Goal: Task Accomplishment & Management: Manage account settings

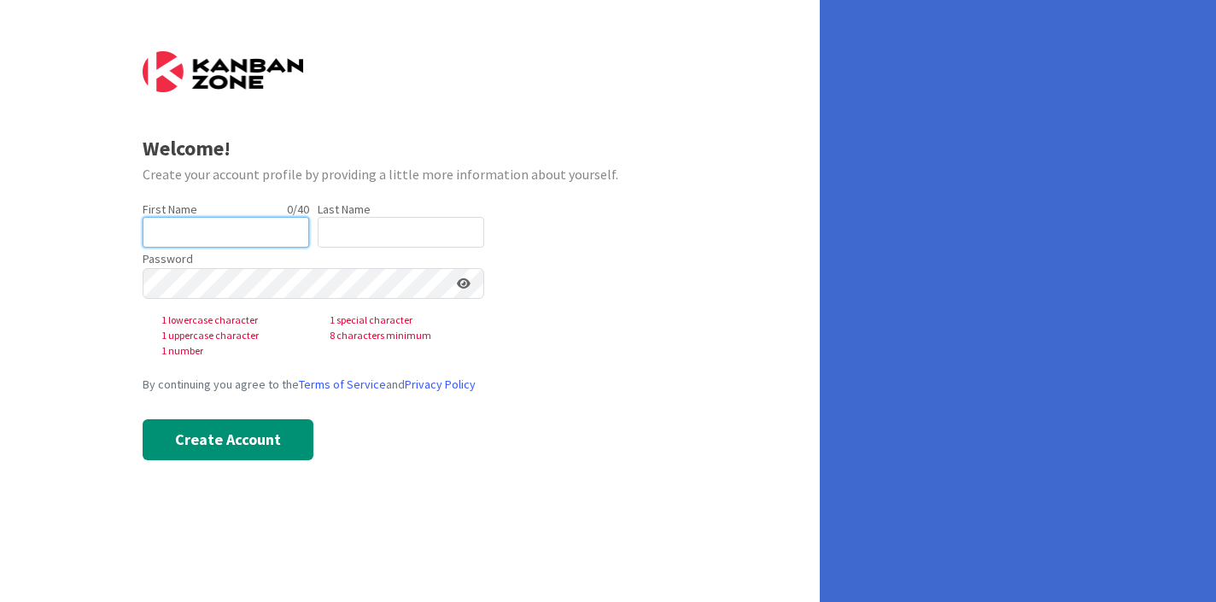
click at [200, 231] on input "text" at bounding box center [226, 232] width 166 height 31
type input "[PERSON_NAME]"
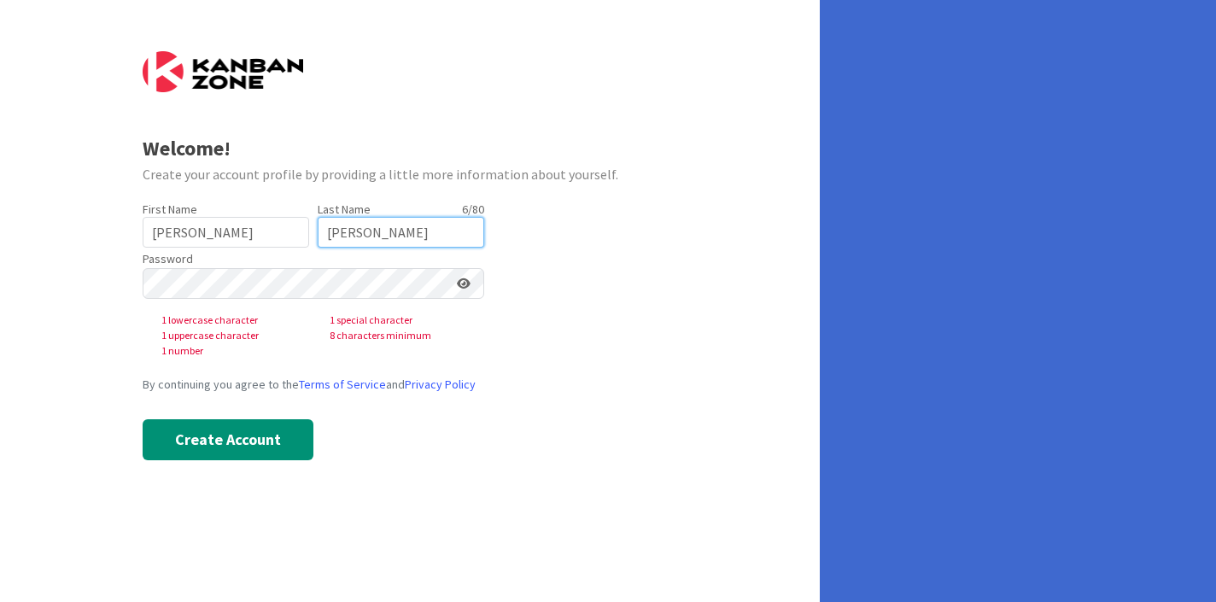
type input "[PERSON_NAME]"
click at [3, 271] on div "Welcome! Create your account profile by providing a little more information abo…" at bounding box center [410, 301] width 820 height 602
click at [120, 298] on div "Welcome! Create your account profile by providing a little more information abo…" at bounding box center [410, 301] width 820 height 602
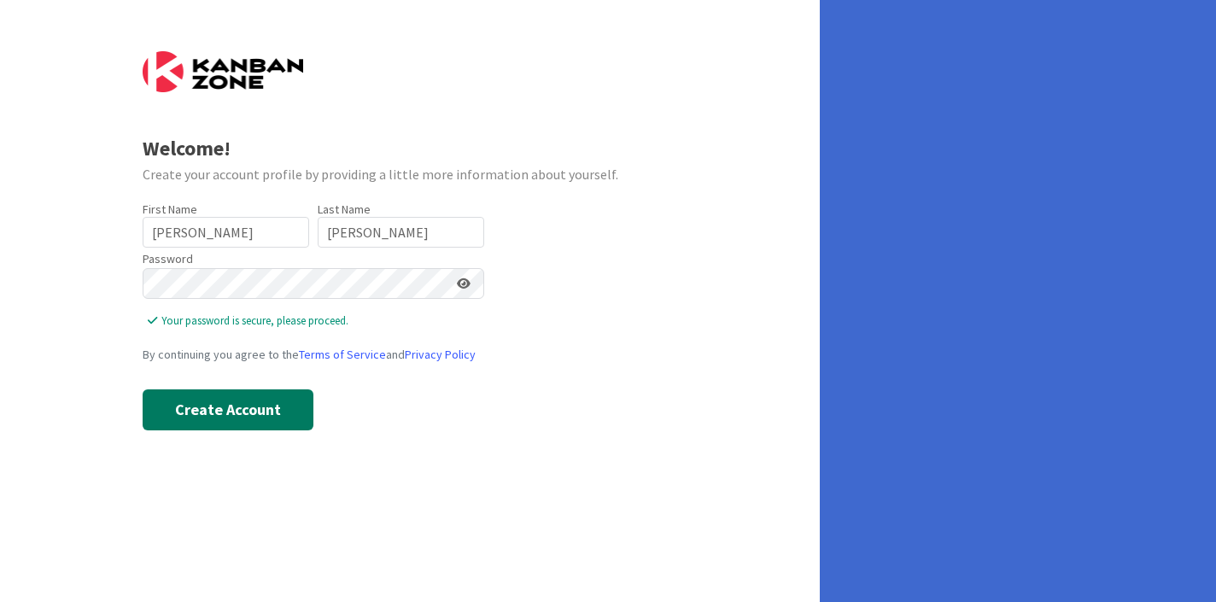
click at [244, 421] on button "Create Account" at bounding box center [228, 409] width 171 height 41
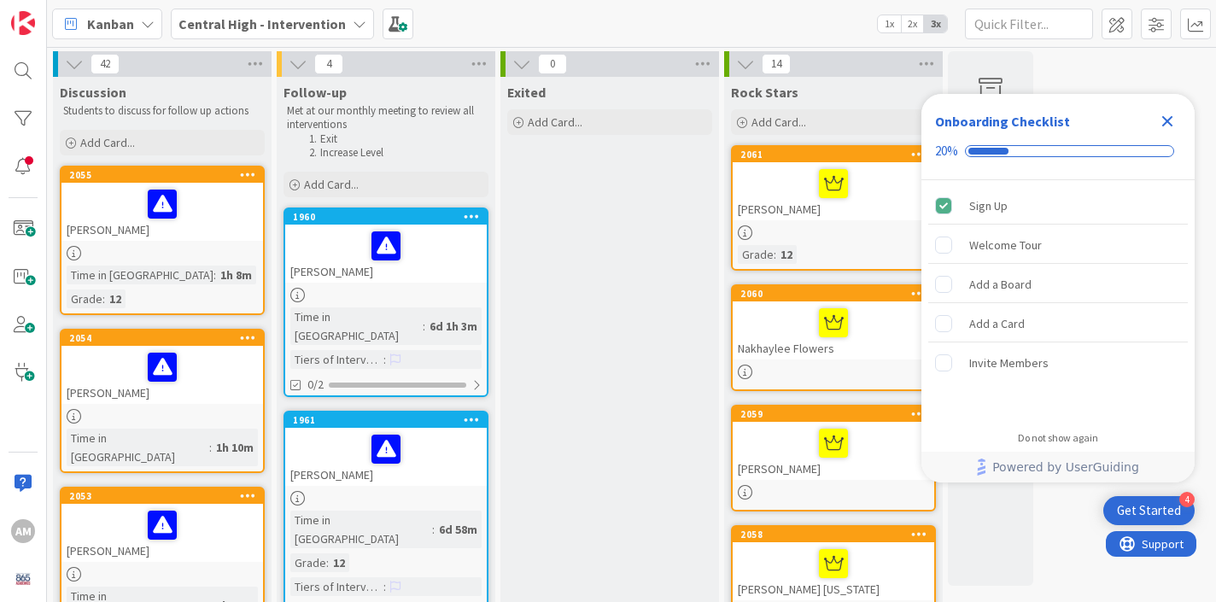
click at [1171, 122] on icon "Close Checklist" at bounding box center [1167, 121] width 20 height 20
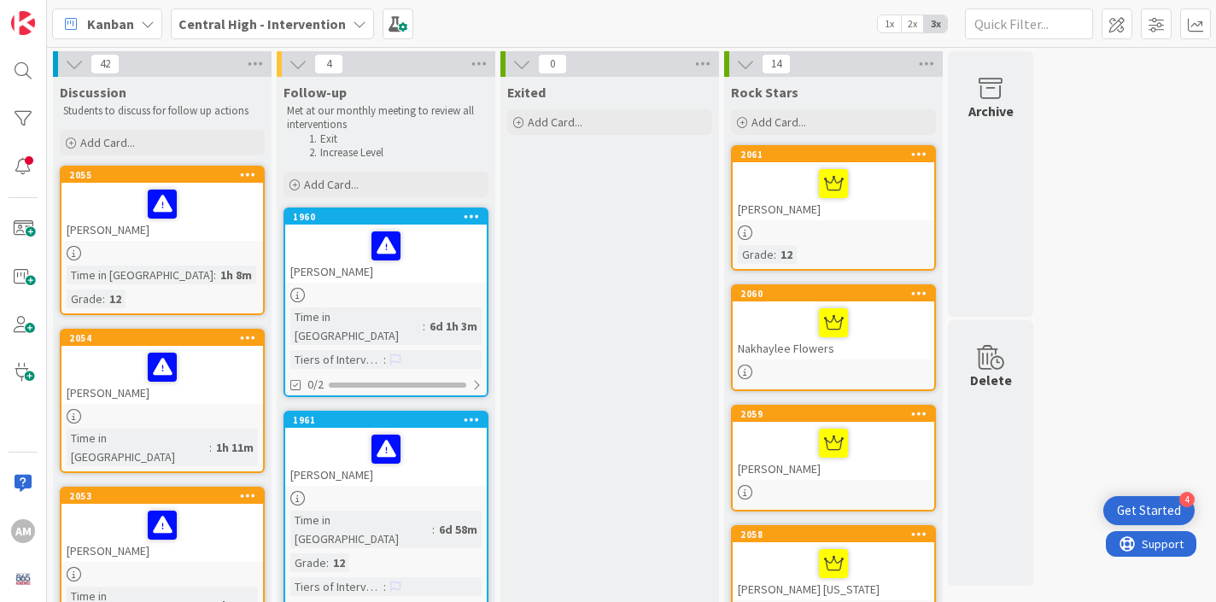
click at [149, 231] on div "[PERSON_NAME]" at bounding box center [161, 212] width 201 height 58
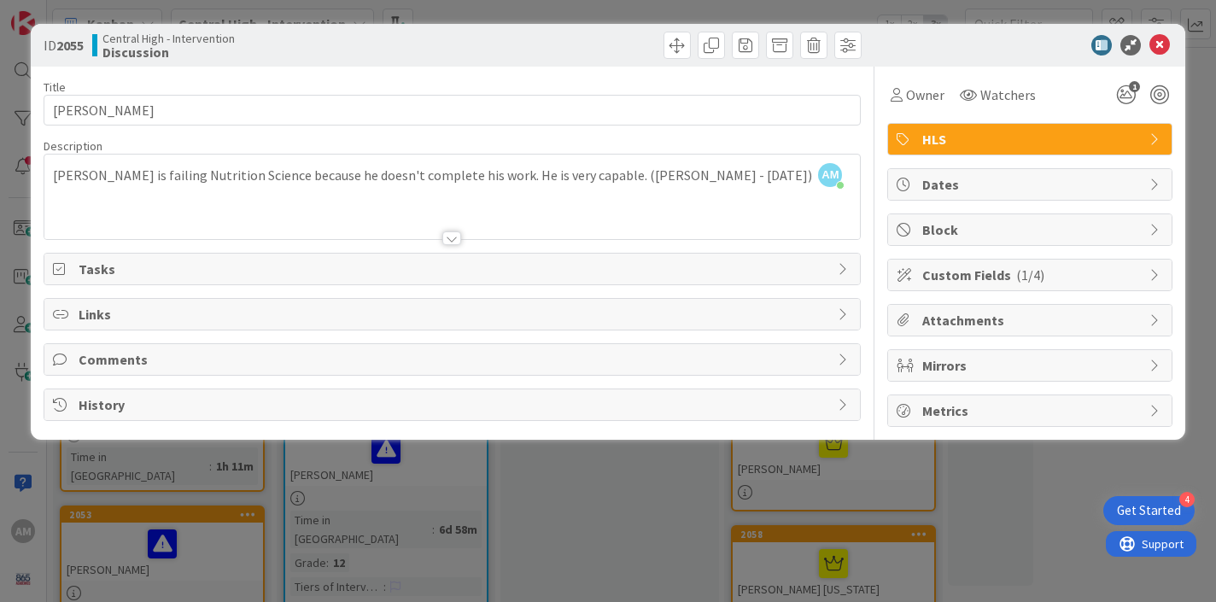
click at [1043, 531] on div "ID 2055 Central High - Intervention Discussion Title 12 / 128 [PERSON_NAME] Des…" at bounding box center [608, 301] width 1216 height 602
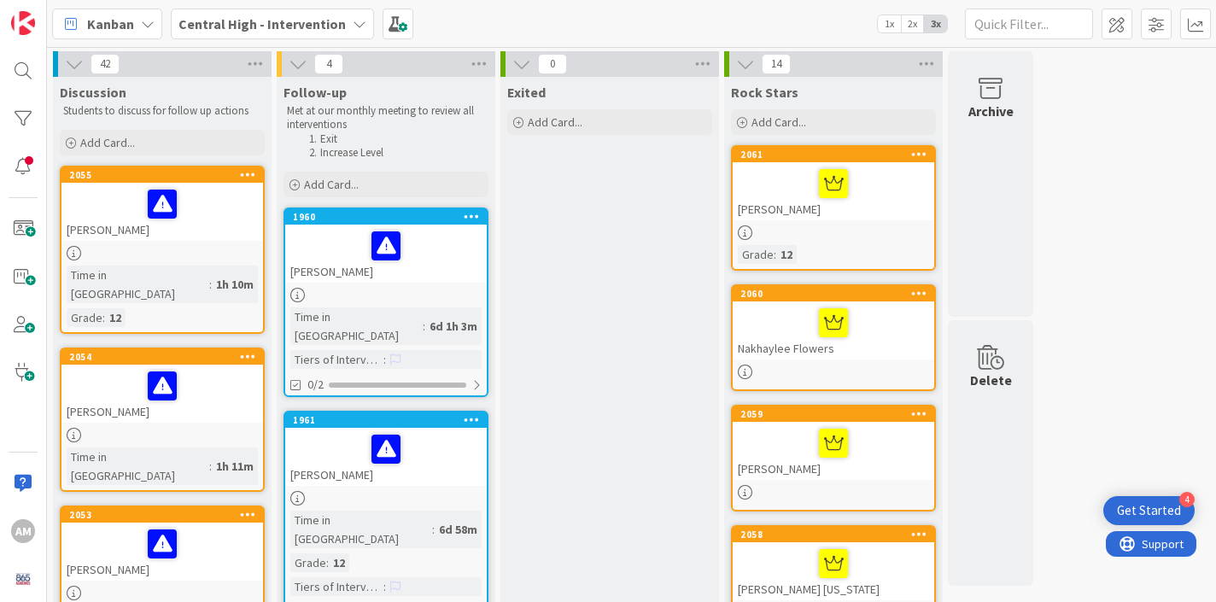
click at [250, 172] on icon at bounding box center [248, 174] width 16 height 12
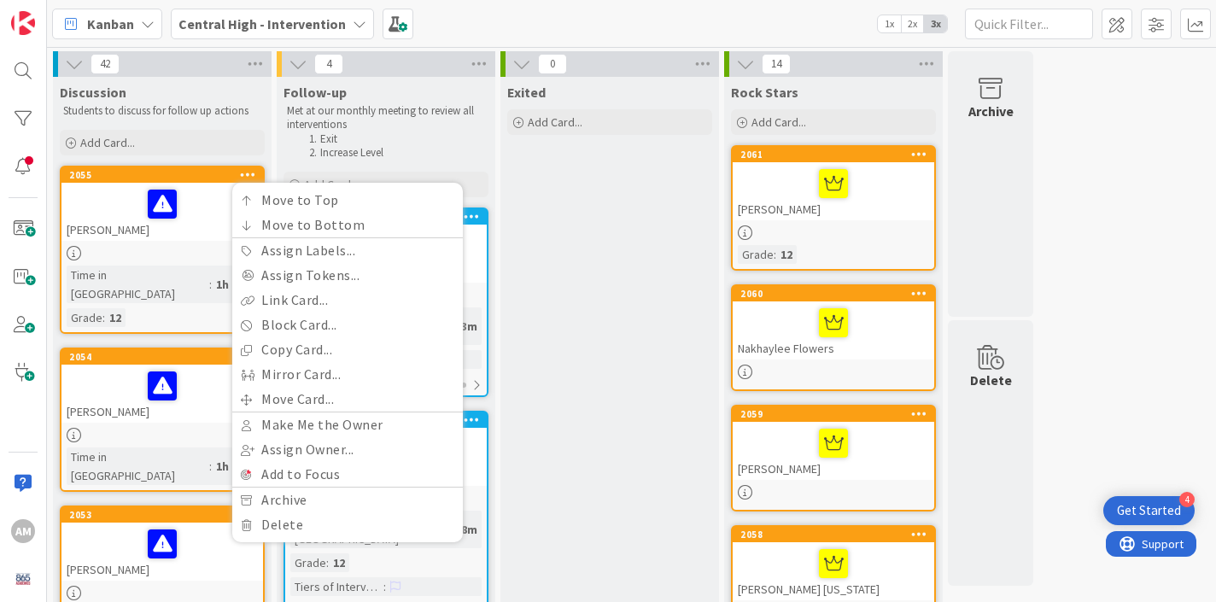
click at [248, 175] on icon at bounding box center [248, 174] width 16 height 12
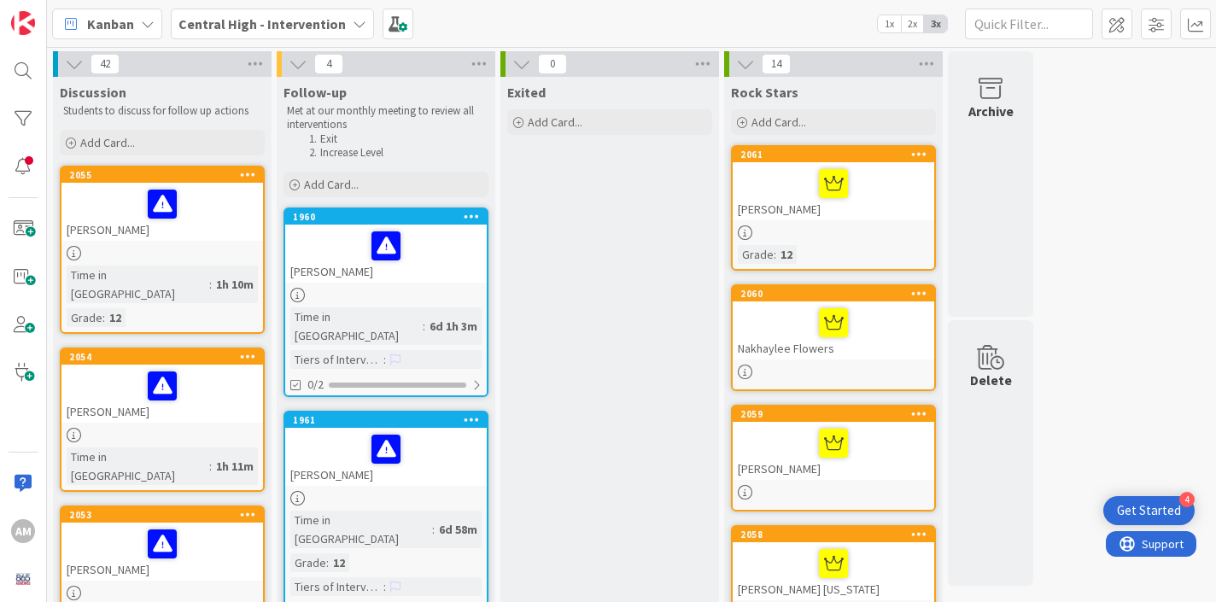
click at [201, 286] on div "Time in Column : 1h 10m Grade : 12" at bounding box center [162, 296] width 191 height 61
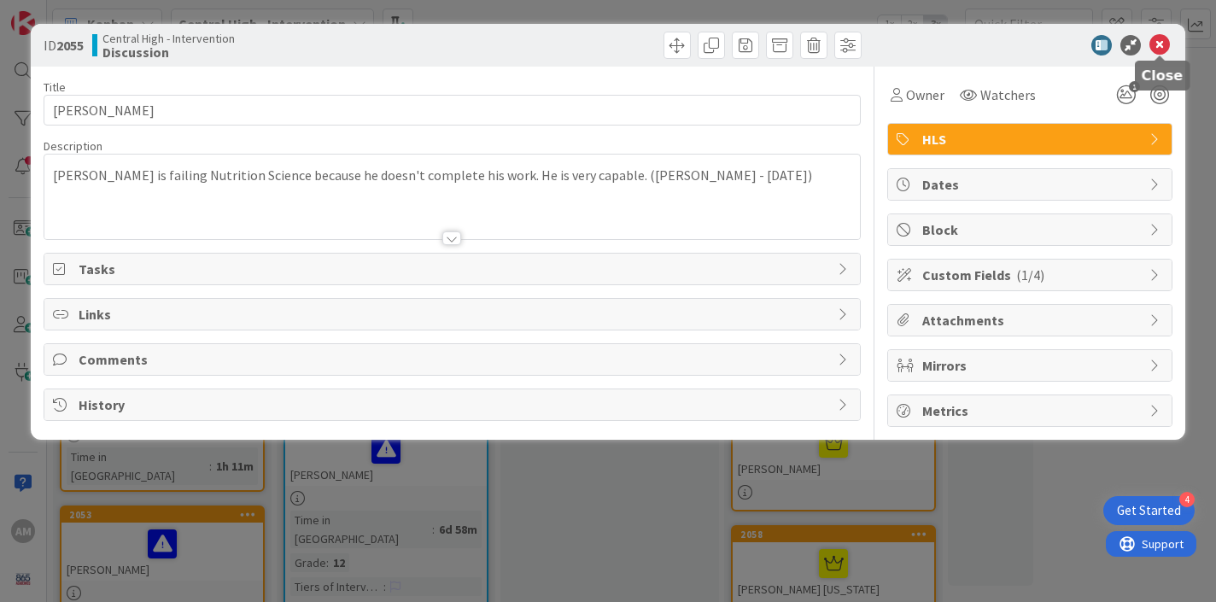
click at [1159, 38] on icon at bounding box center [1159, 45] width 20 height 20
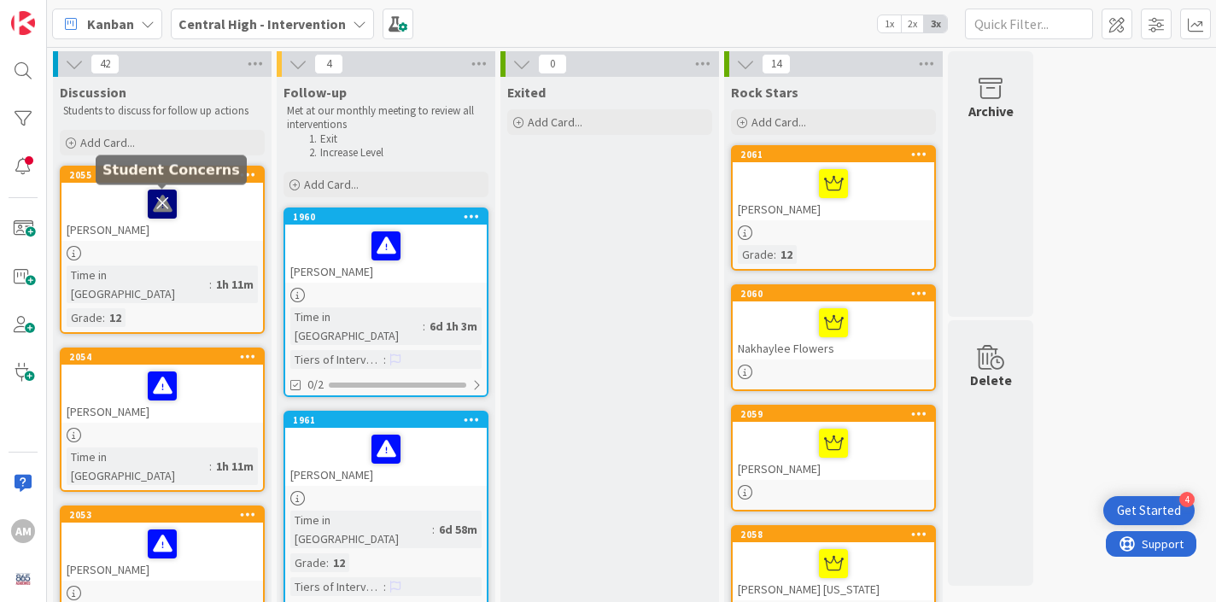
click at [166, 204] on icon at bounding box center [162, 203] width 29 height 27
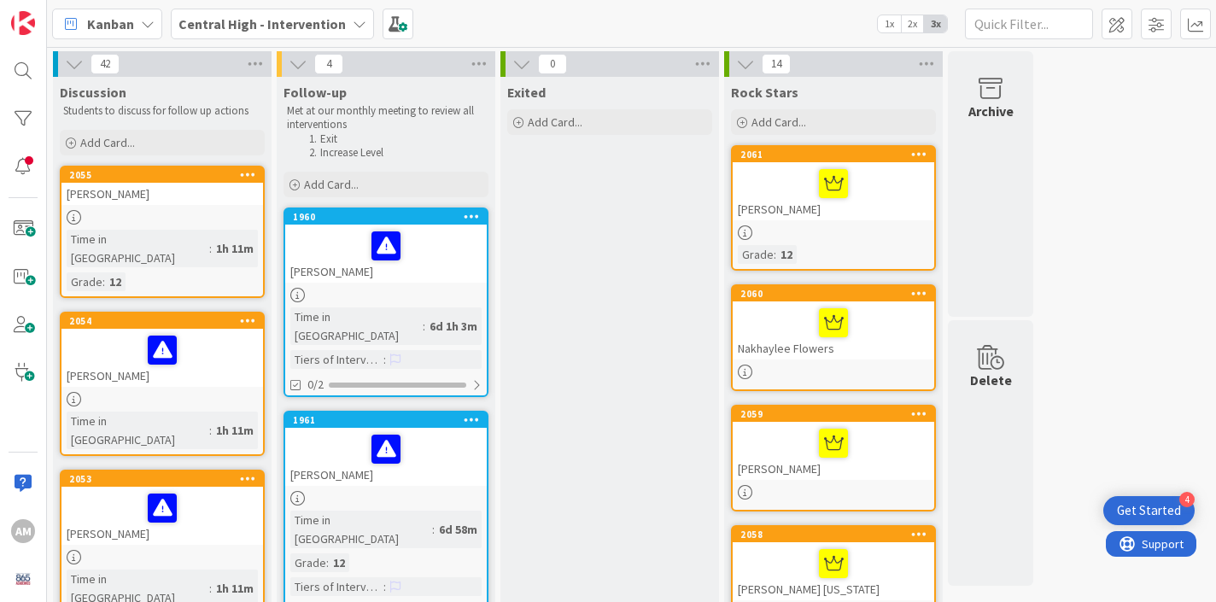
click at [192, 197] on div "[PERSON_NAME]" at bounding box center [161, 194] width 201 height 22
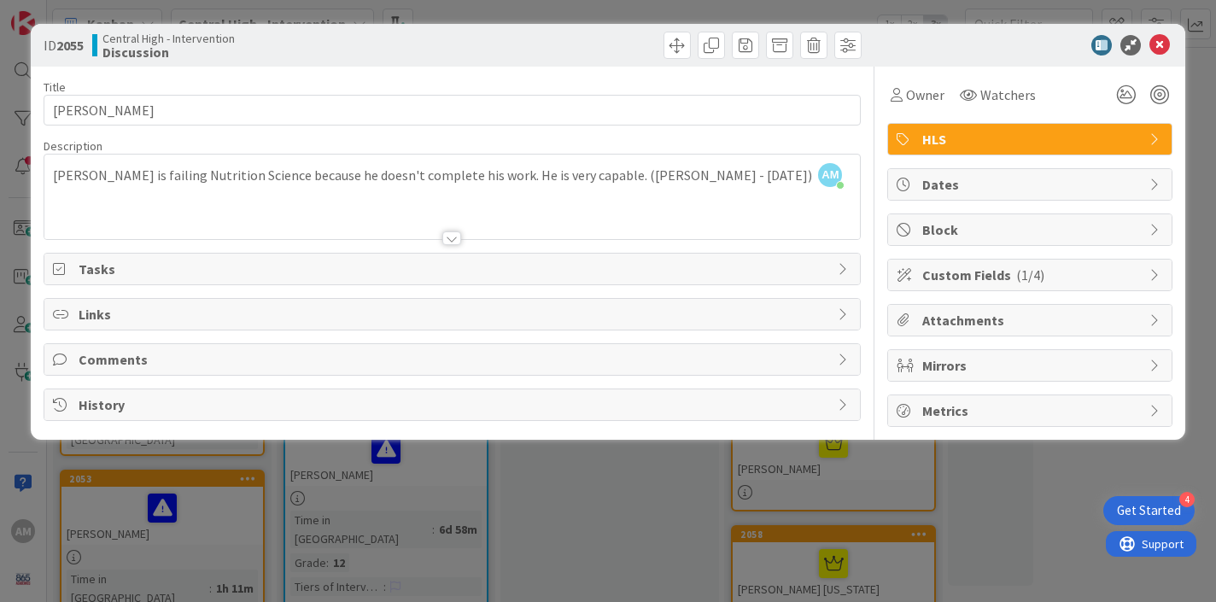
click at [1145, 281] on div "Custom Fields ( 1/4 )" at bounding box center [1029, 275] width 283 height 31
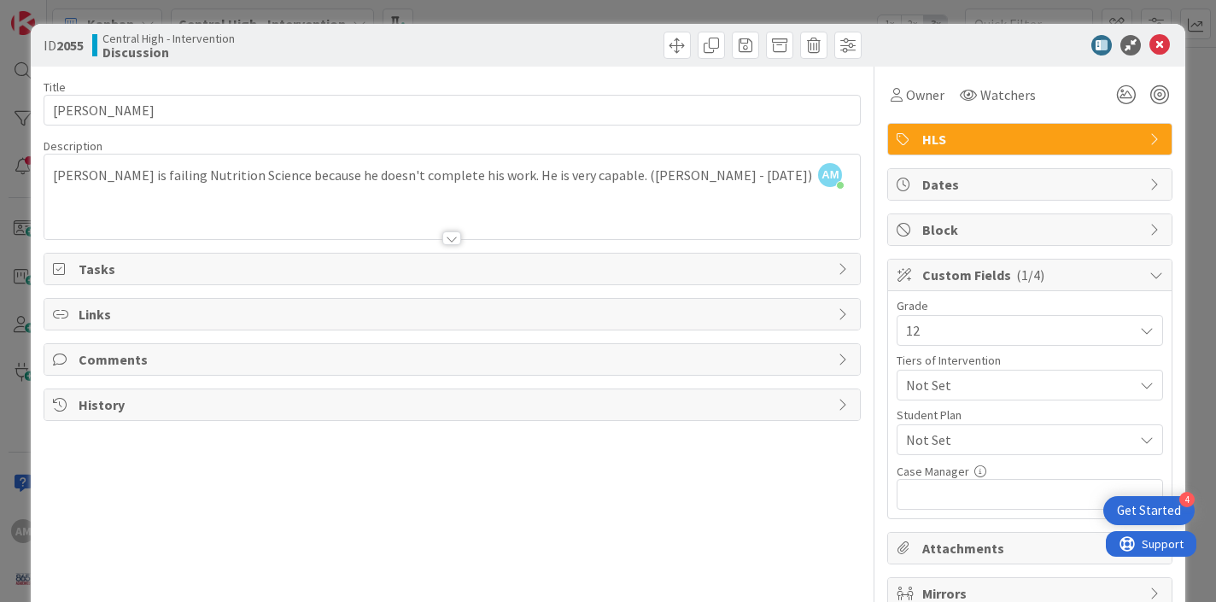
scroll to position [90, 0]
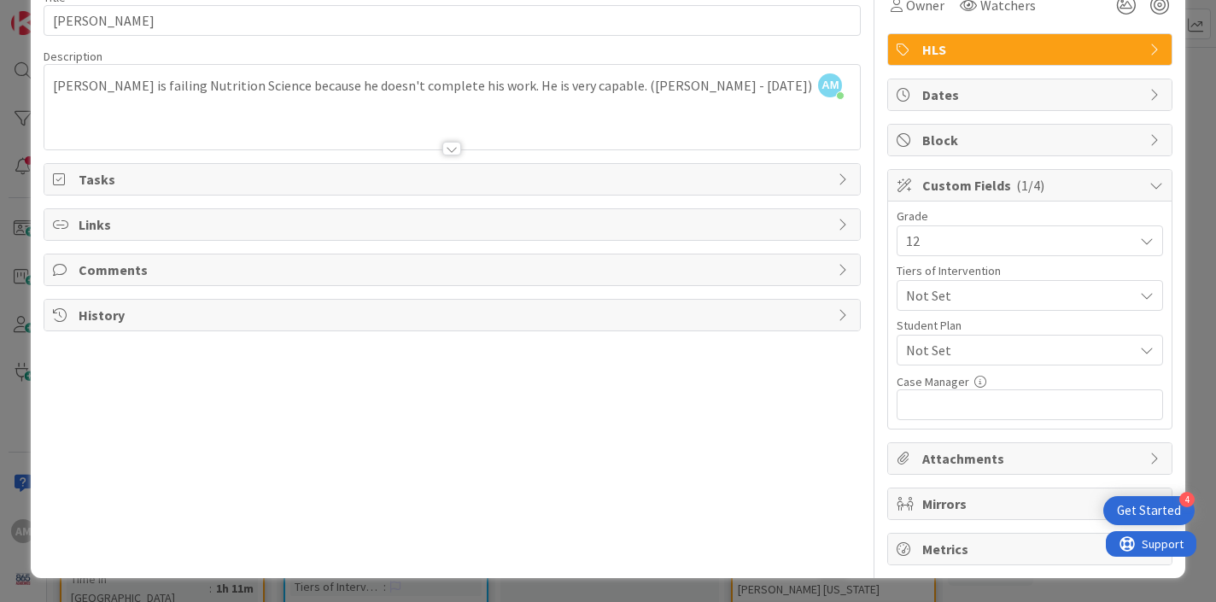
click at [1159, 344] on div "Not Set" at bounding box center [1030, 350] width 266 height 31
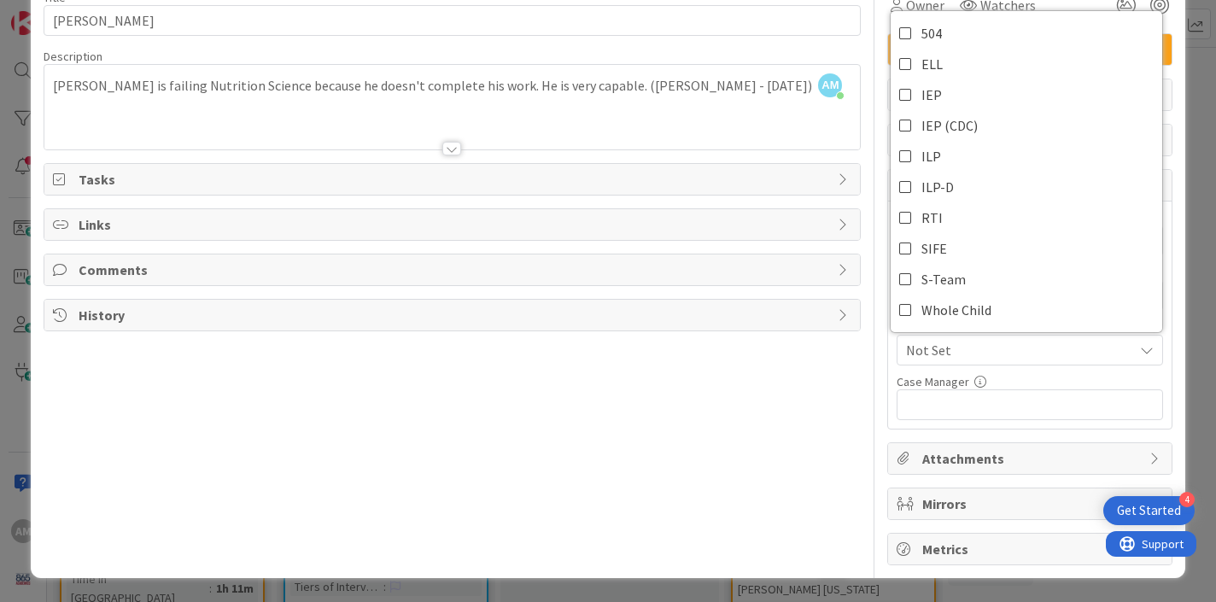
click at [1168, 394] on div "Grade 12 Tiers of Intervention Not Set Student Plan Not Set 504 ELL IEP IEP (CD…" at bounding box center [1029, 314] width 283 height 227
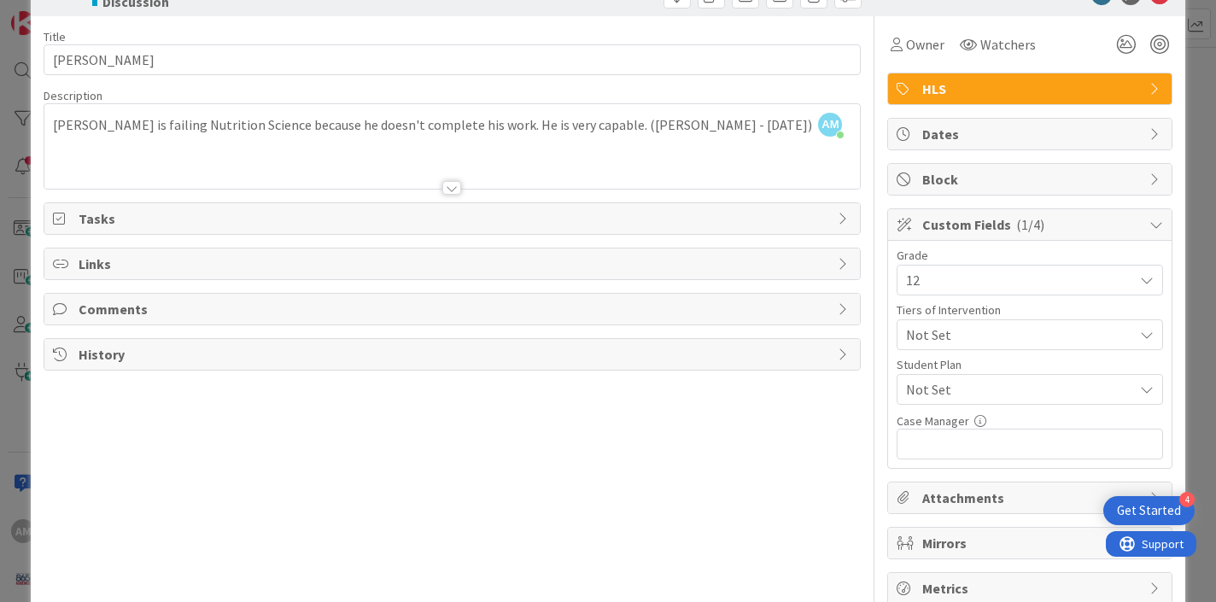
scroll to position [0, 0]
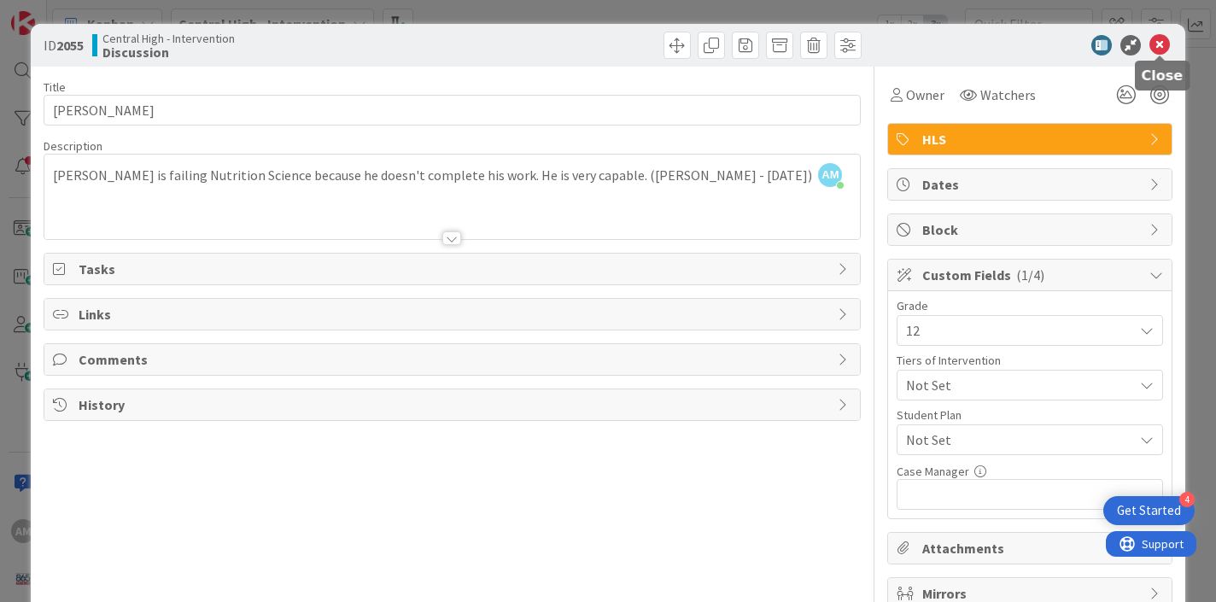
click at [1165, 46] on icon at bounding box center [1159, 45] width 20 height 20
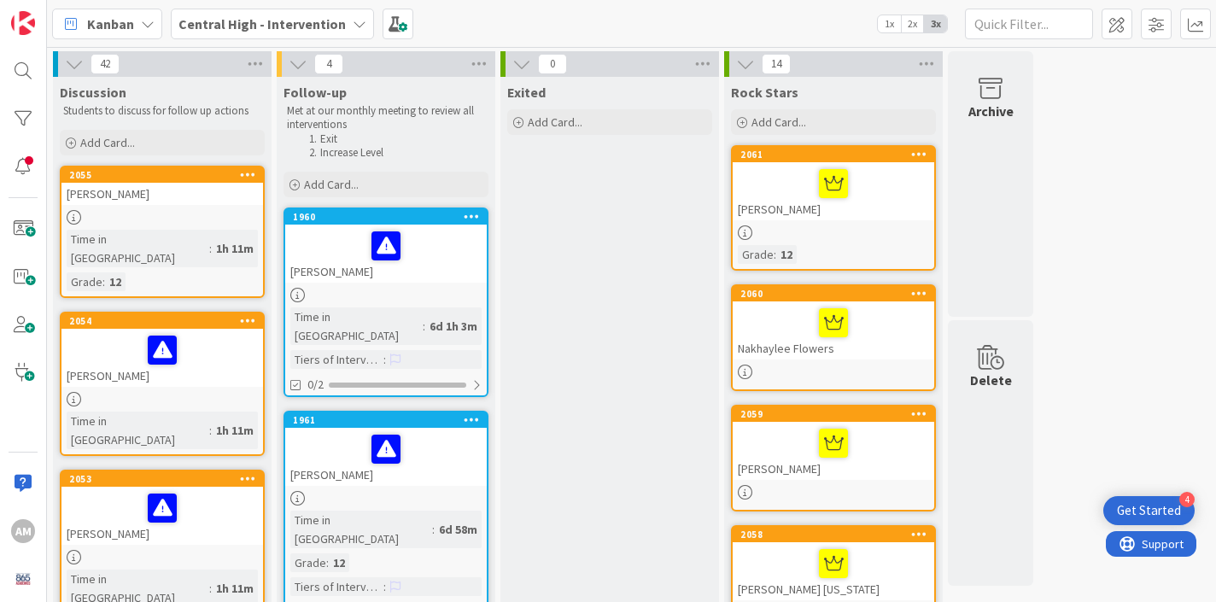
click at [246, 172] on icon at bounding box center [248, 174] width 16 height 12
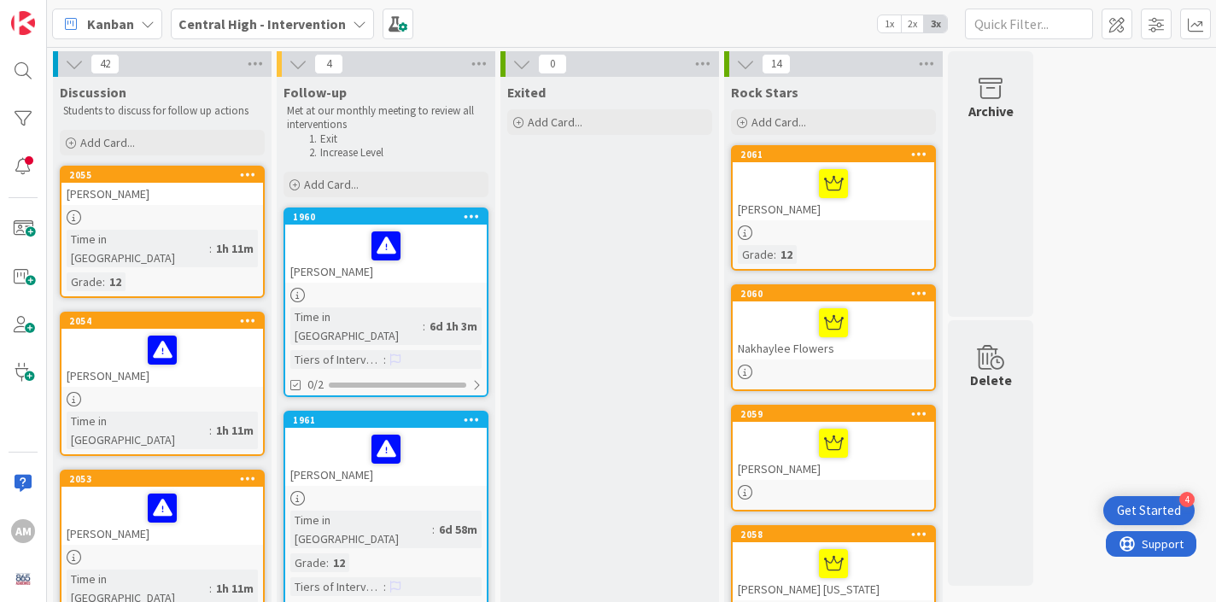
click at [191, 203] on div "[PERSON_NAME]" at bounding box center [161, 194] width 201 height 22
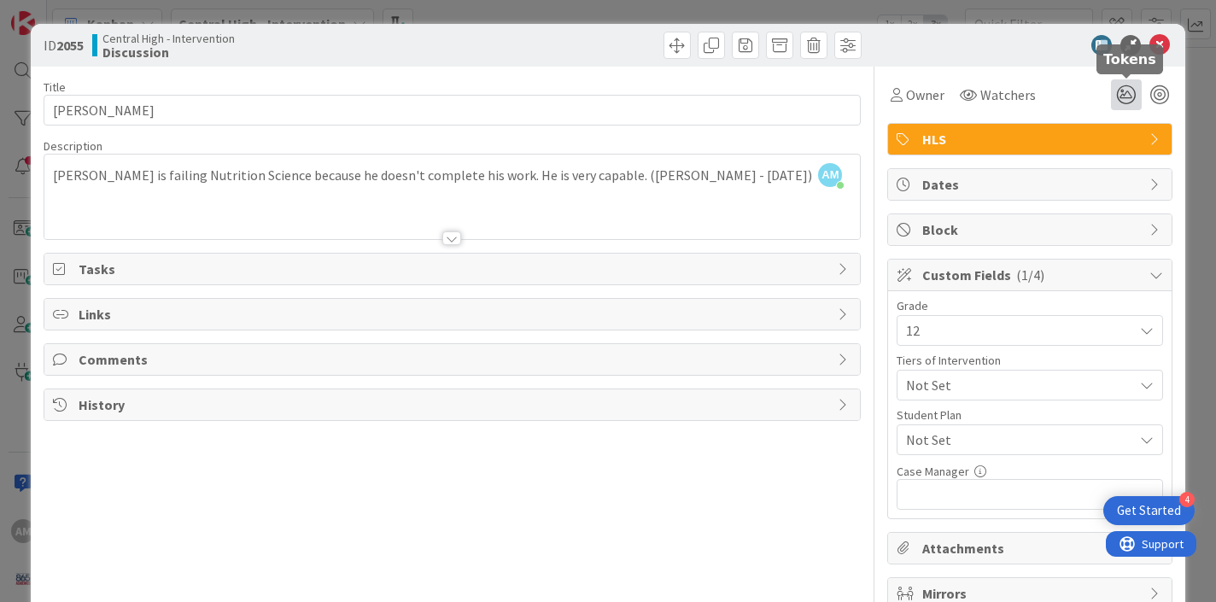
click at [1131, 91] on icon at bounding box center [1126, 94] width 31 height 31
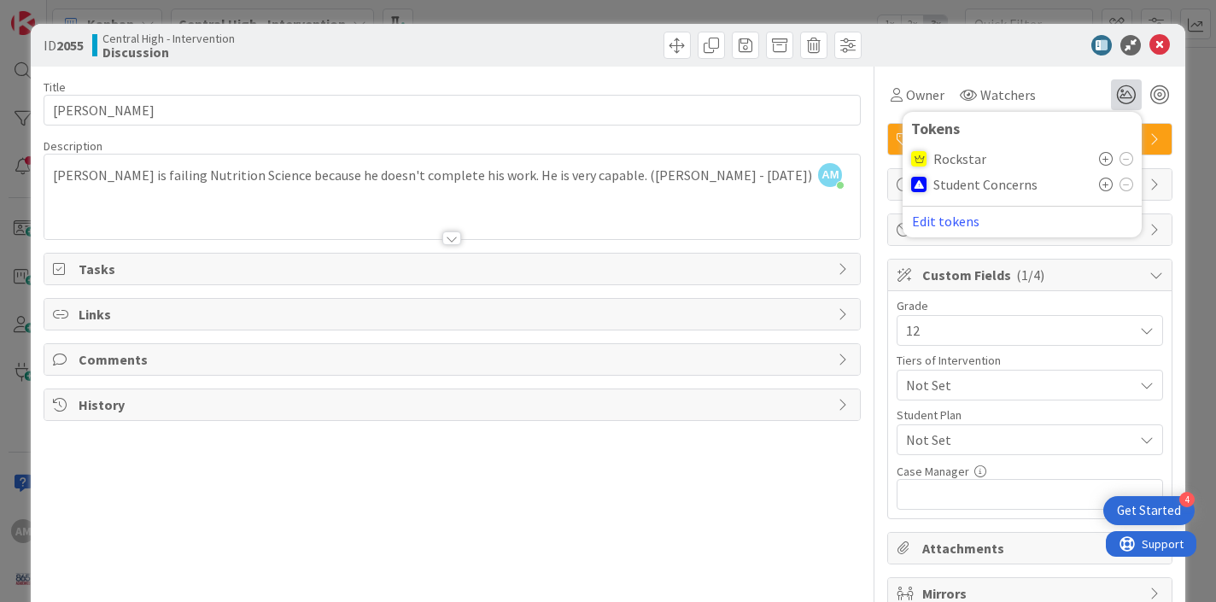
click at [1105, 185] on icon at bounding box center [1106, 185] width 14 height 14
click at [613, 496] on div "Title 12 / 128 [PERSON_NAME] Description AM [PERSON_NAME] just joined [PERSON_N…" at bounding box center [453, 361] width 818 height 588
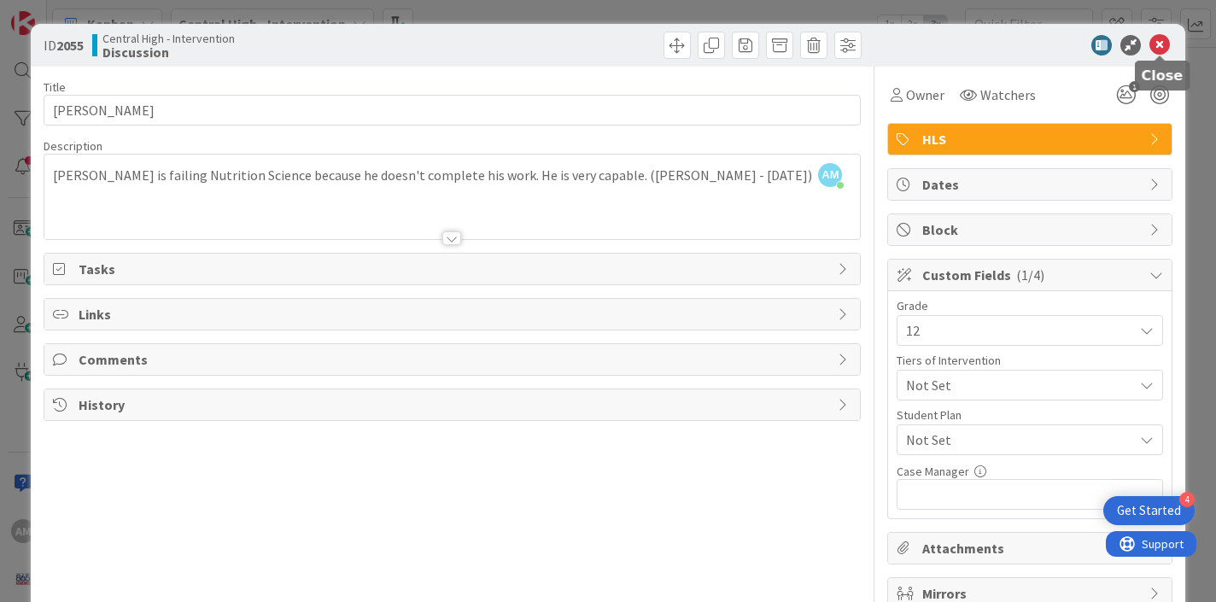
click at [1155, 50] on icon at bounding box center [1159, 45] width 20 height 20
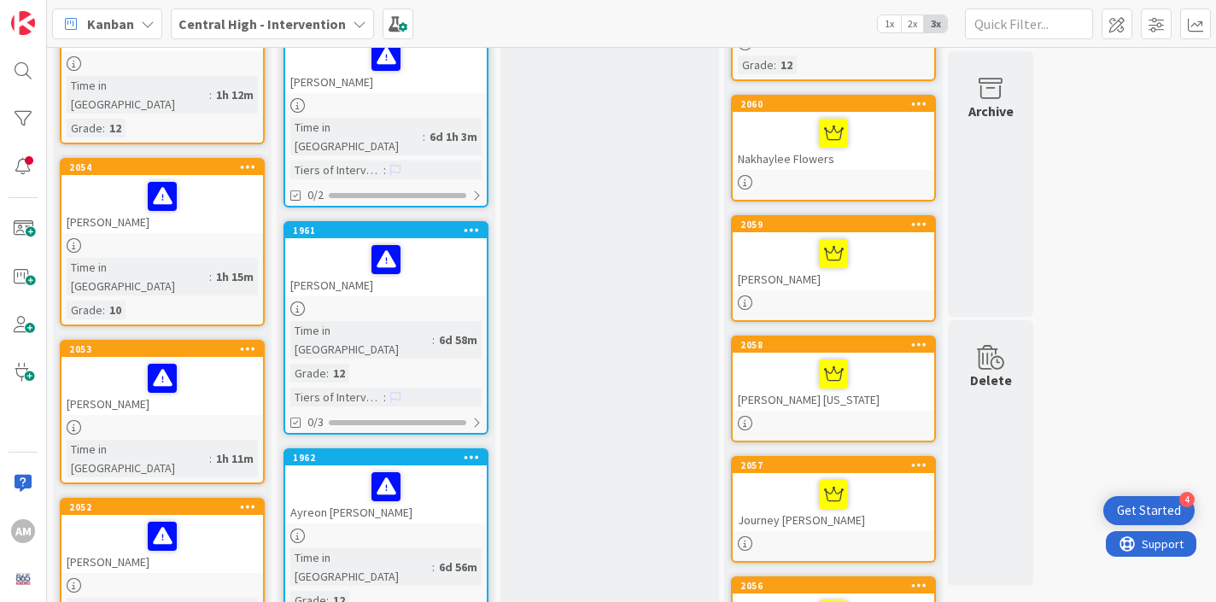
scroll to position [194, 0]
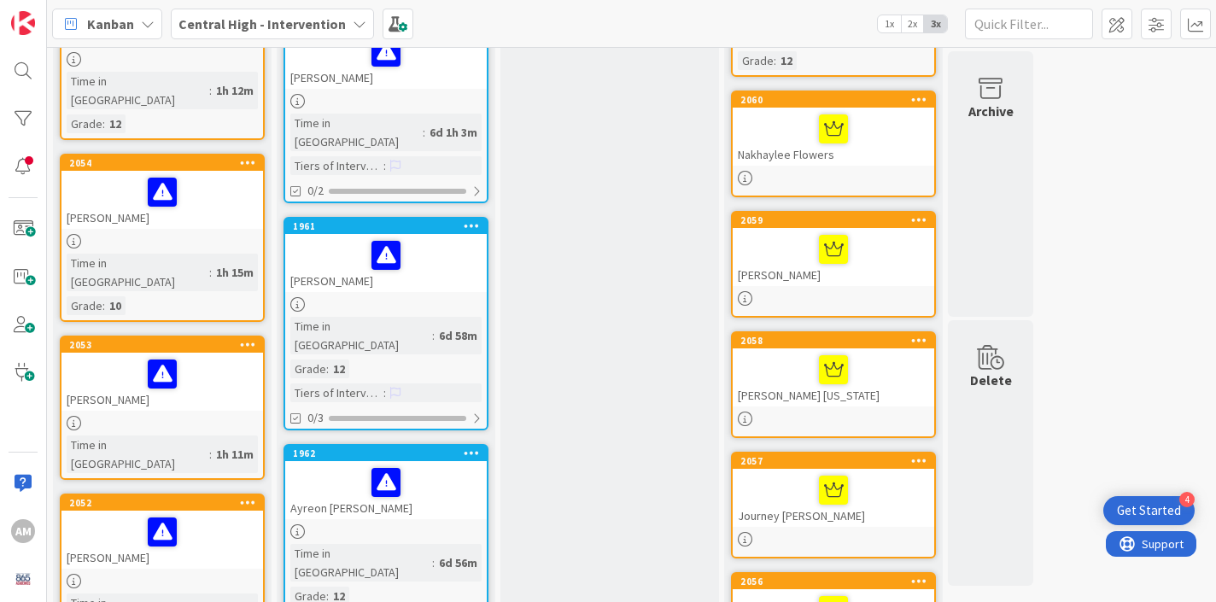
click at [131, 231] on link "2054 [PERSON_NAME] Time in [GEOGRAPHIC_DATA] : 1h 15m Grade : 10" at bounding box center [162, 238] width 205 height 168
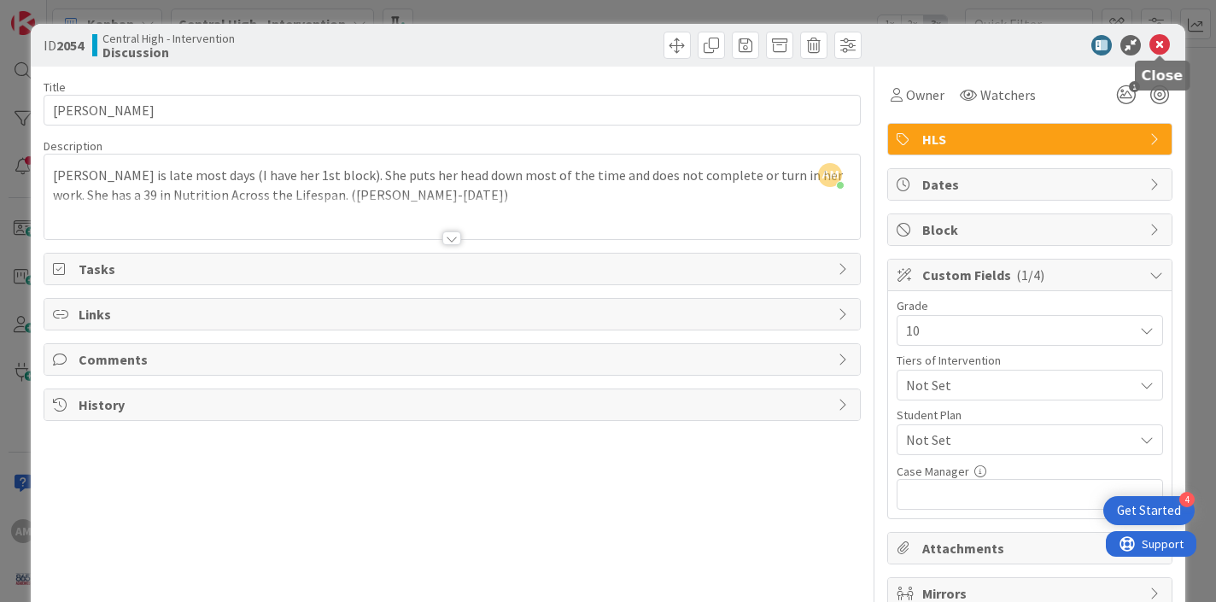
click at [1159, 43] on icon at bounding box center [1159, 45] width 20 height 20
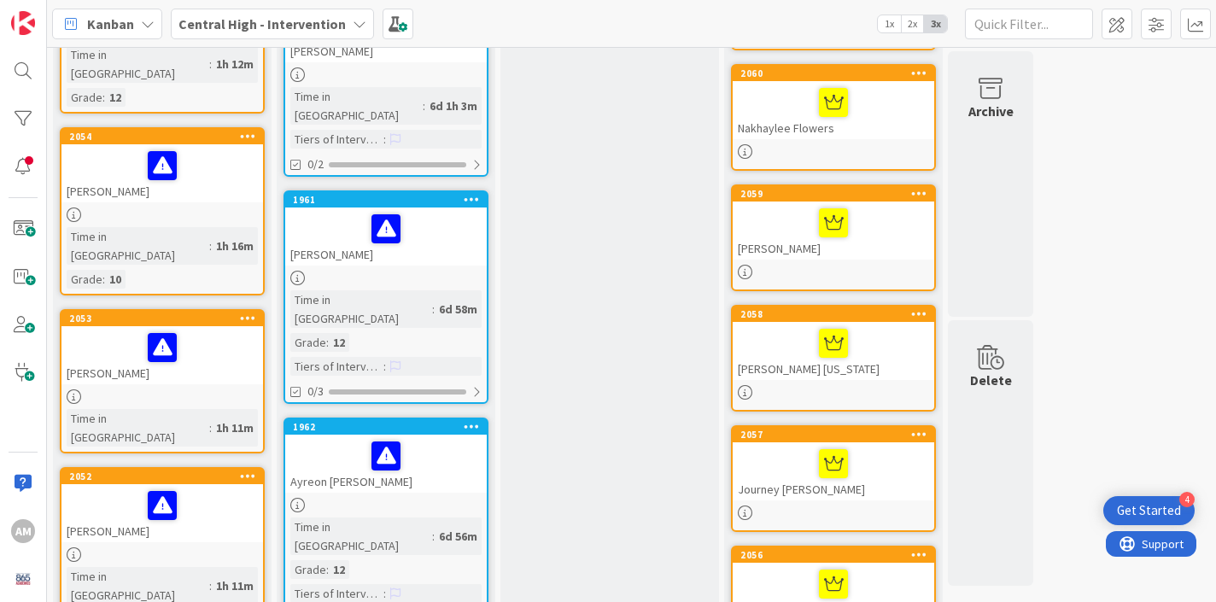
scroll to position [234, 0]
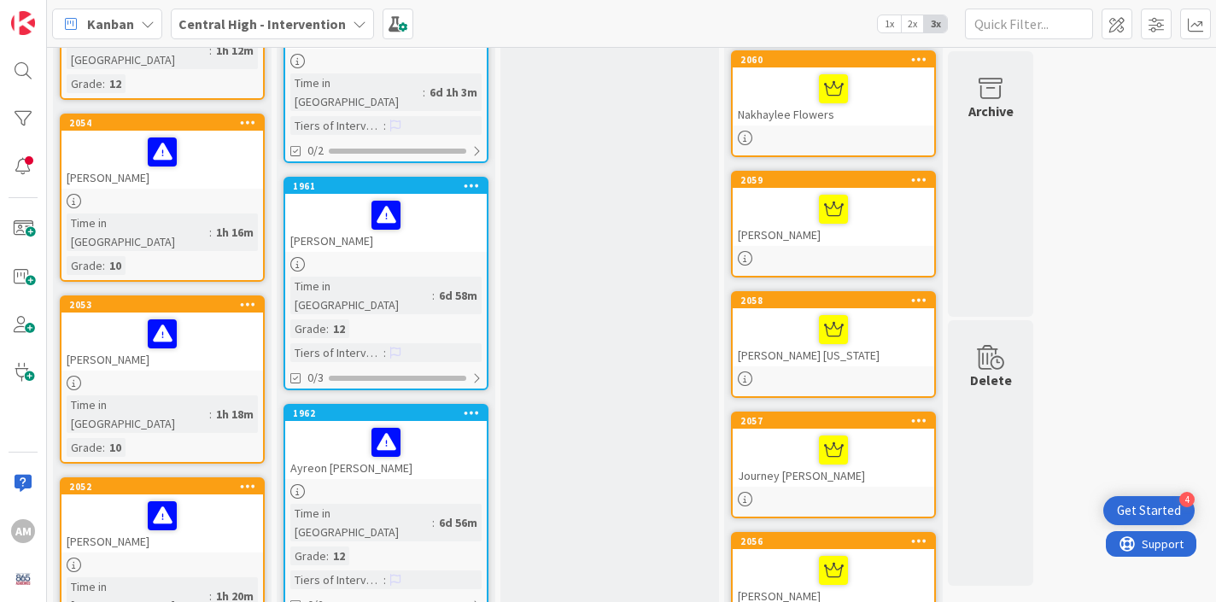
click at [205, 577] on div "Time in Column : 1h 20m Grade : 12" at bounding box center [162, 607] width 191 height 61
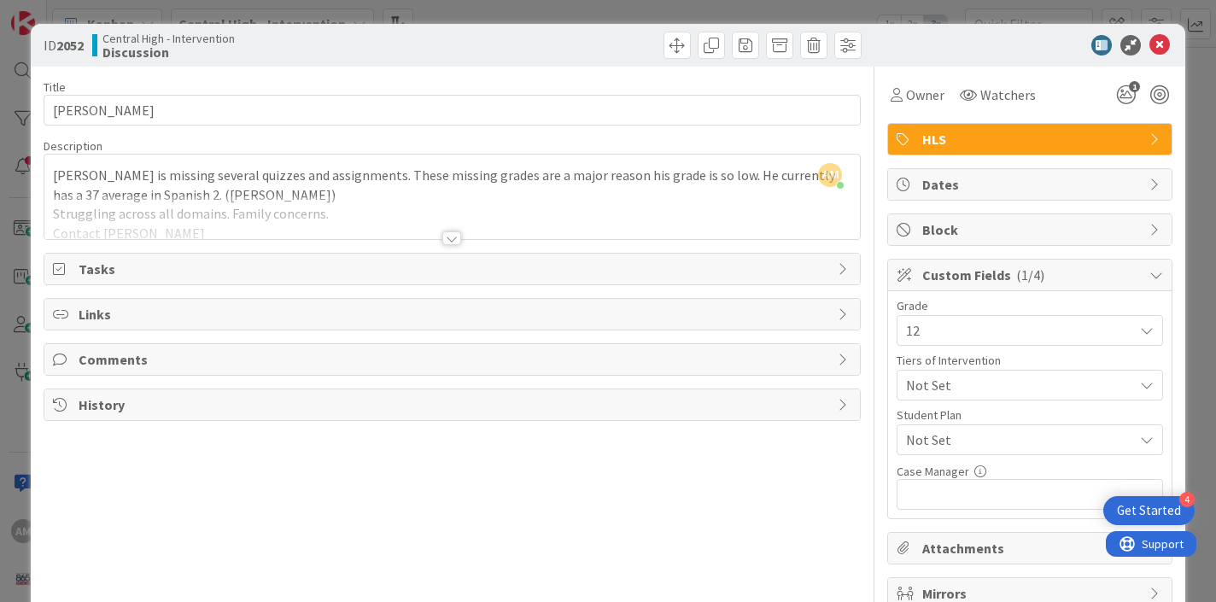
scroll to position [1, 0]
click at [456, 237] on div at bounding box center [451, 238] width 19 height 14
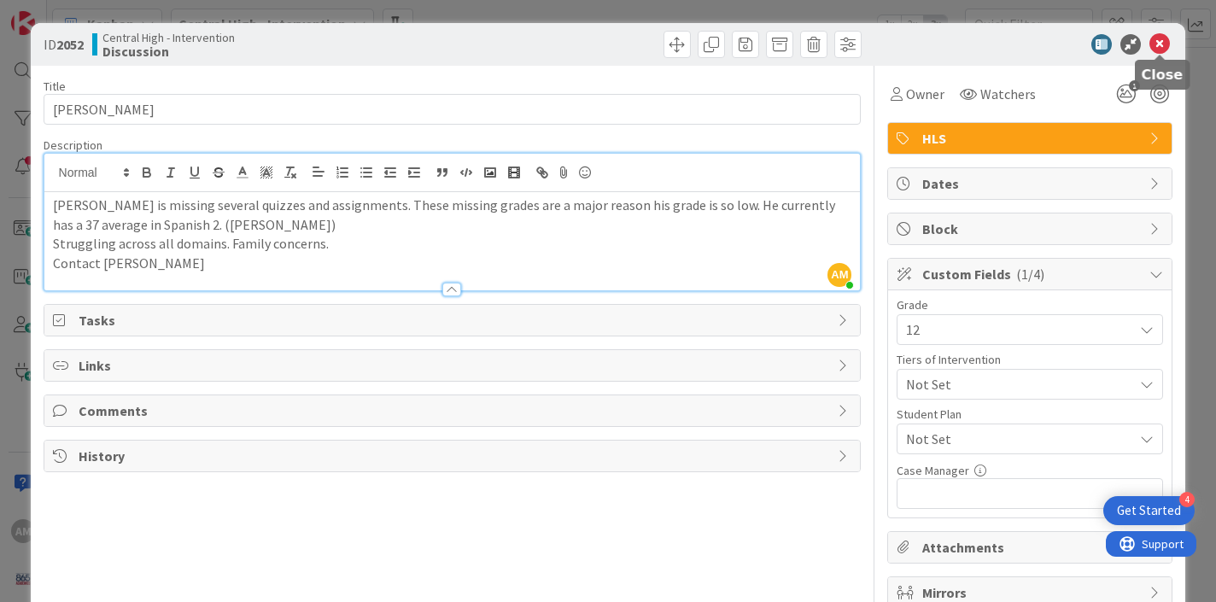
click at [1159, 45] on icon at bounding box center [1159, 44] width 20 height 20
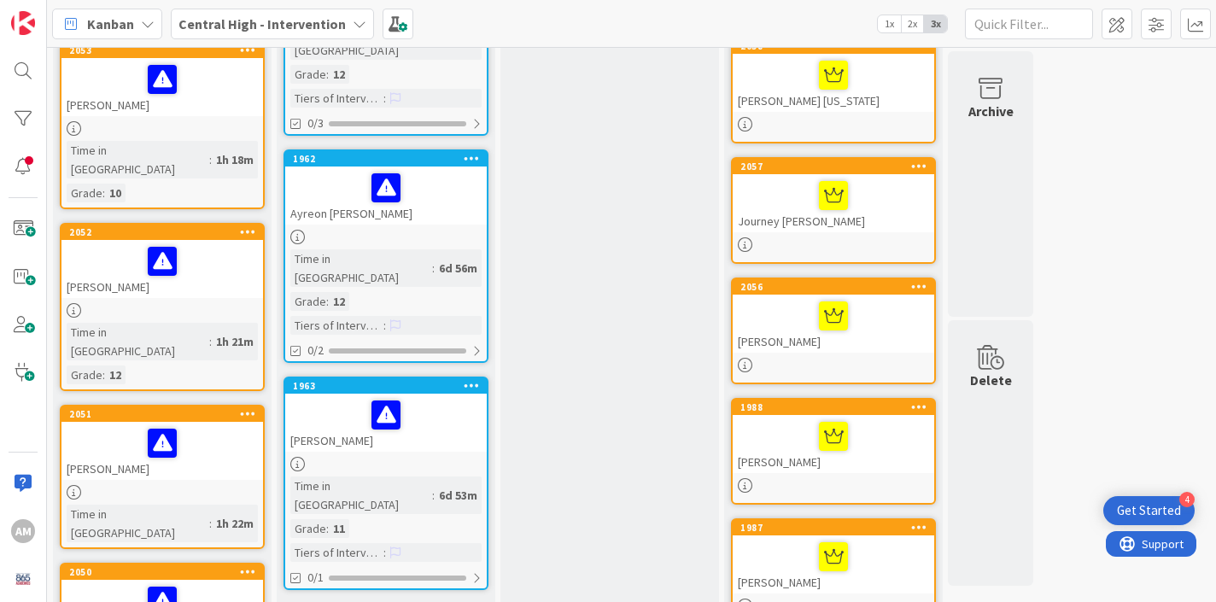
scroll to position [489, 0]
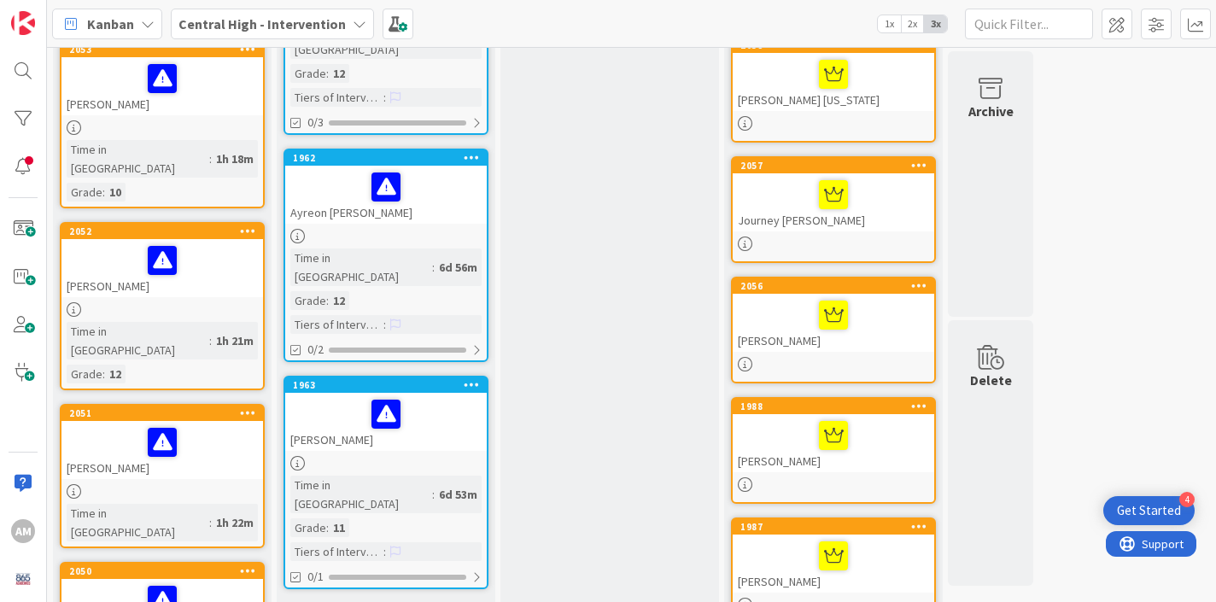
click at [130, 484] on div at bounding box center [161, 491] width 201 height 15
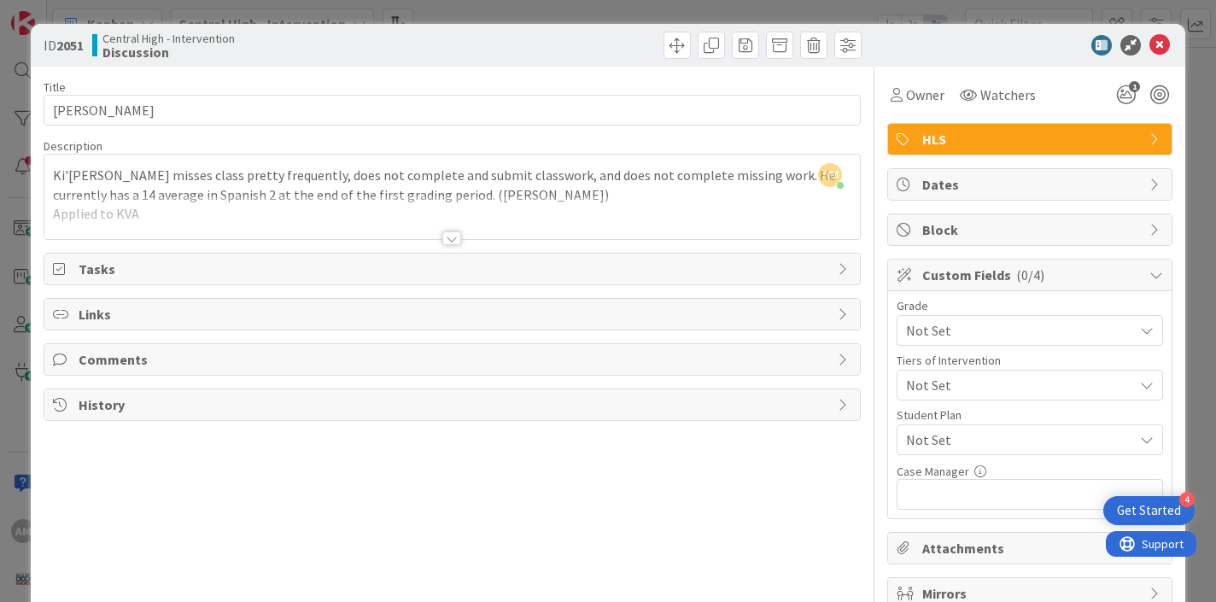
click at [1146, 329] on icon at bounding box center [1147, 331] width 14 height 14
click at [792, 558] on div "Title 16 / 128 [PERSON_NAME] Description AM [PERSON_NAME] just joined Ki'[PERSO…" at bounding box center [453, 362] width 818 height 590
click at [1159, 40] on icon at bounding box center [1159, 45] width 20 height 20
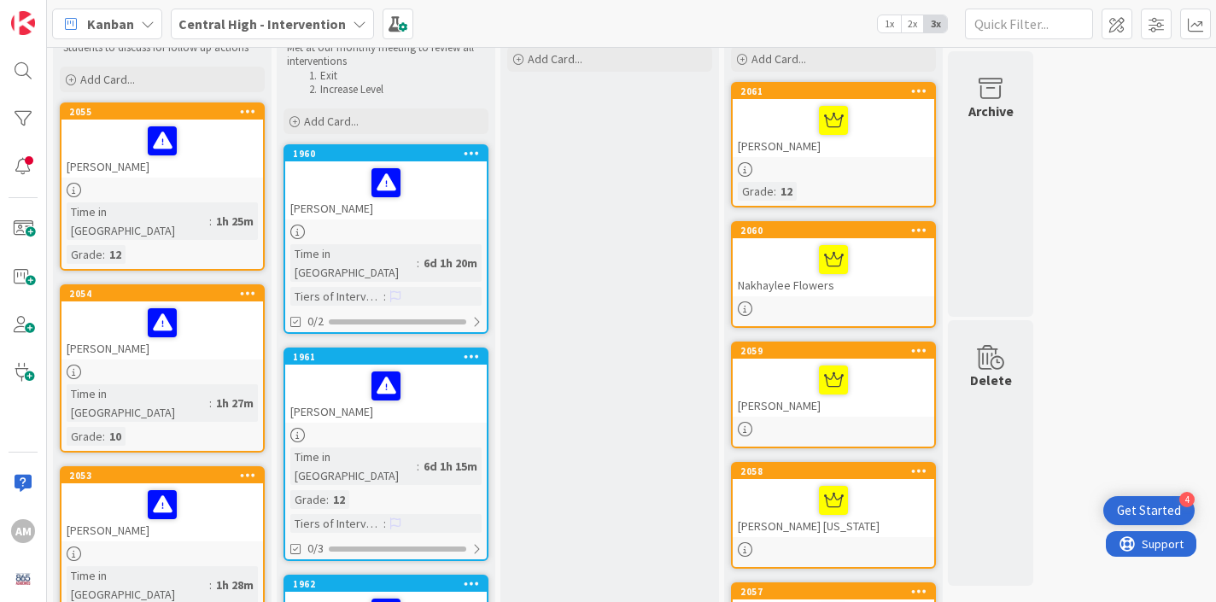
scroll to position [61, 0]
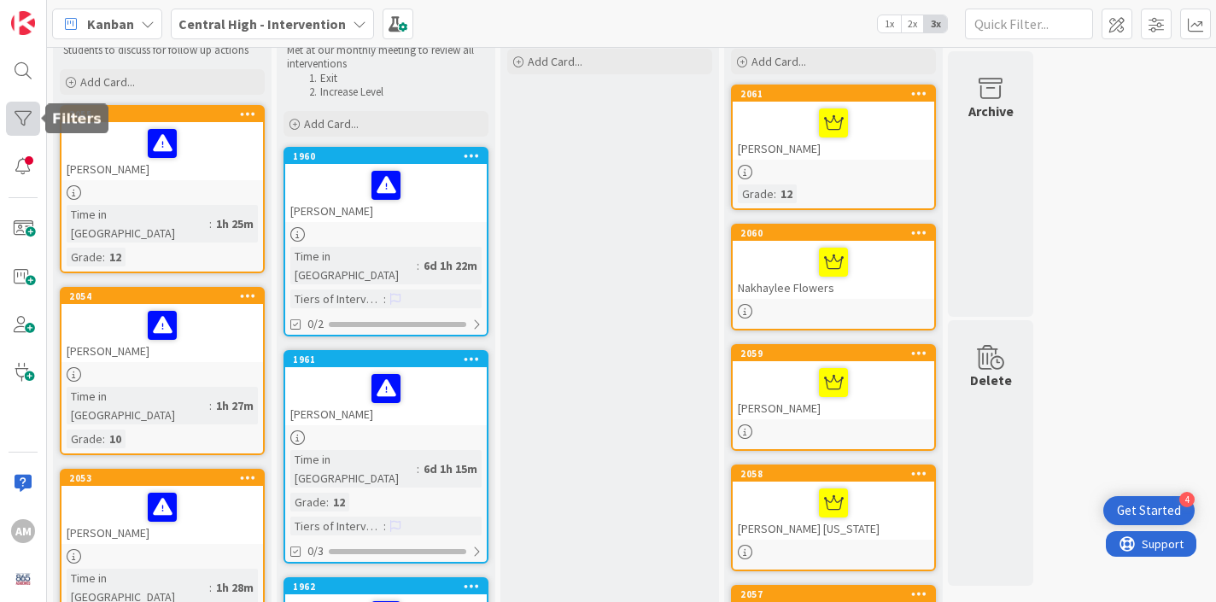
click at [23, 118] on div at bounding box center [23, 119] width 34 height 34
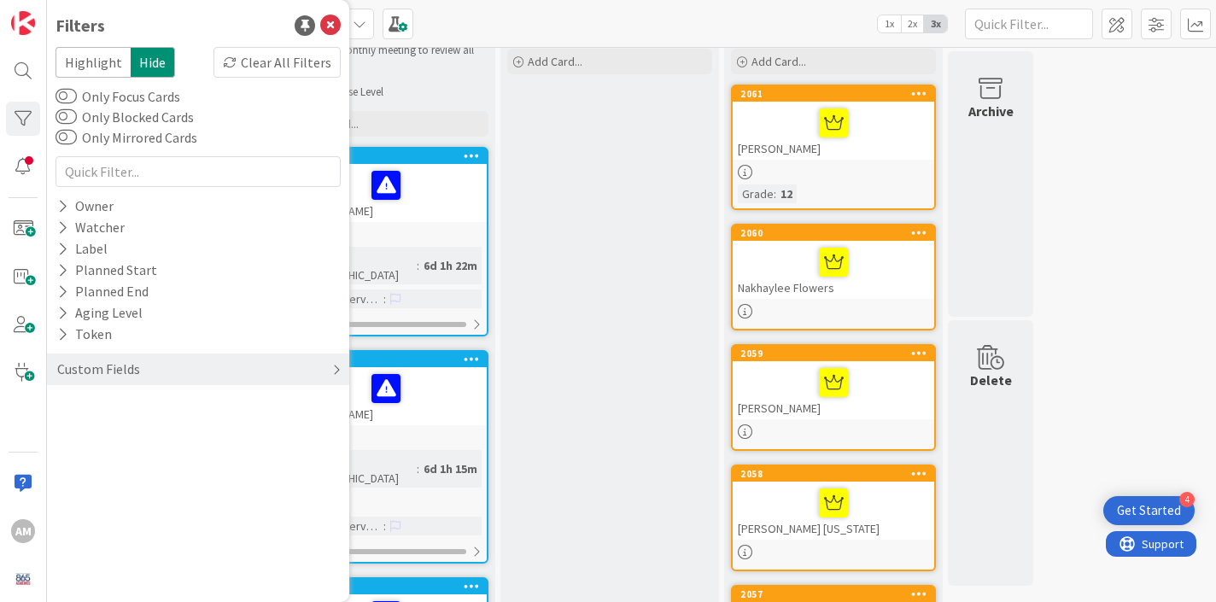
click at [332, 367] on icon at bounding box center [336, 370] width 9 height 14
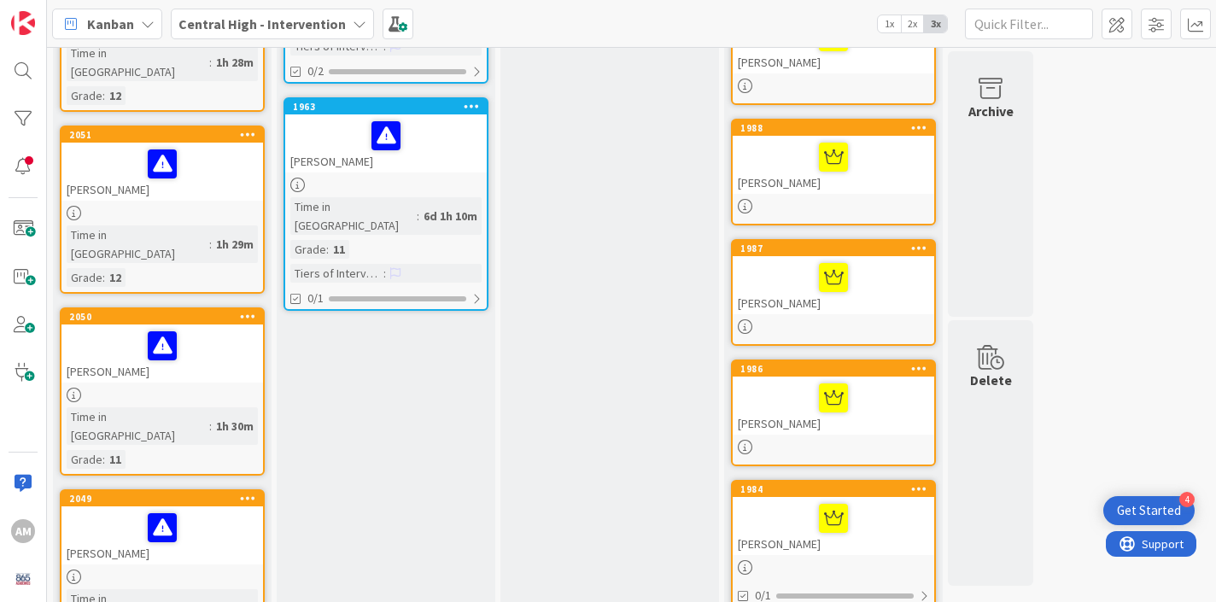
scroll to position [0, 0]
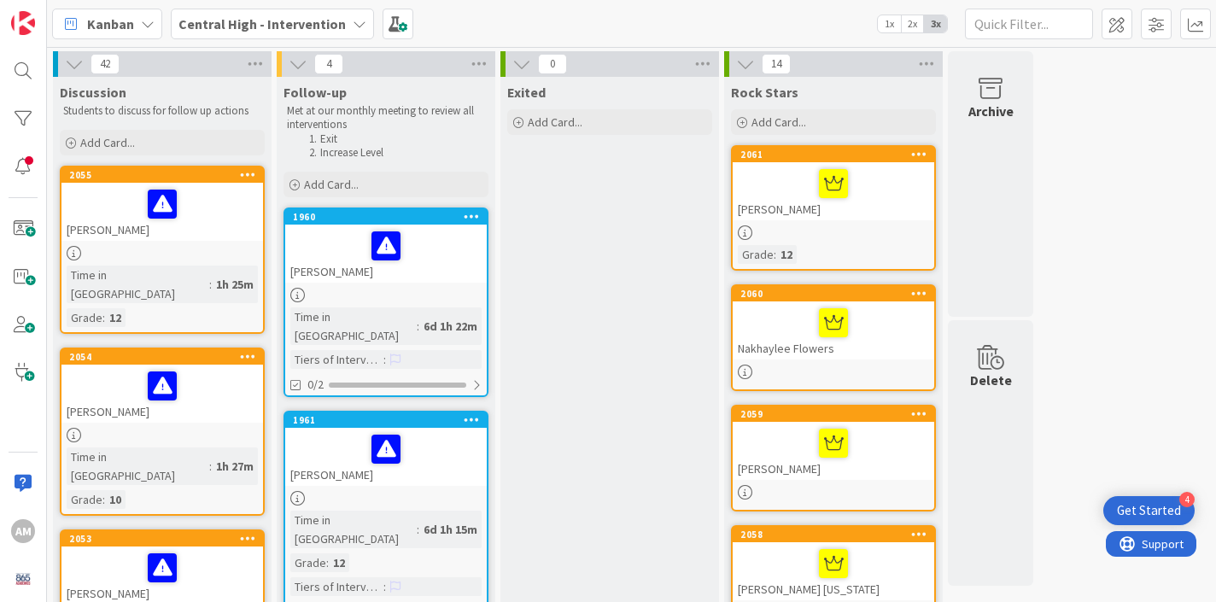
click at [772, 371] on div at bounding box center [833, 372] width 201 height 15
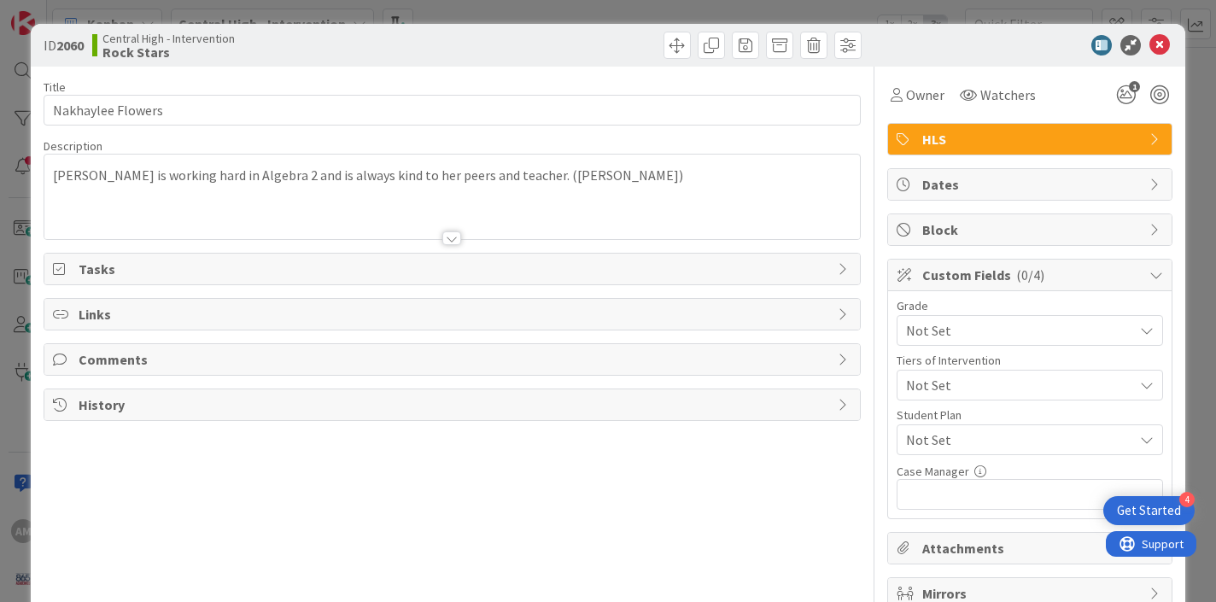
click at [970, 323] on span "Not Set" at bounding box center [1015, 330] width 219 height 24
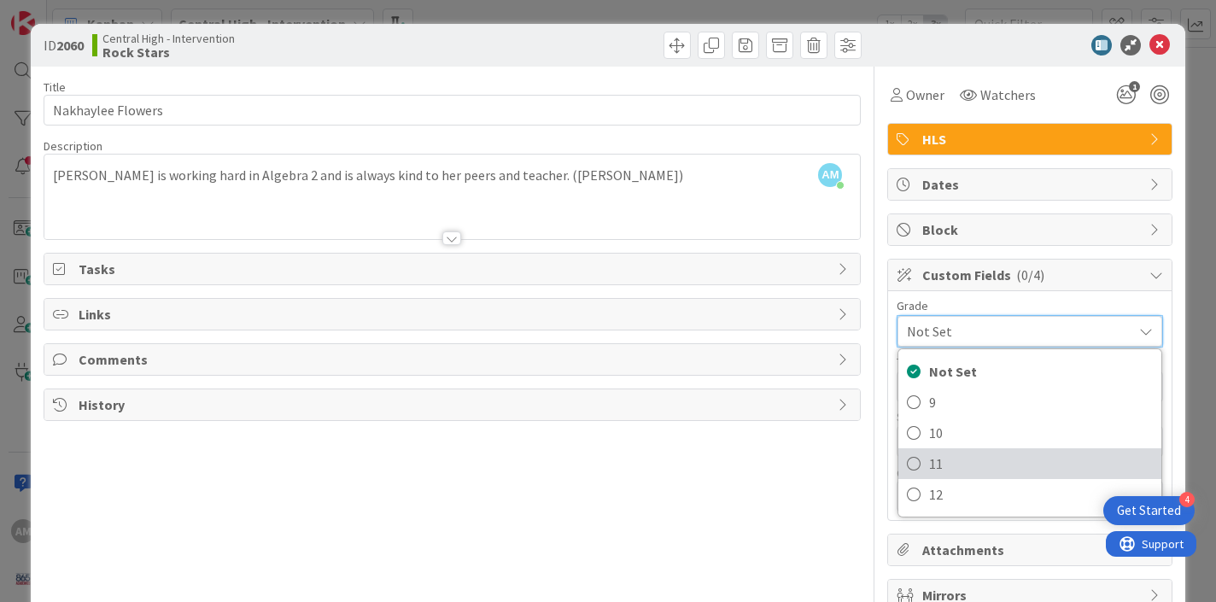
click at [920, 465] on icon at bounding box center [914, 464] width 14 height 26
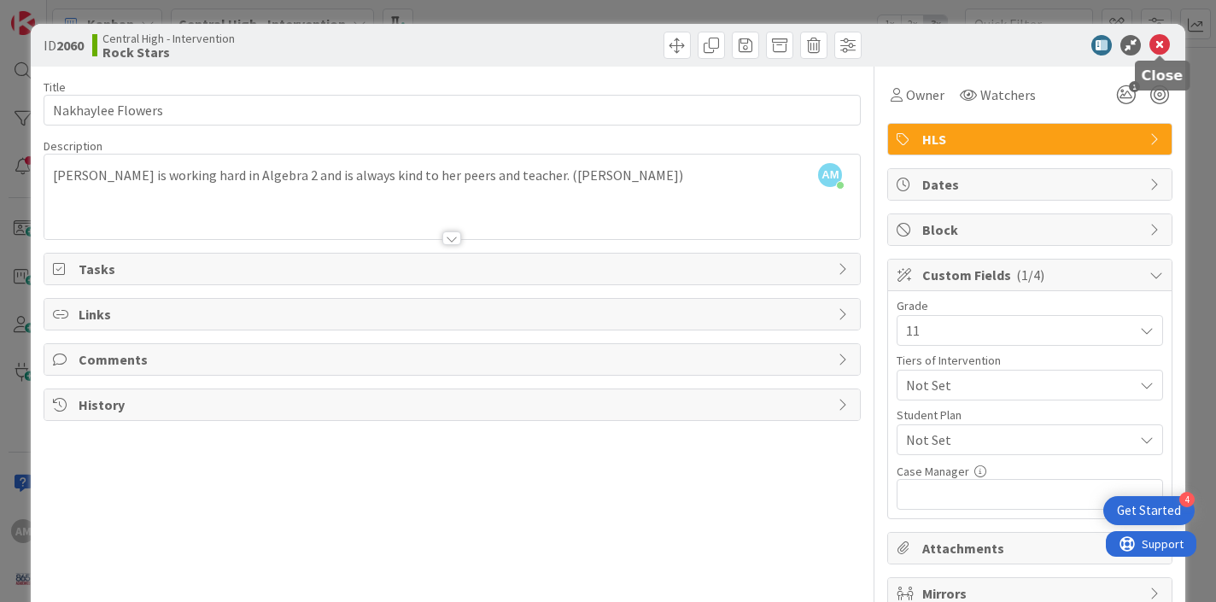
click at [1162, 51] on icon at bounding box center [1159, 45] width 20 height 20
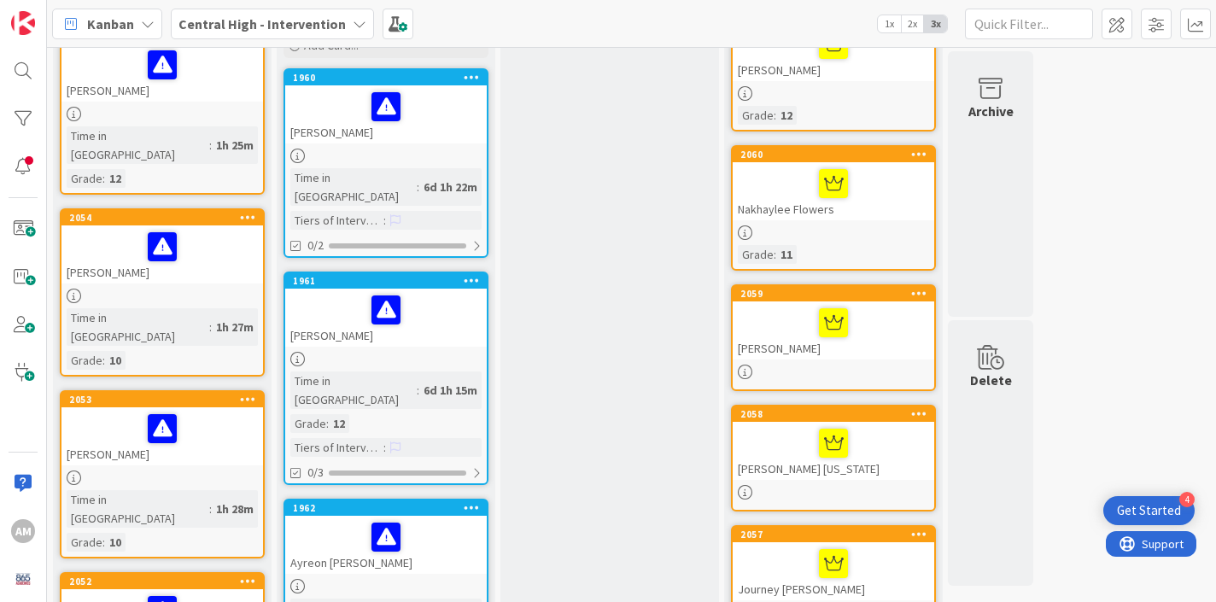
scroll to position [140, 0]
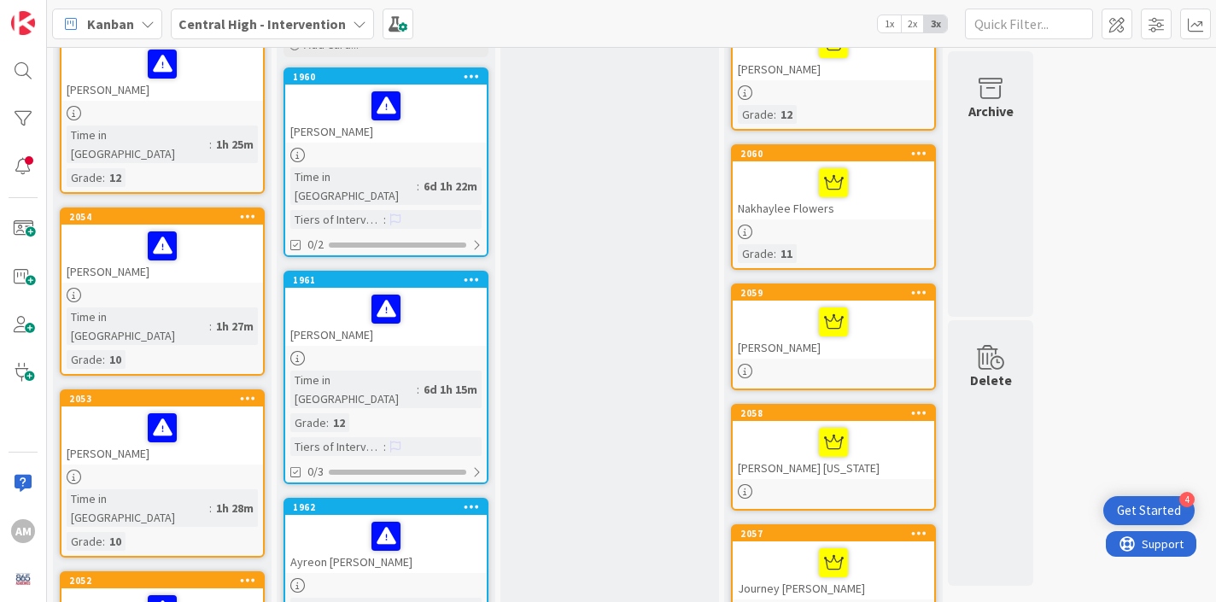
click at [875, 348] on div "[PERSON_NAME]" at bounding box center [833, 330] width 201 height 58
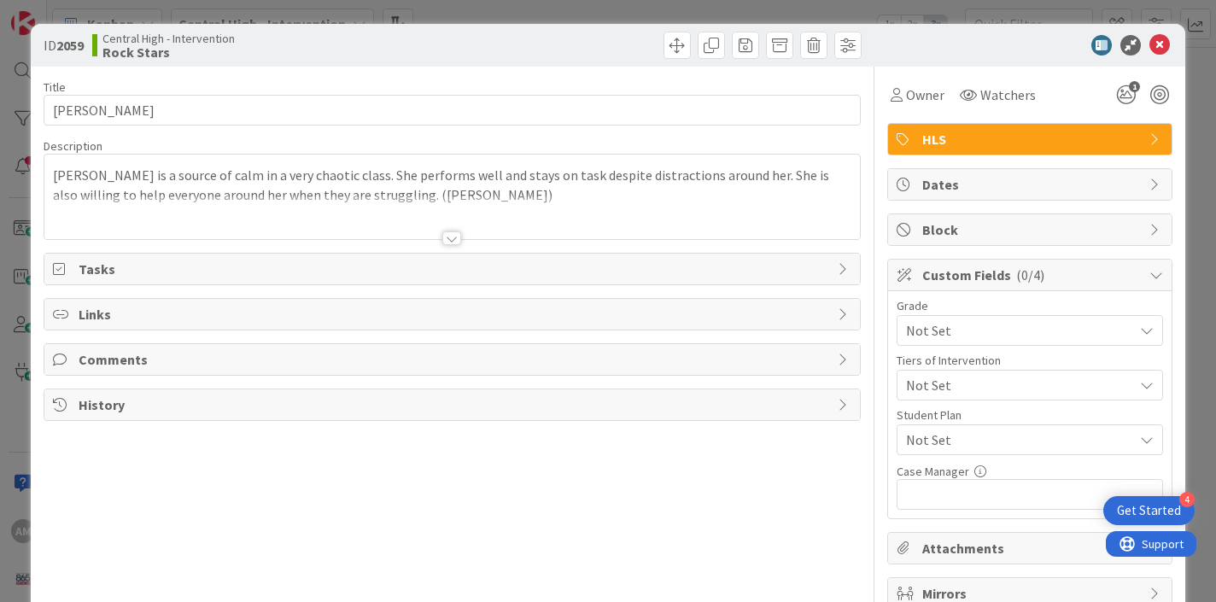
click at [1006, 332] on span "Not Set" at bounding box center [1015, 330] width 219 height 24
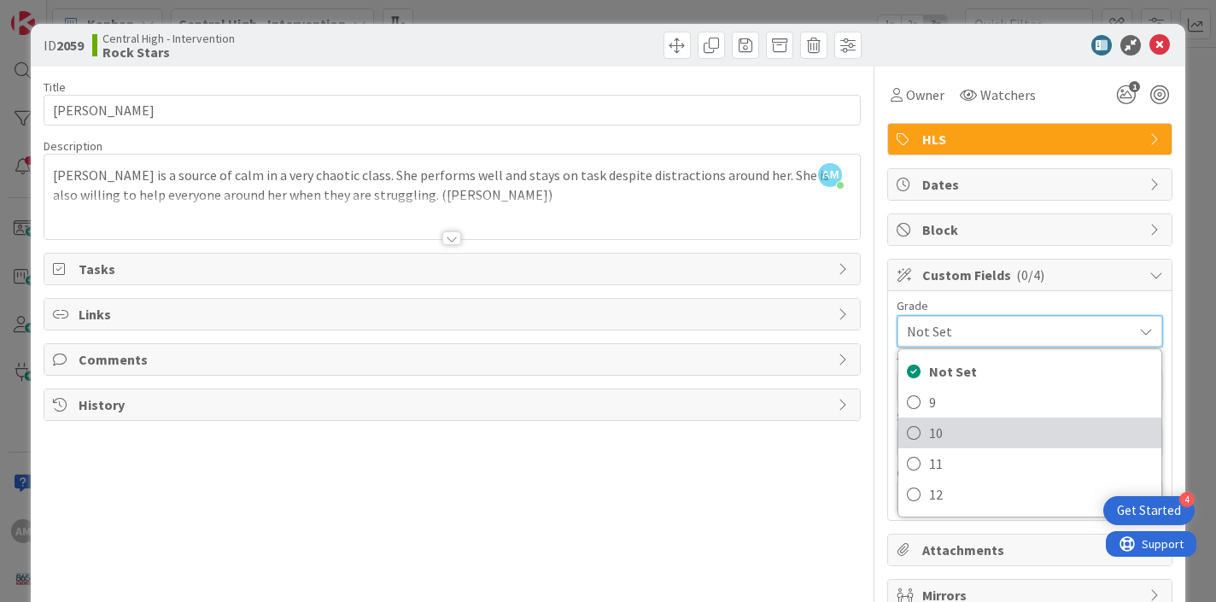
click at [927, 429] on link "10" at bounding box center [1029, 433] width 263 height 31
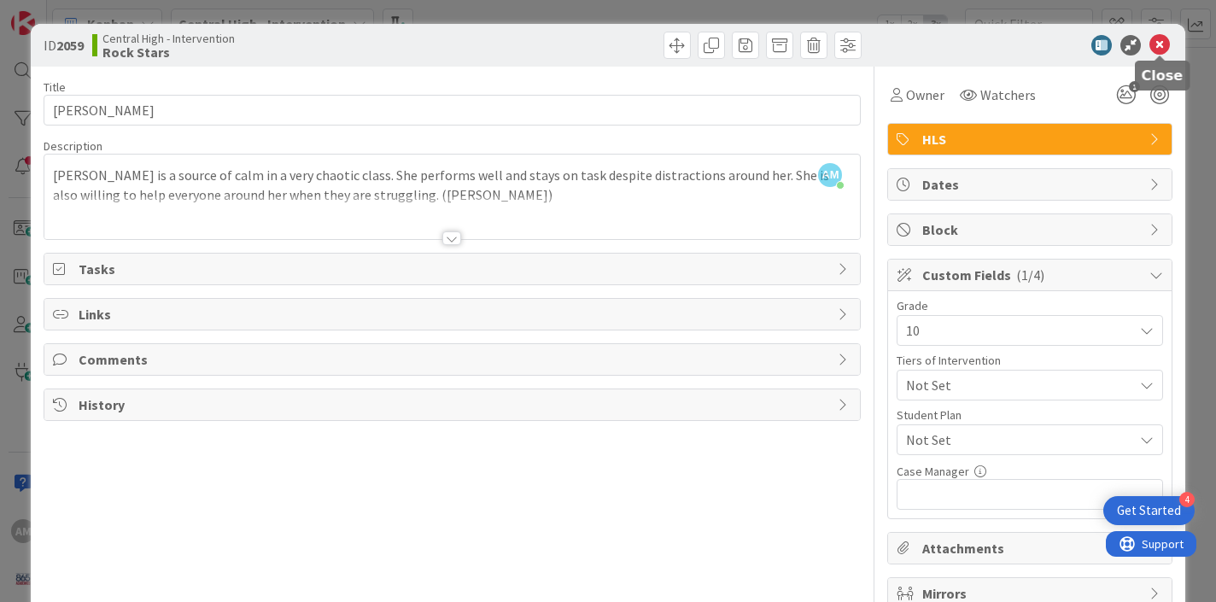
click at [1159, 40] on icon at bounding box center [1159, 45] width 20 height 20
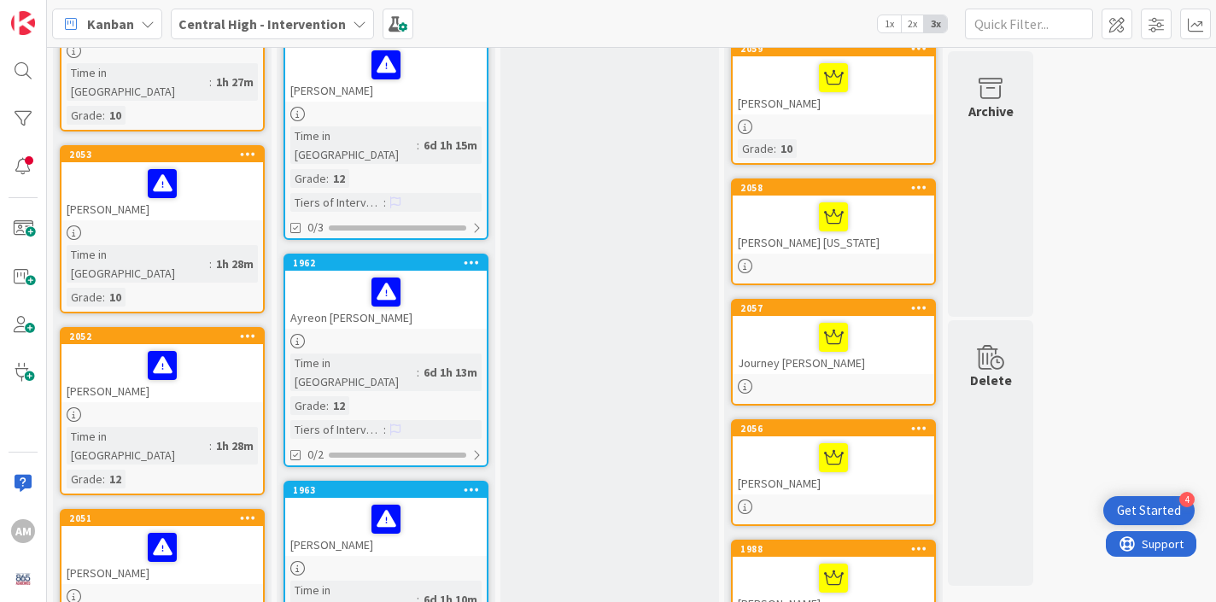
scroll to position [385, 0]
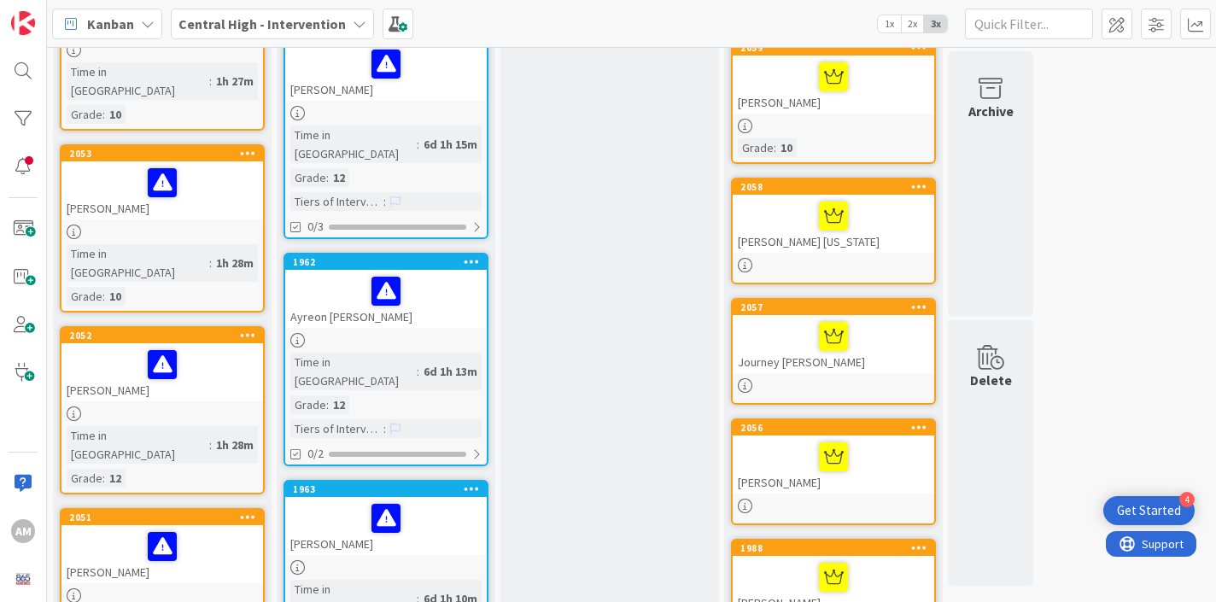
click at [767, 241] on div "[PERSON_NAME] [US_STATE]" at bounding box center [833, 224] width 201 height 58
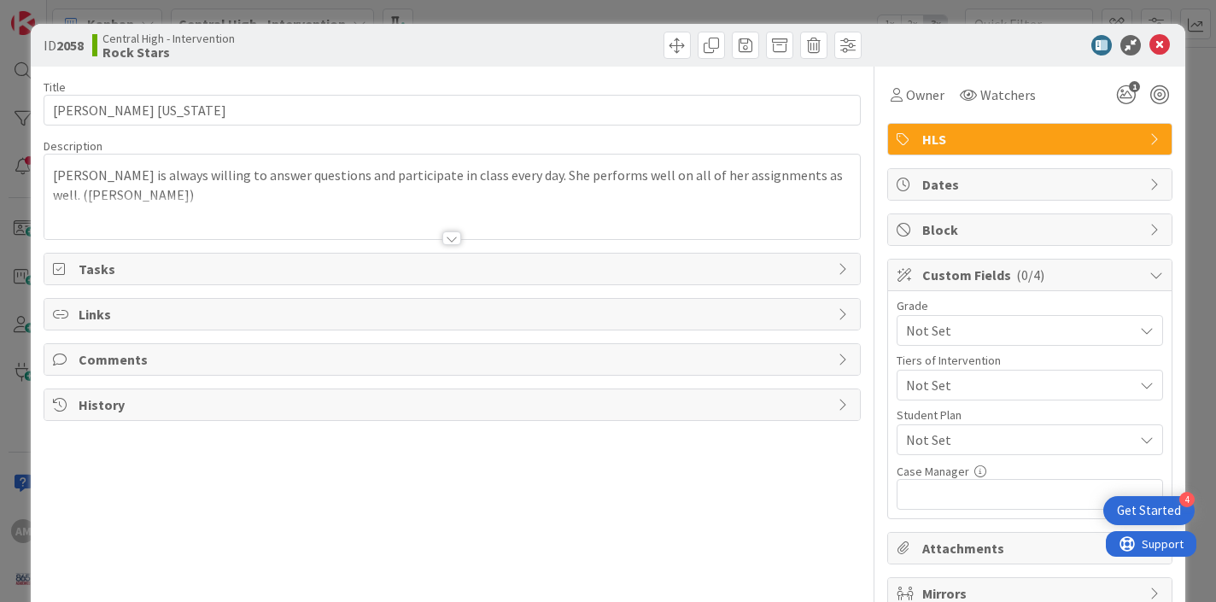
click at [978, 339] on span "Not Set" at bounding box center [1015, 330] width 219 height 24
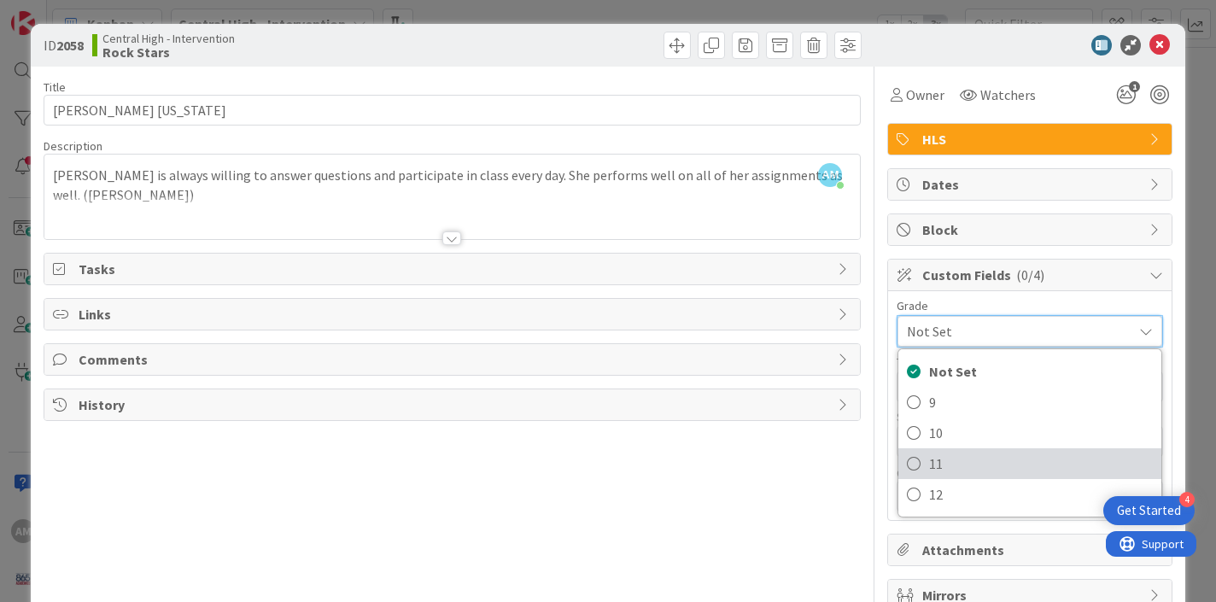
click at [915, 467] on icon at bounding box center [914, 464] width 14 height 26
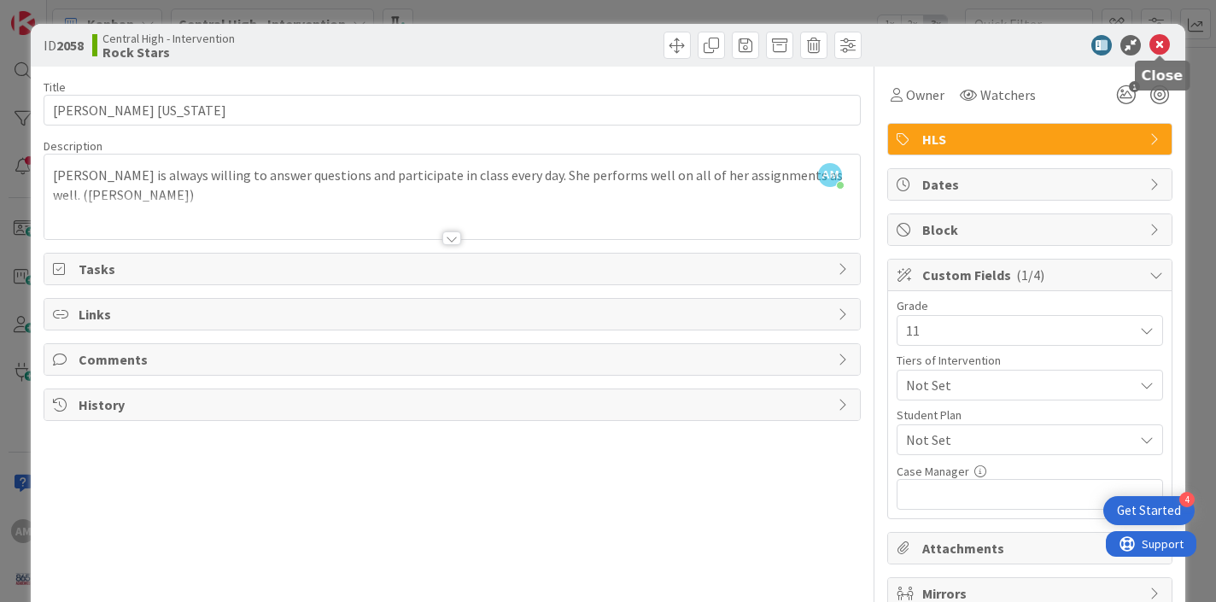
click at [1159, 45] on icon at bounding box center [1159, 45] width 20 height 20
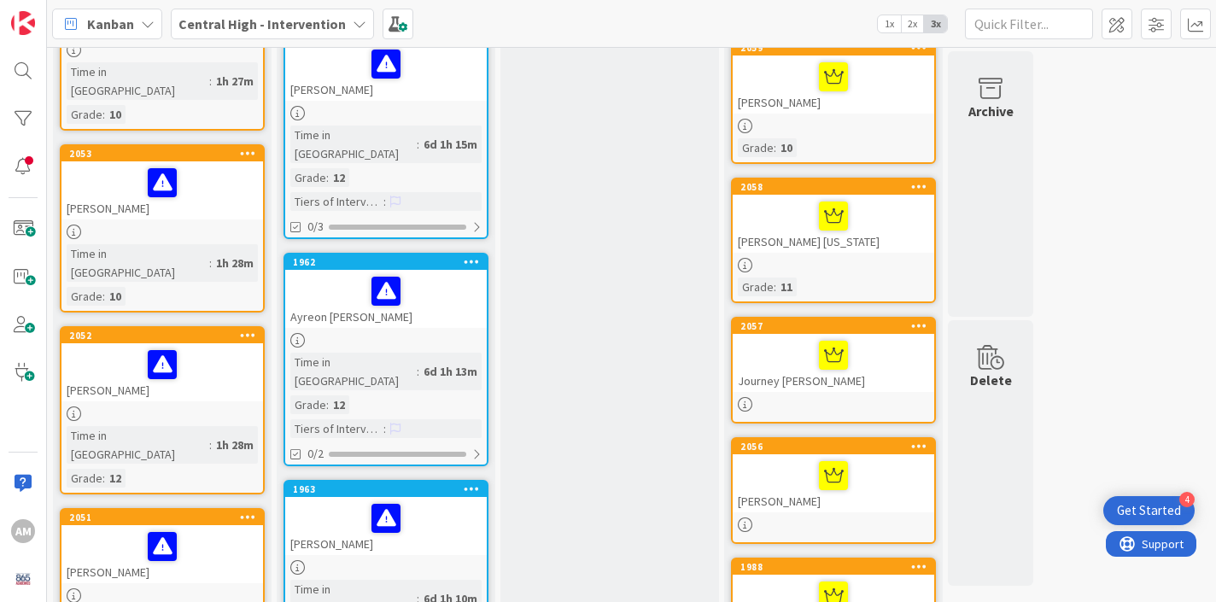
click at [903, 391] on div "Journey [PERSON_NAME]" at bounding box center [833, 363] width 201 height 58
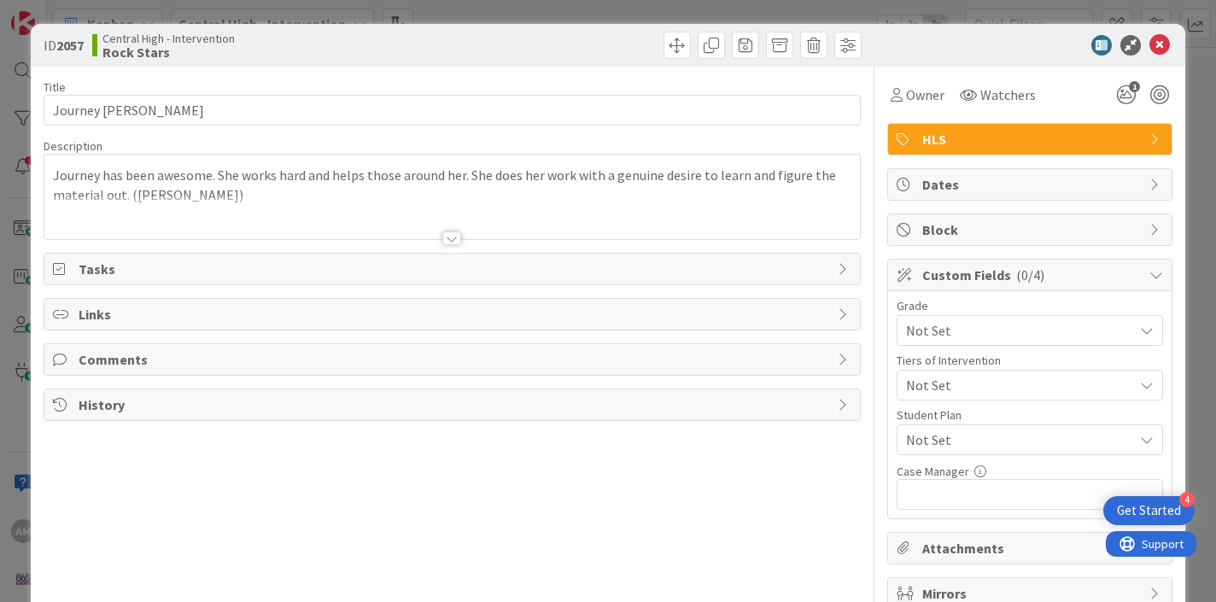
click at [981, 341] on span "Not Set" at bounding box center [1015, 330] width 219 height 24
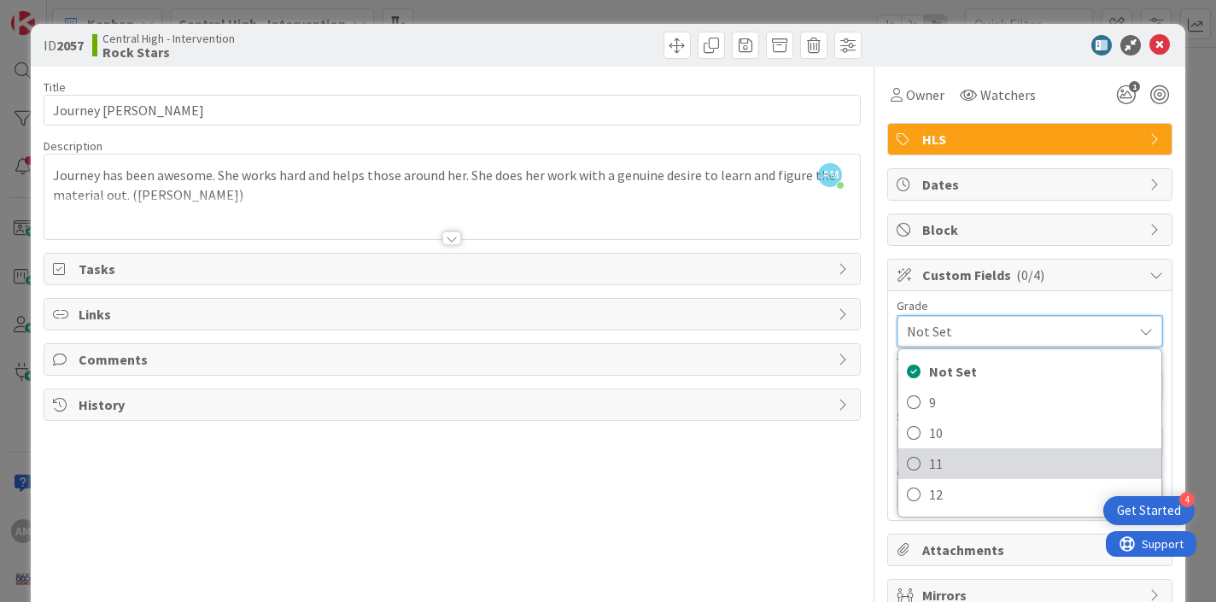
click at [924, 459] on link "11" at bounding box center [1029, 463] width 263 height 31
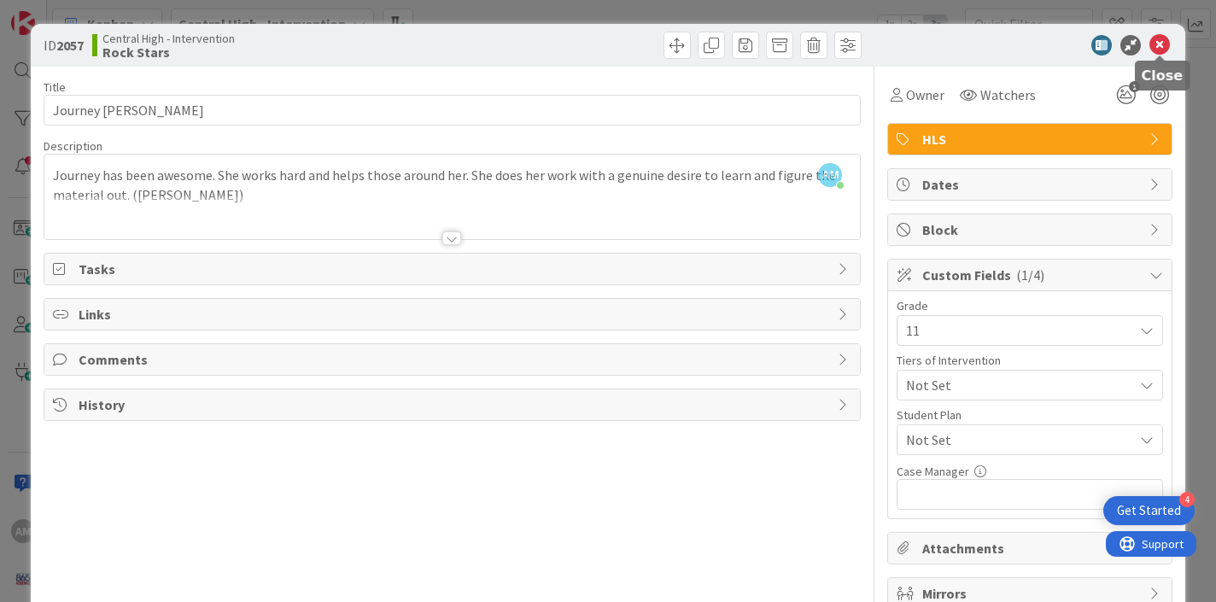
click at [1159, 50] on icon at bounding box center [1159, 45] width 20 height 20
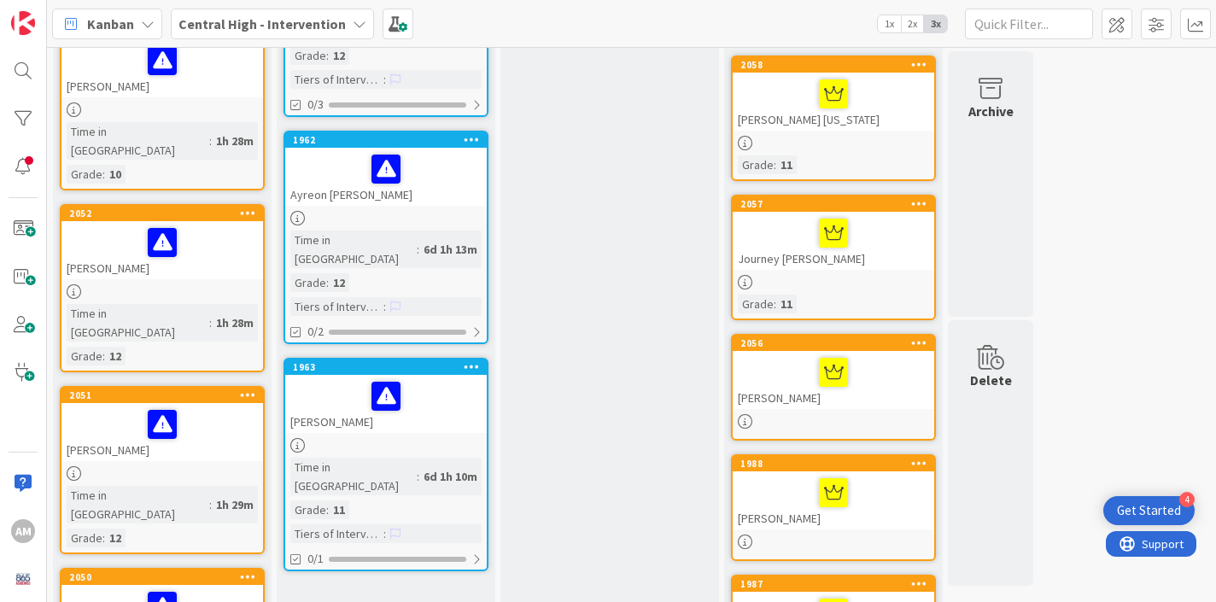
scroll to position [509, 0]
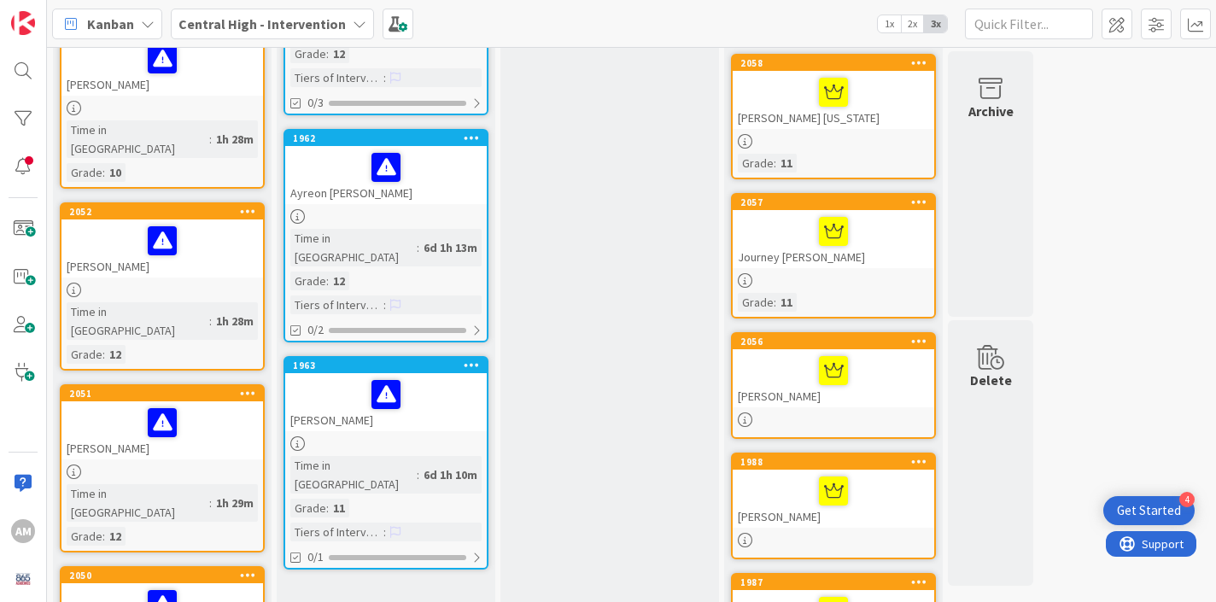
click at [772, 388] on div "[PERSON_NAME]" at bounding box center [833, 378] width 201 height 58
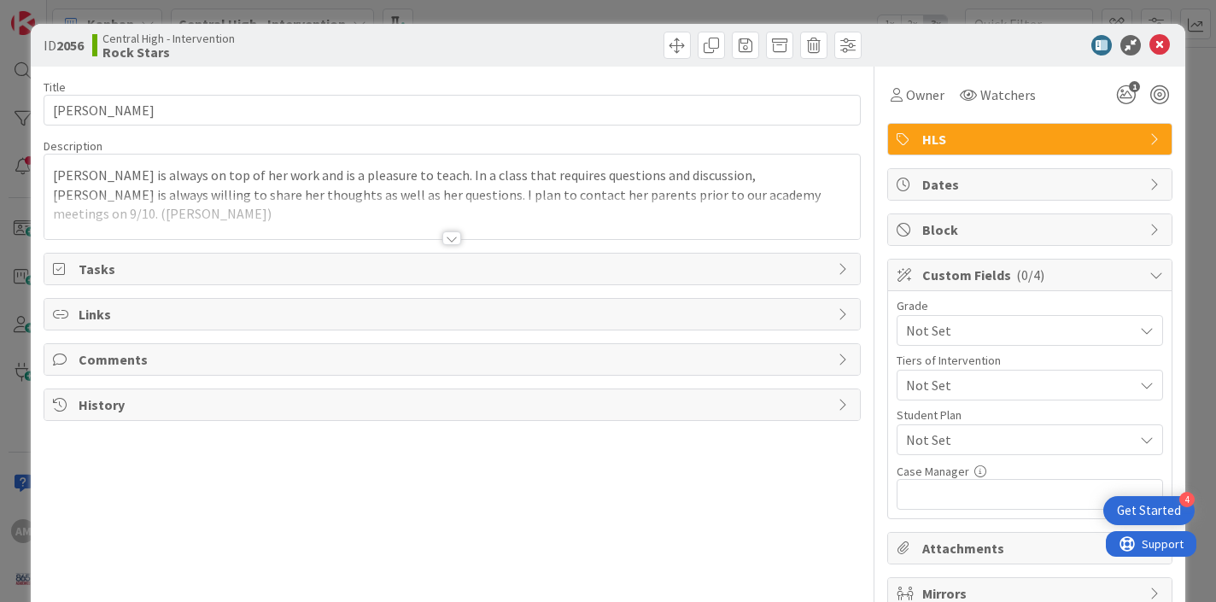
click at [965, 334] on span "Not Set" at bounding box center [1015, 330] width 219 height 24
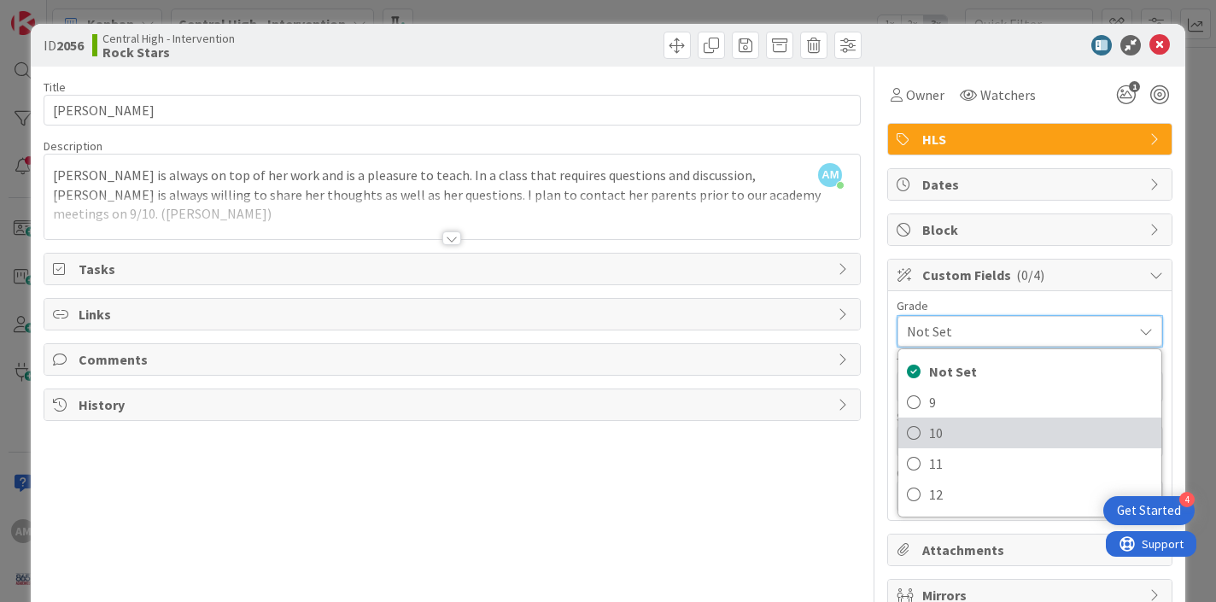
click at [915, 431] on icon at bounding box center [914, 433] width 14 height 26
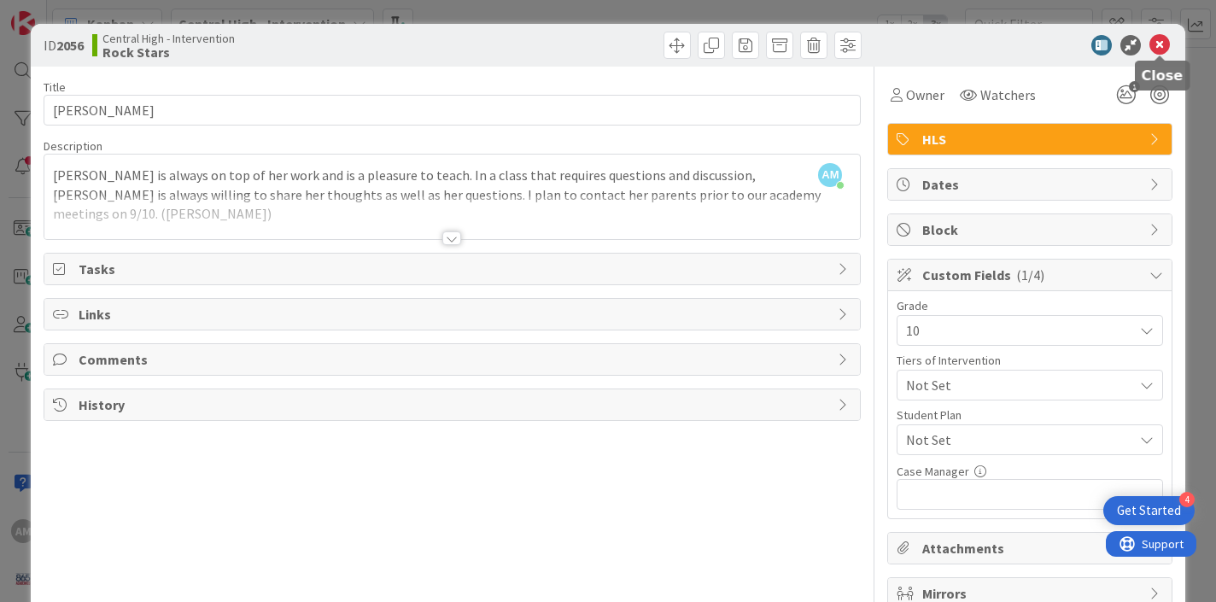
click at [1159, 49] on icon at bounding box center [1159, 45] width 20 height 20
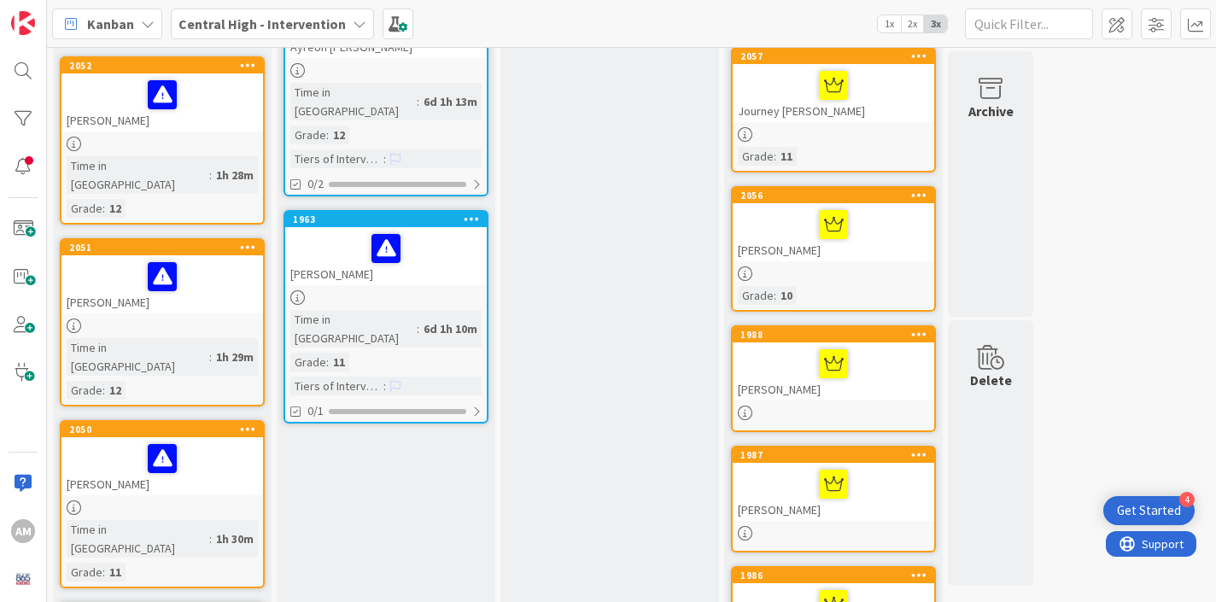
click at [877, 414] on div at bounding box center [833, 413] width 201 height 15
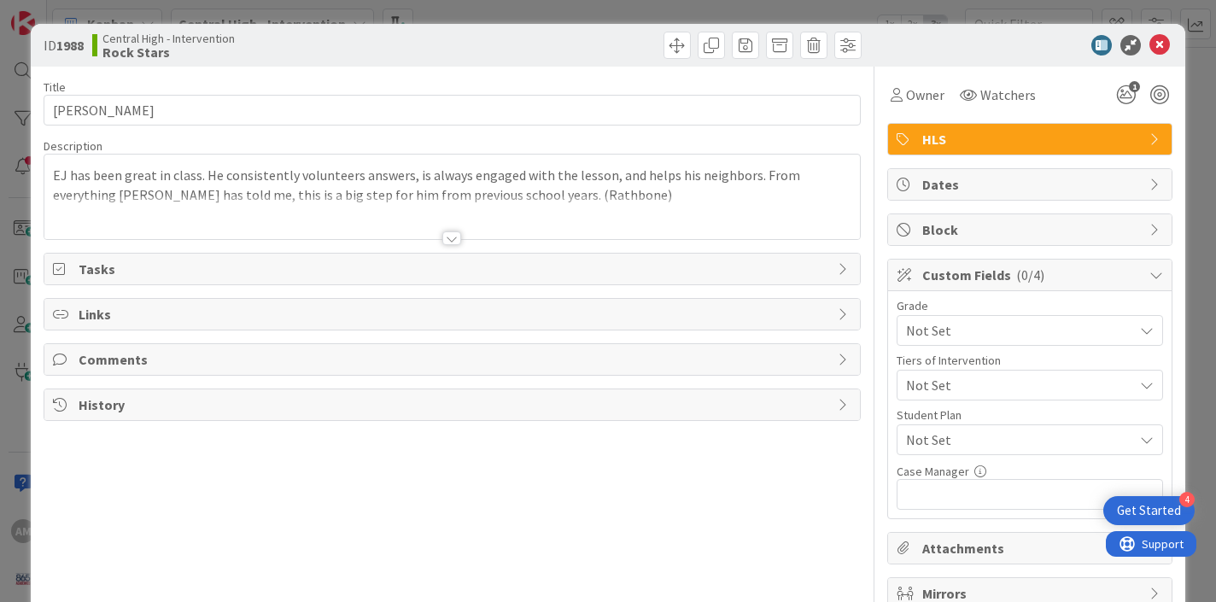
click at [449, 239] on div at bounding box center [451, 238] width 19 height 14
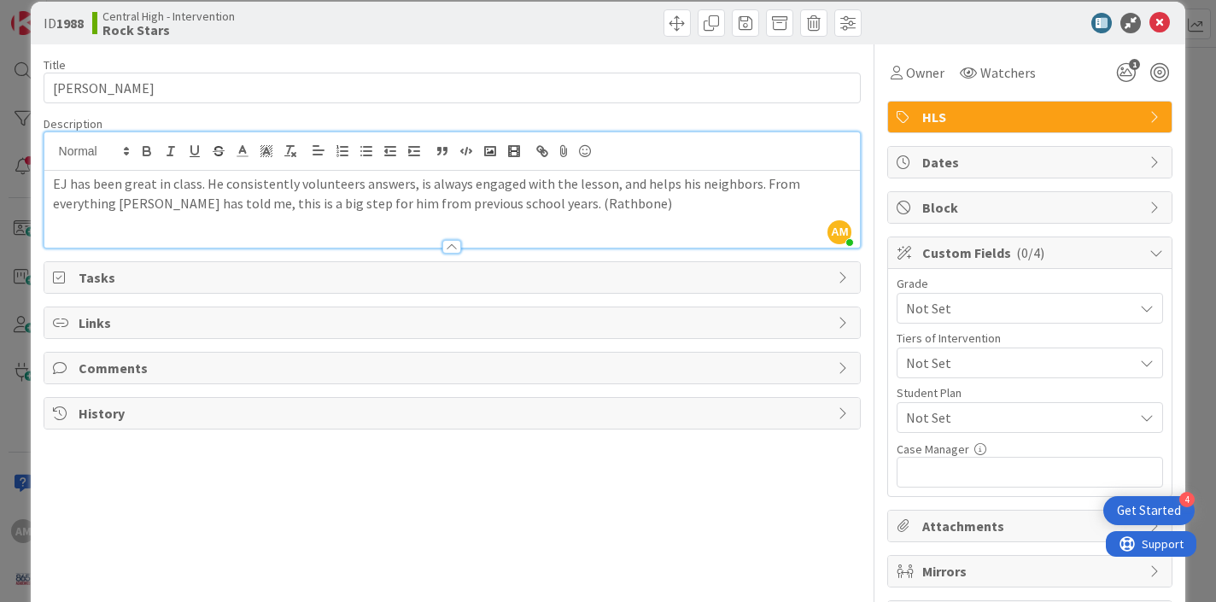
scroll to position [32, 0]
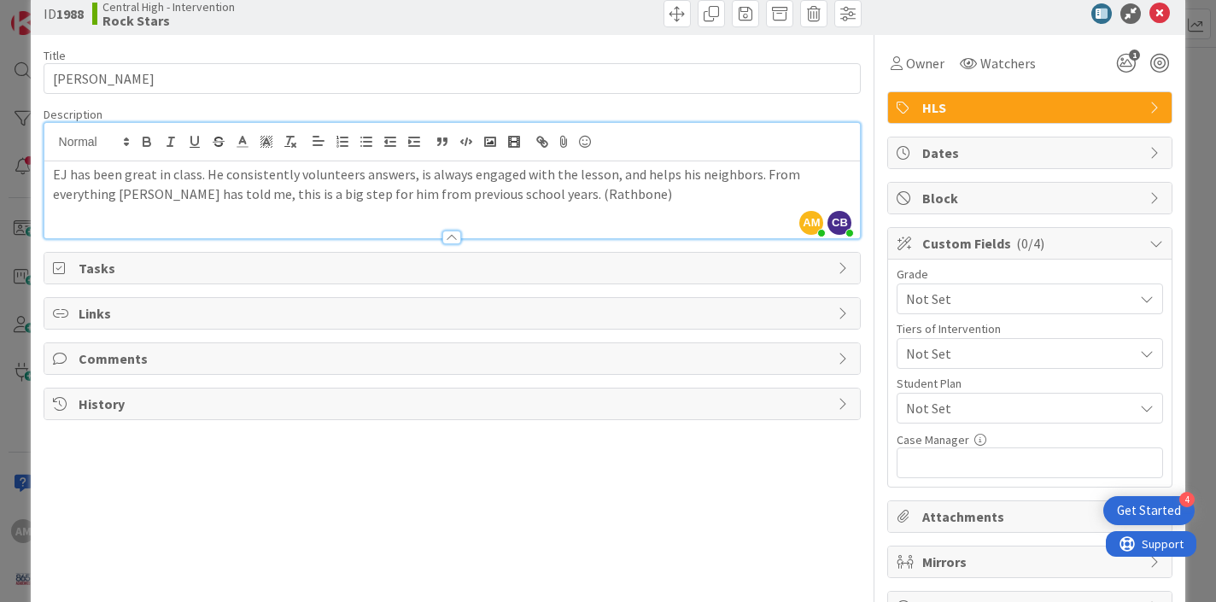
click at [1015, 362] on span "Not Set" at bounding box center [1015, 354] width 219 height 24
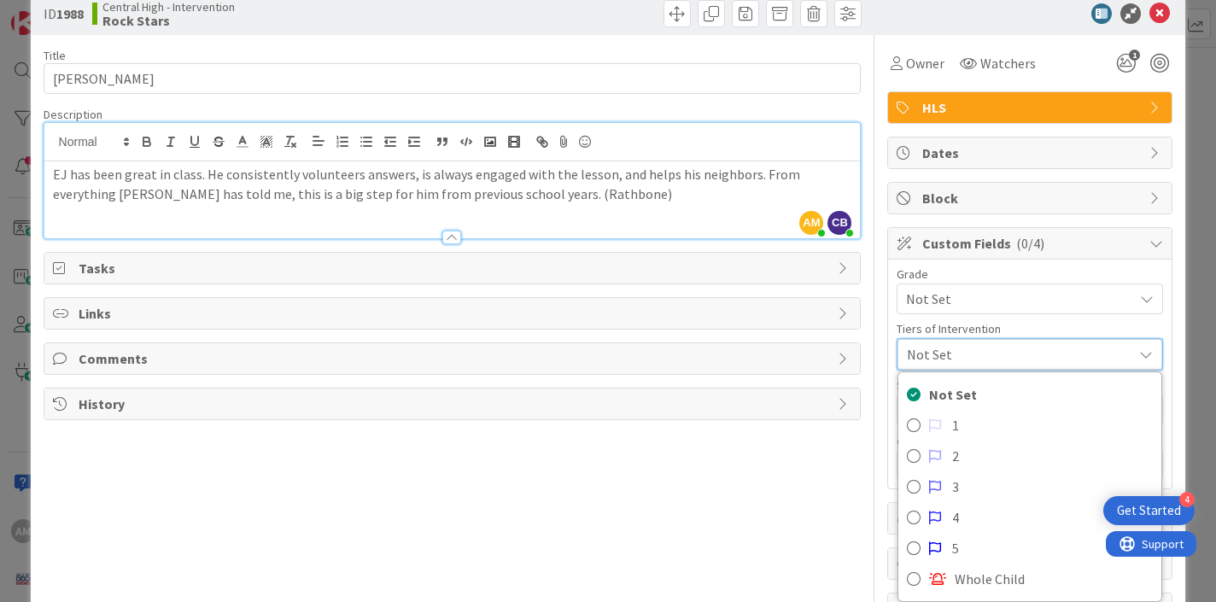
click at [1015, 359] on span "Not Set" at bounding box center [1015, 354] width 217 height 24
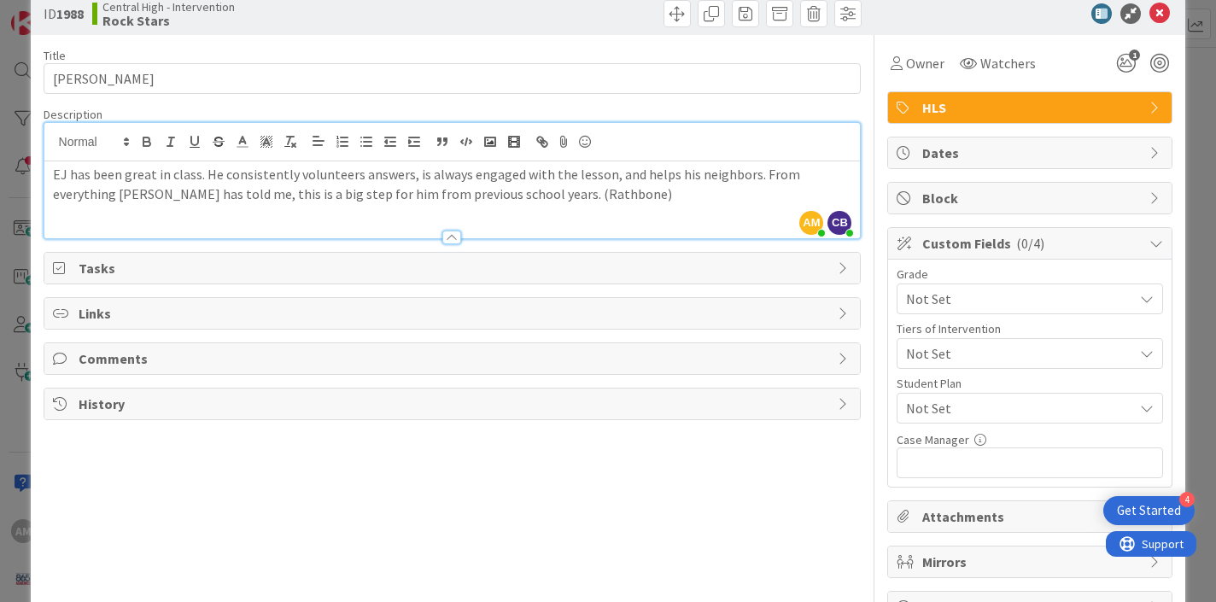
scroll to position [90, 0]
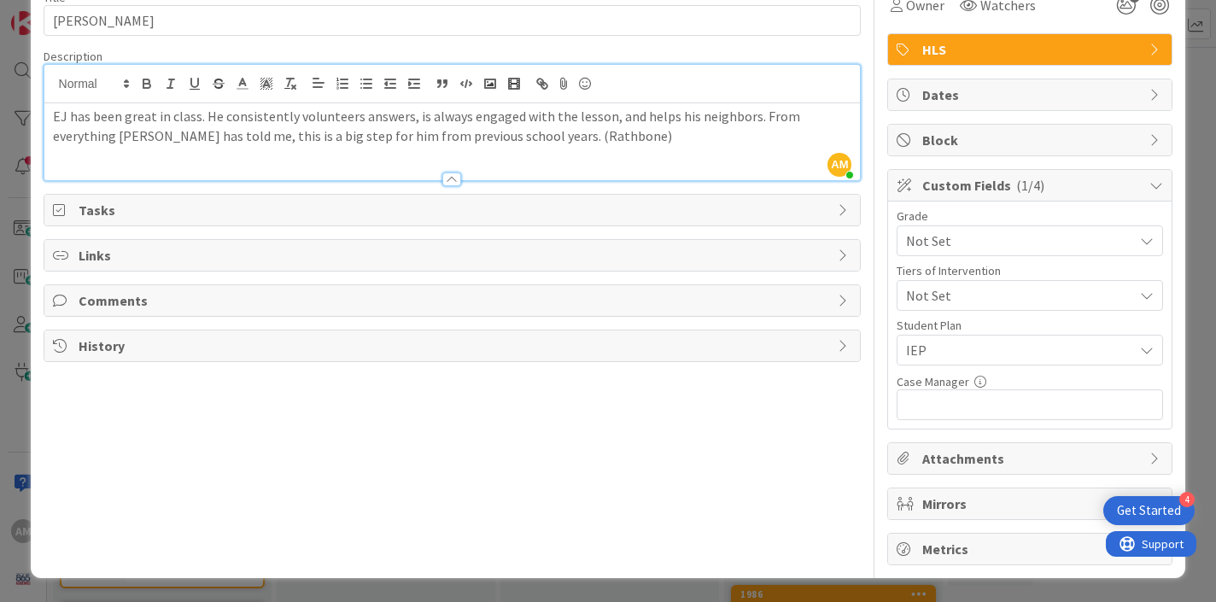
click at [1009, 248] on span "Not Set" at bounding box center [1015, 241] width 219 height 24
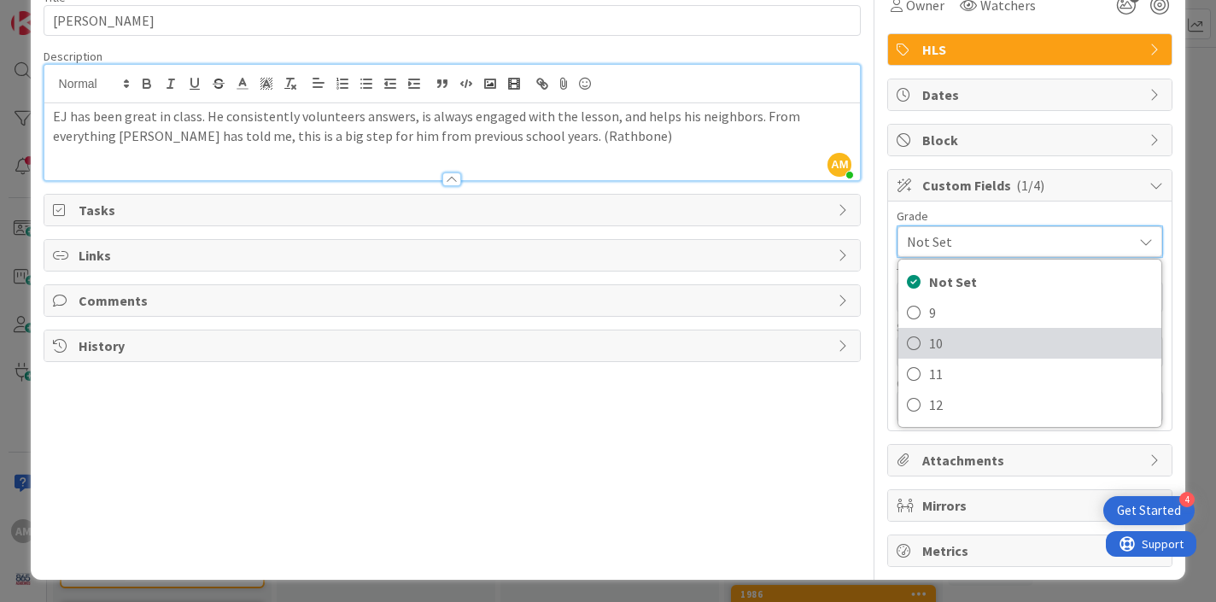
click at [930, 350] on span "10" at bounding box center [1041, 343] width 224 height 26
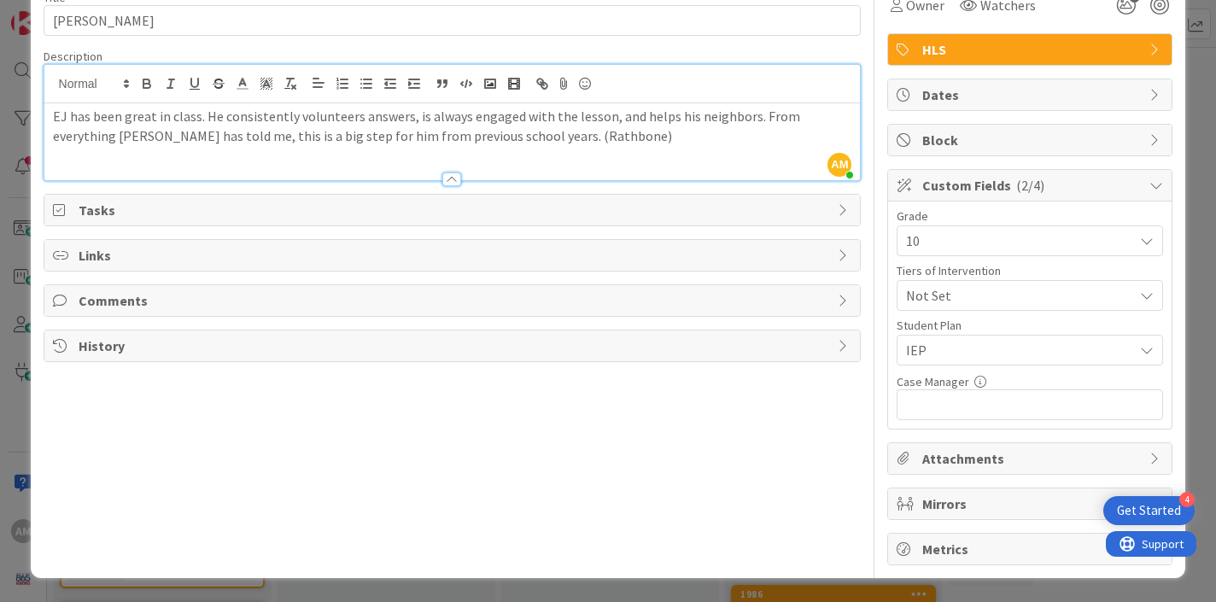
scroll to position [0, 0]
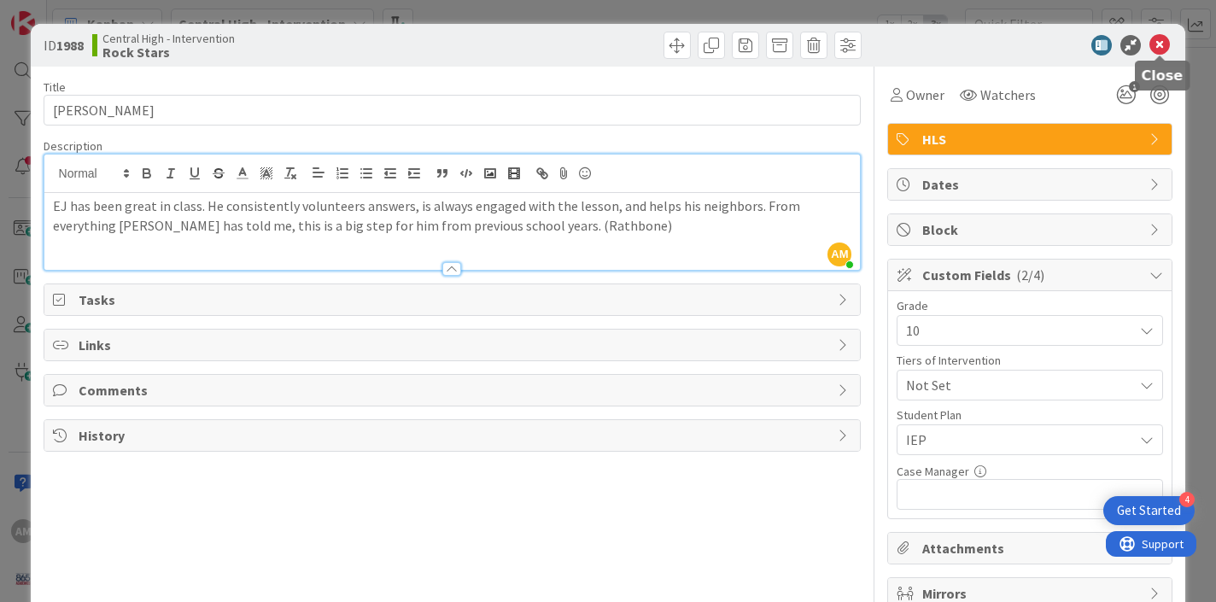
click at [1159, 43] on icon at bounding box center [1159, 45] width 20 height 20
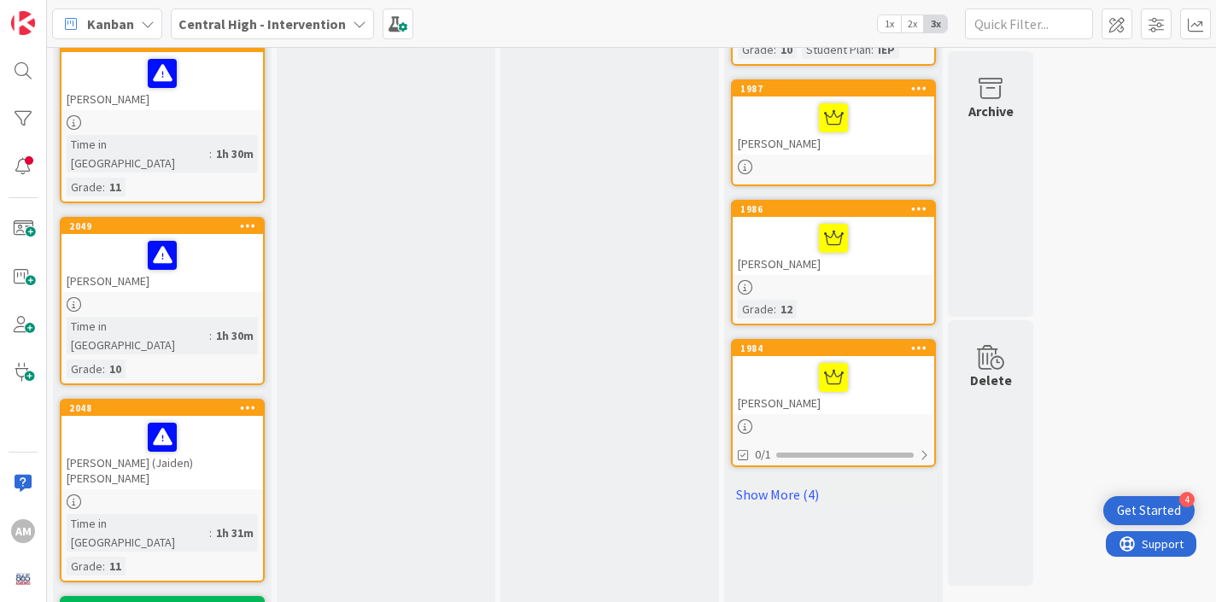
scroll to position [1039, 0]
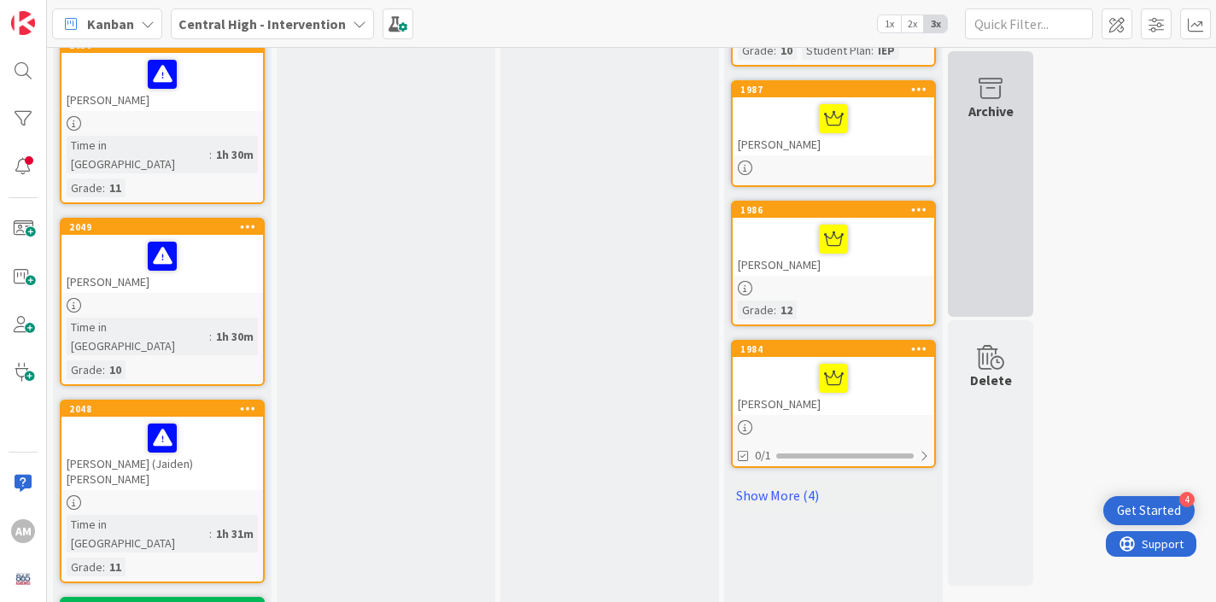
click at [961, 159] on div "Archive" at bounding box center [990, 184] width 85 height 266
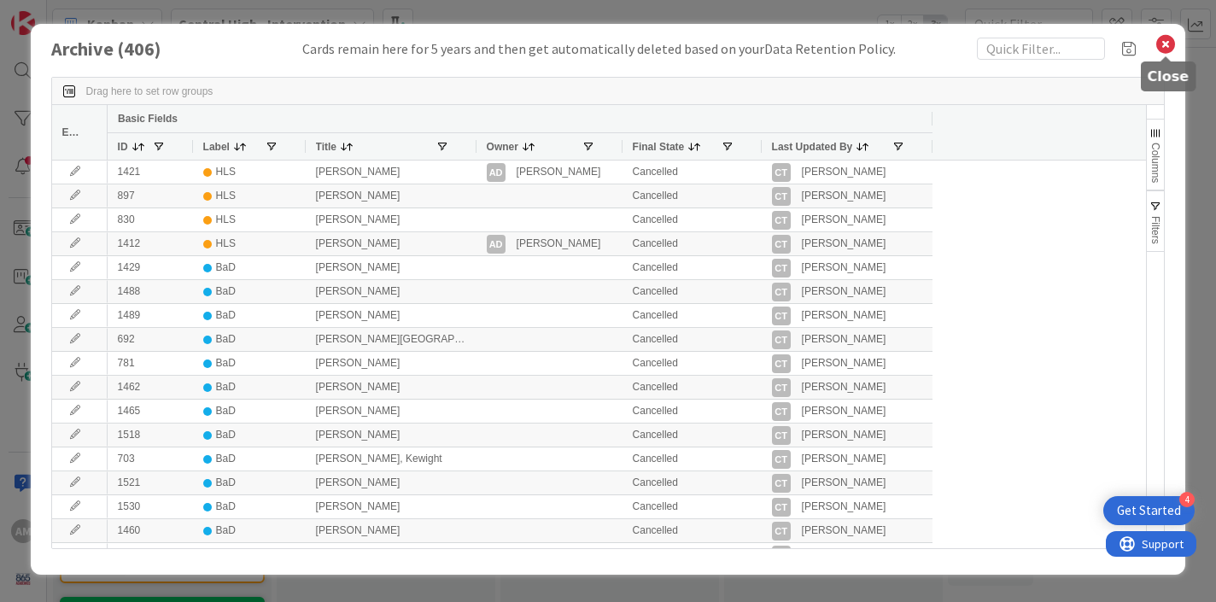
click at [1161, 46] on icon at bounding box center [1165, 44] width 22 height 24
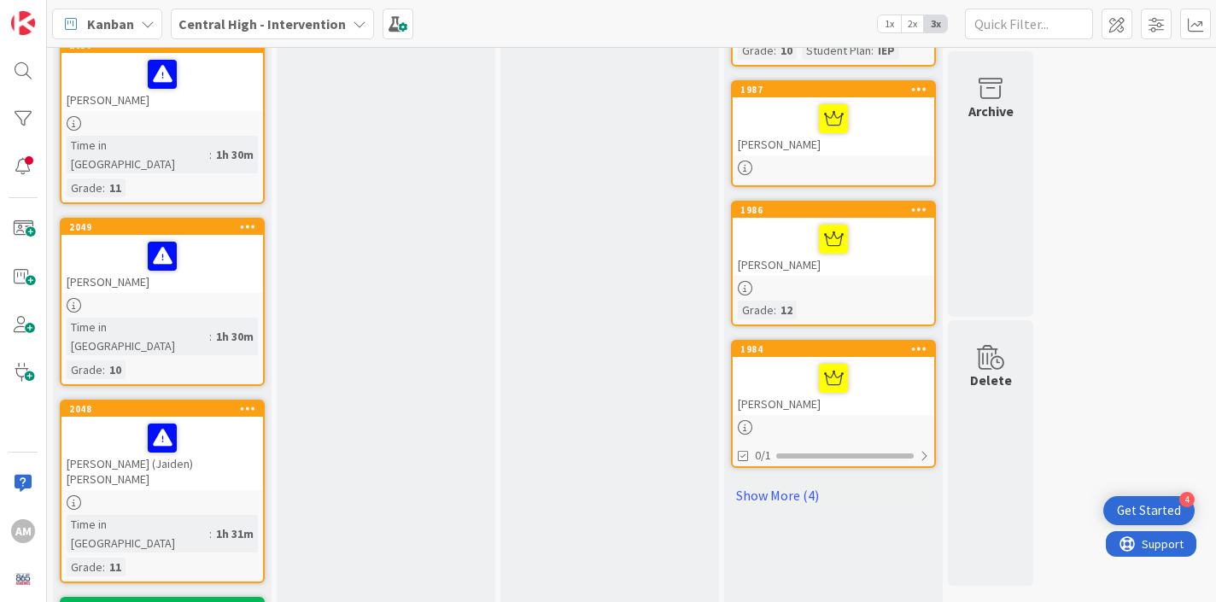
click at [771, 164] on div at bounding box center [833, 168] width 201 height 15
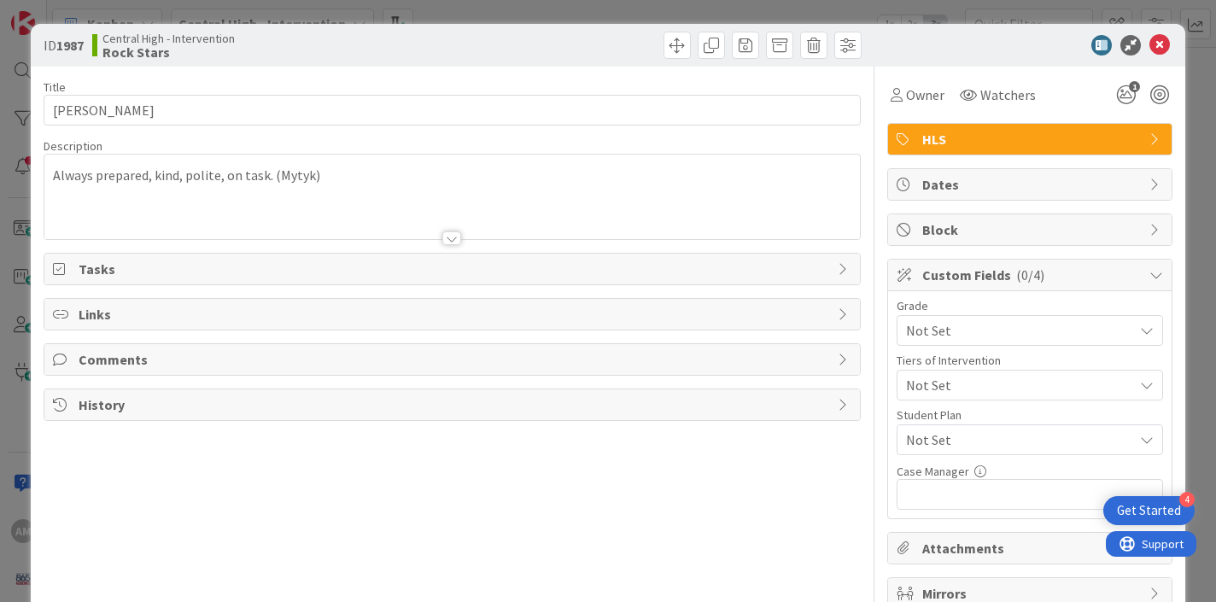
click at [990, 334] on span "Not Set" at bounding box center [1015, 330] width 219 height 24
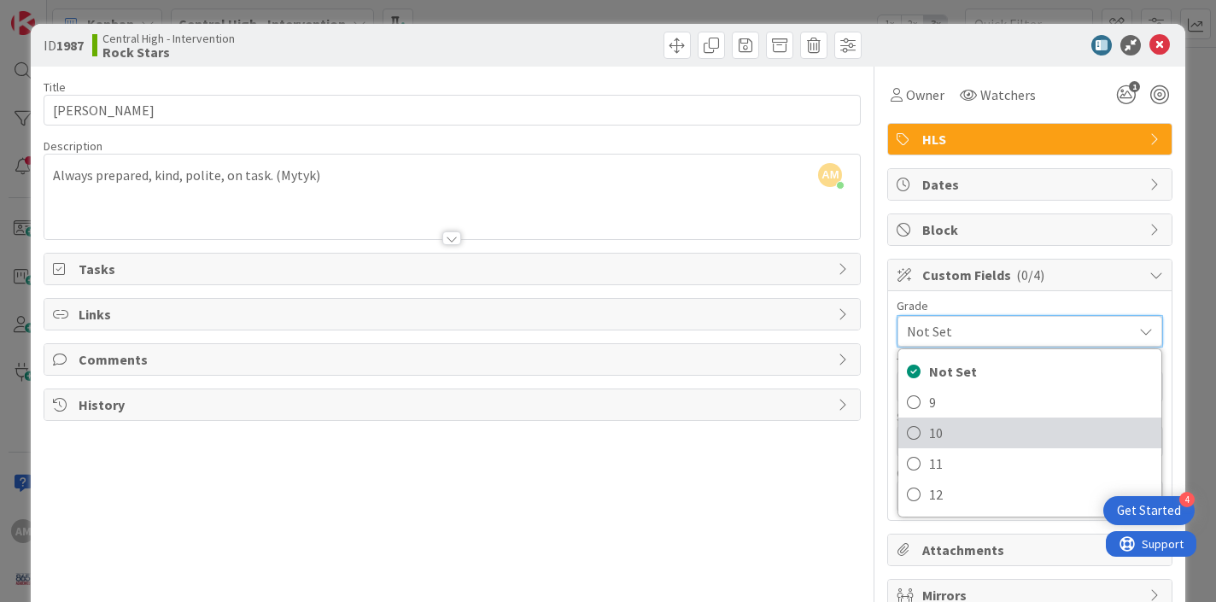
click at [951, 427] on span "10" at bounding box center [1041, 433] width 224 height 26
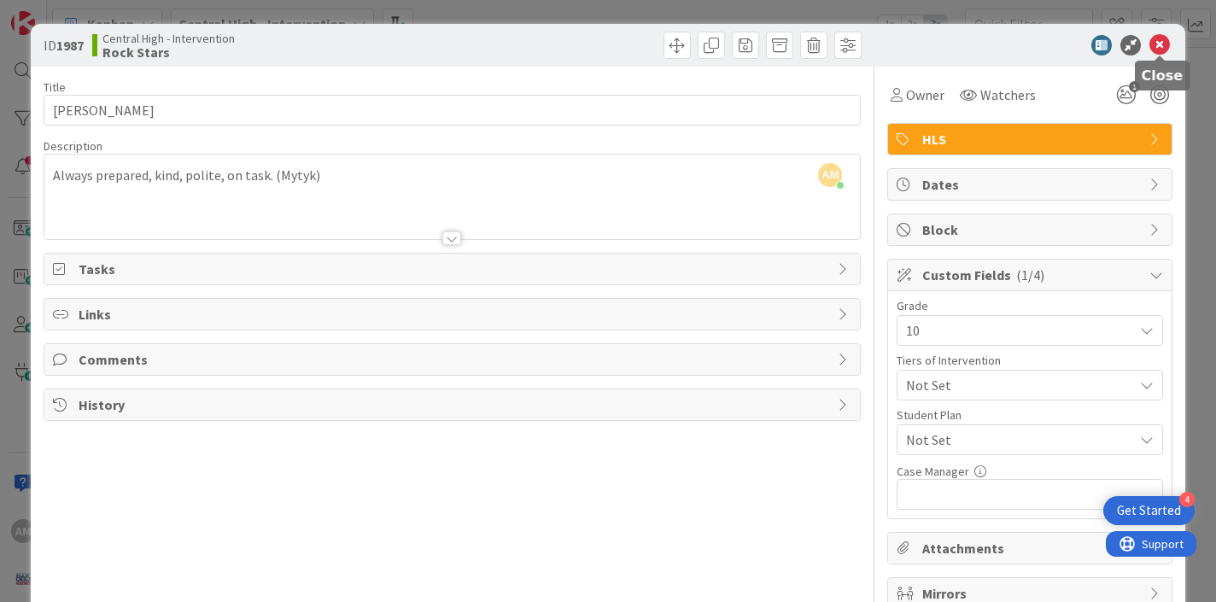
click at [1161, 47] on icon at bounding box center [1159, 45] width 20 height 20
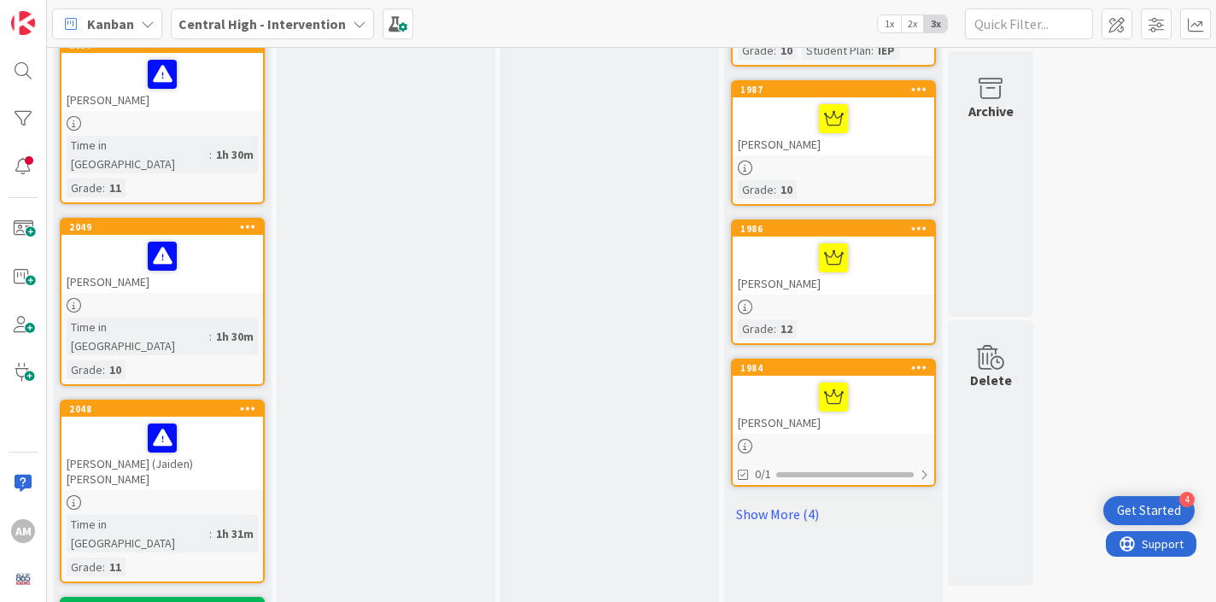
click at [879, 408] on div at bounding box center [833, 397] width 191 height 36
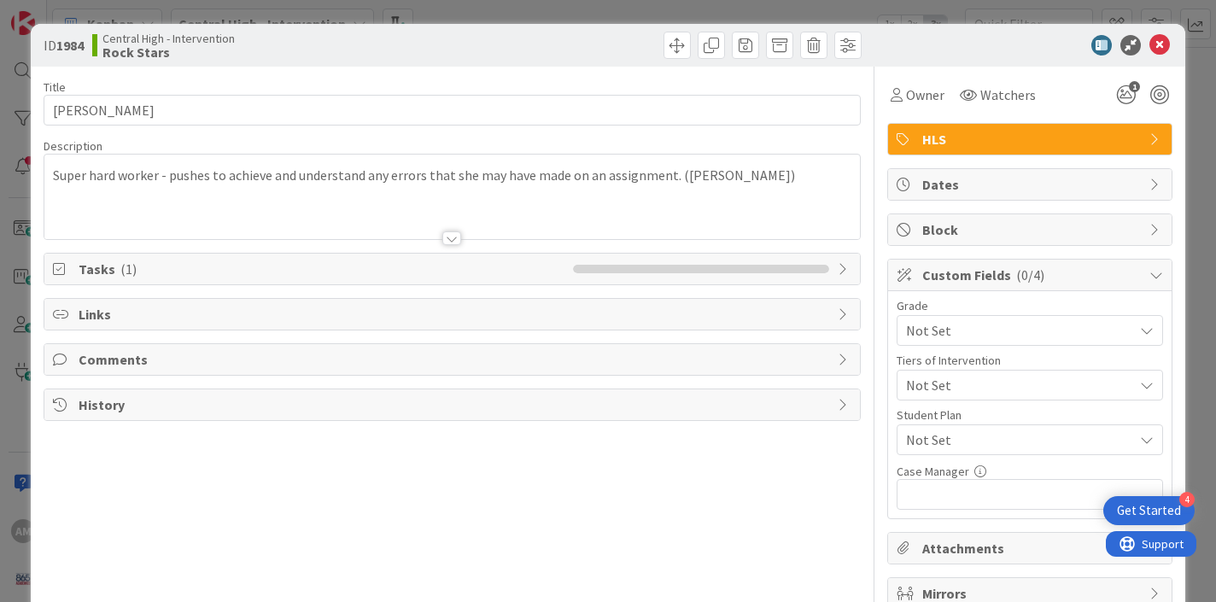
click at [1002, 342] on span "Not Set" at bounding box center [1015, 330] width 219 height 24
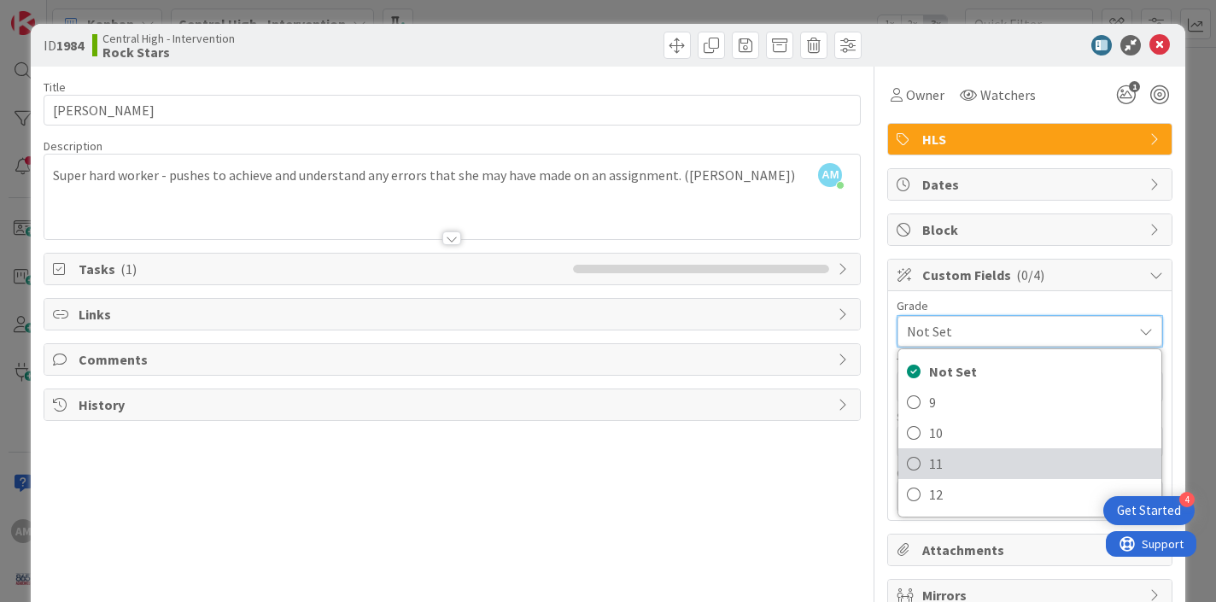
click at [958, 469] on span "11" at bounding box center [1041, 464] width 224 height 26
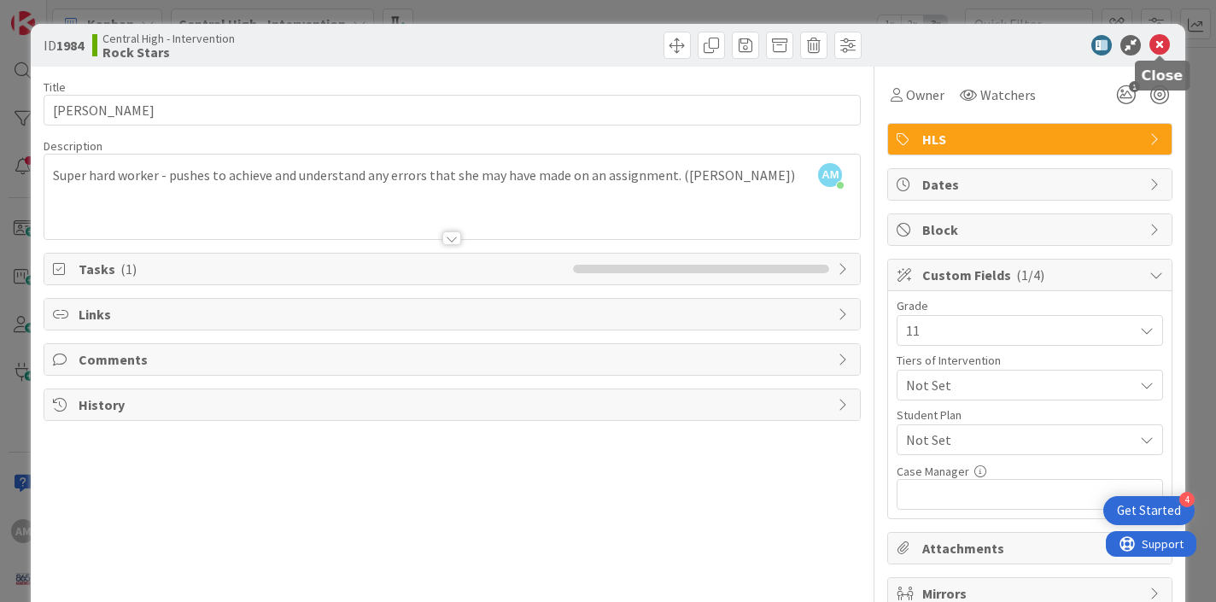
click at [1165, 46] on icon at bounding box center [1159, 45] width 20 height 20
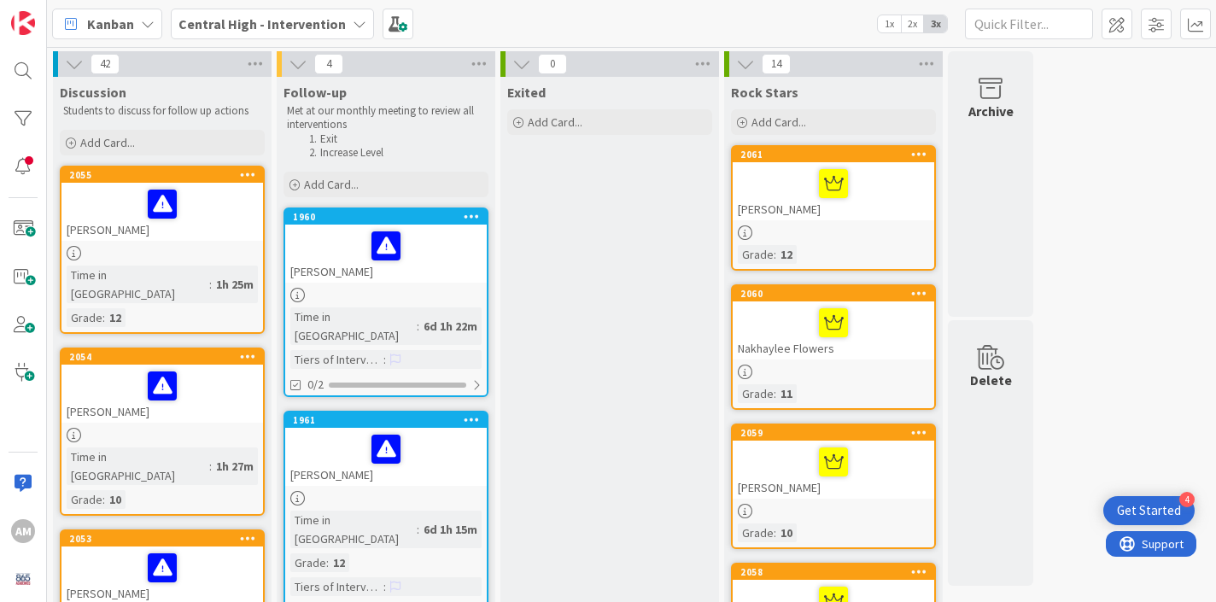
click at [348, 32] on div "Central High - Intervention" at bounding box center [272, 24] width 203 height 31
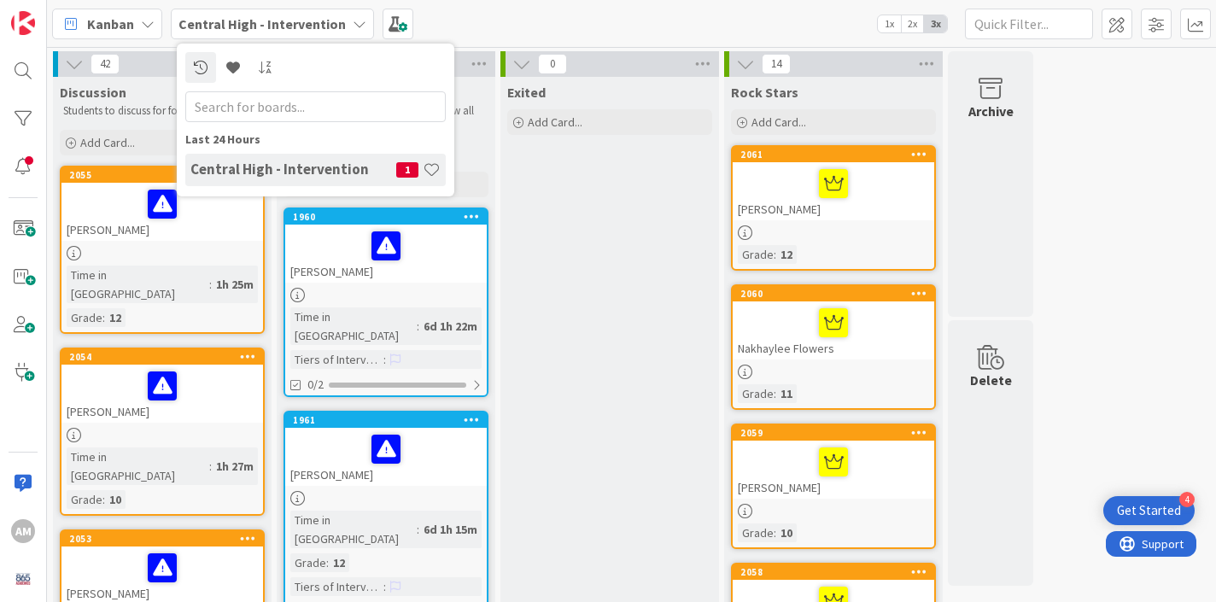
click at [348, 32] on div "Central High - Intervention" at bounding box center [272, 24] width 203 height 31
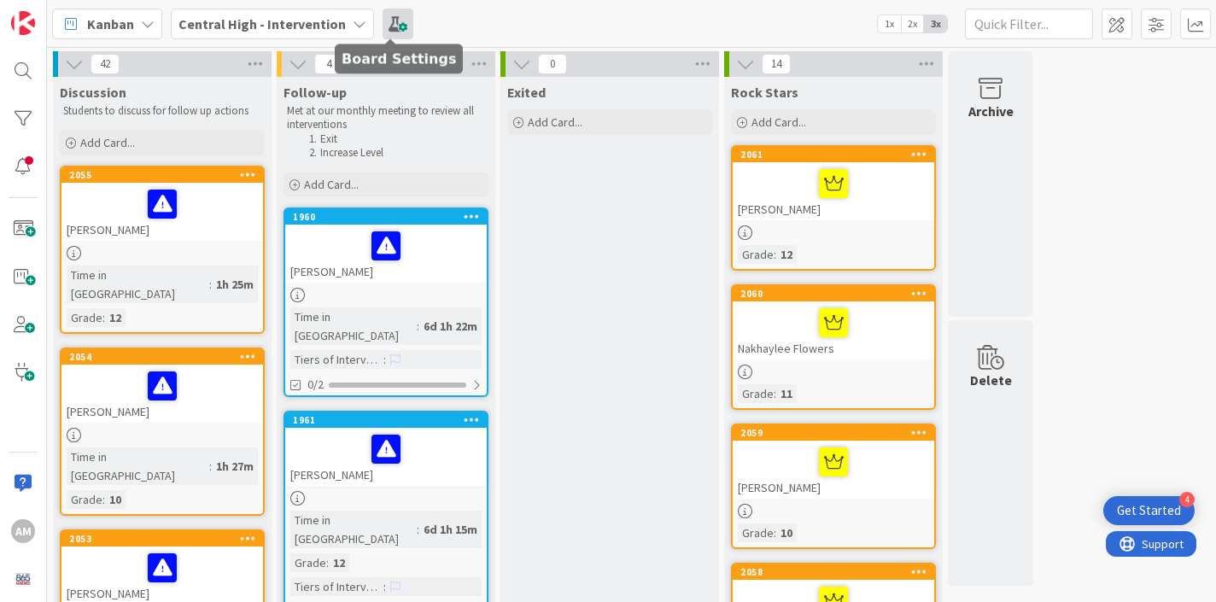
click at [391, 28] on span at bounding box center [398, 24] width 31 height 31
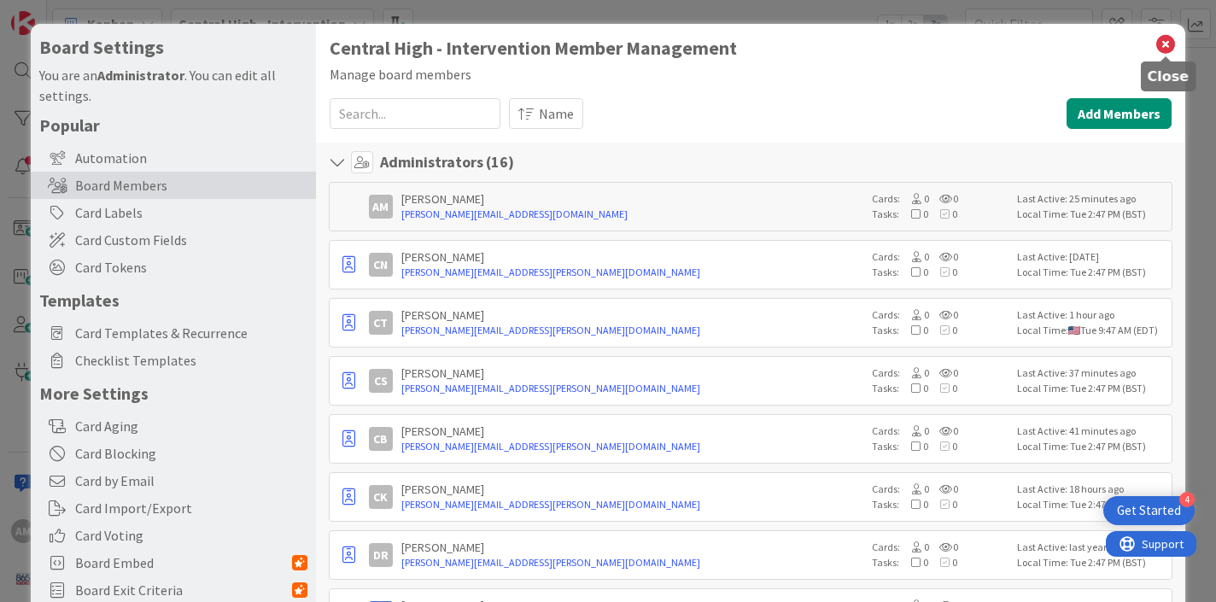
click at [1168, 47] on icon at bounding box center [1165, 44] width 22 height 24
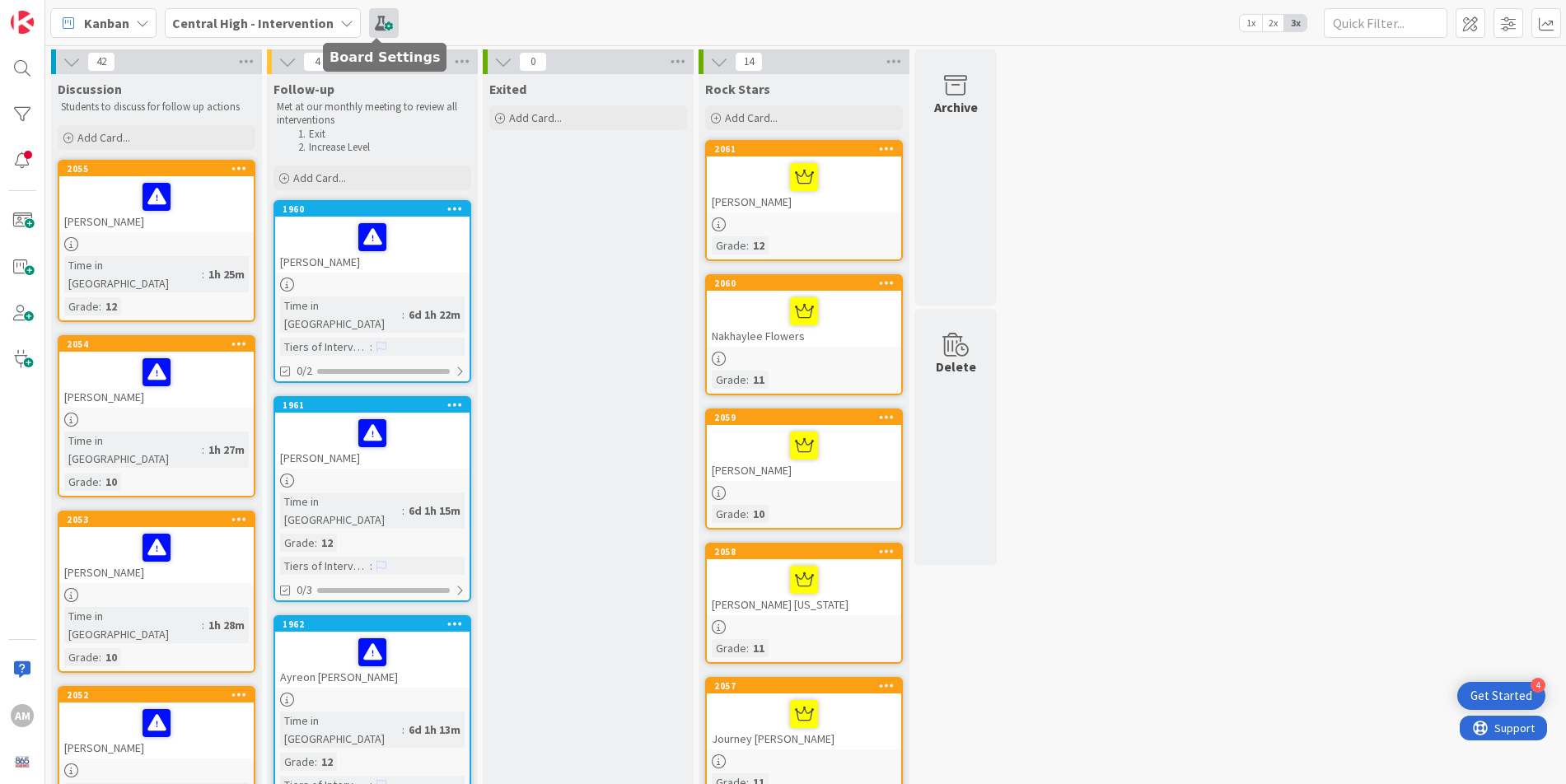
click at [380, 30] on span at bounding box center [384, 23] width 30 height 30
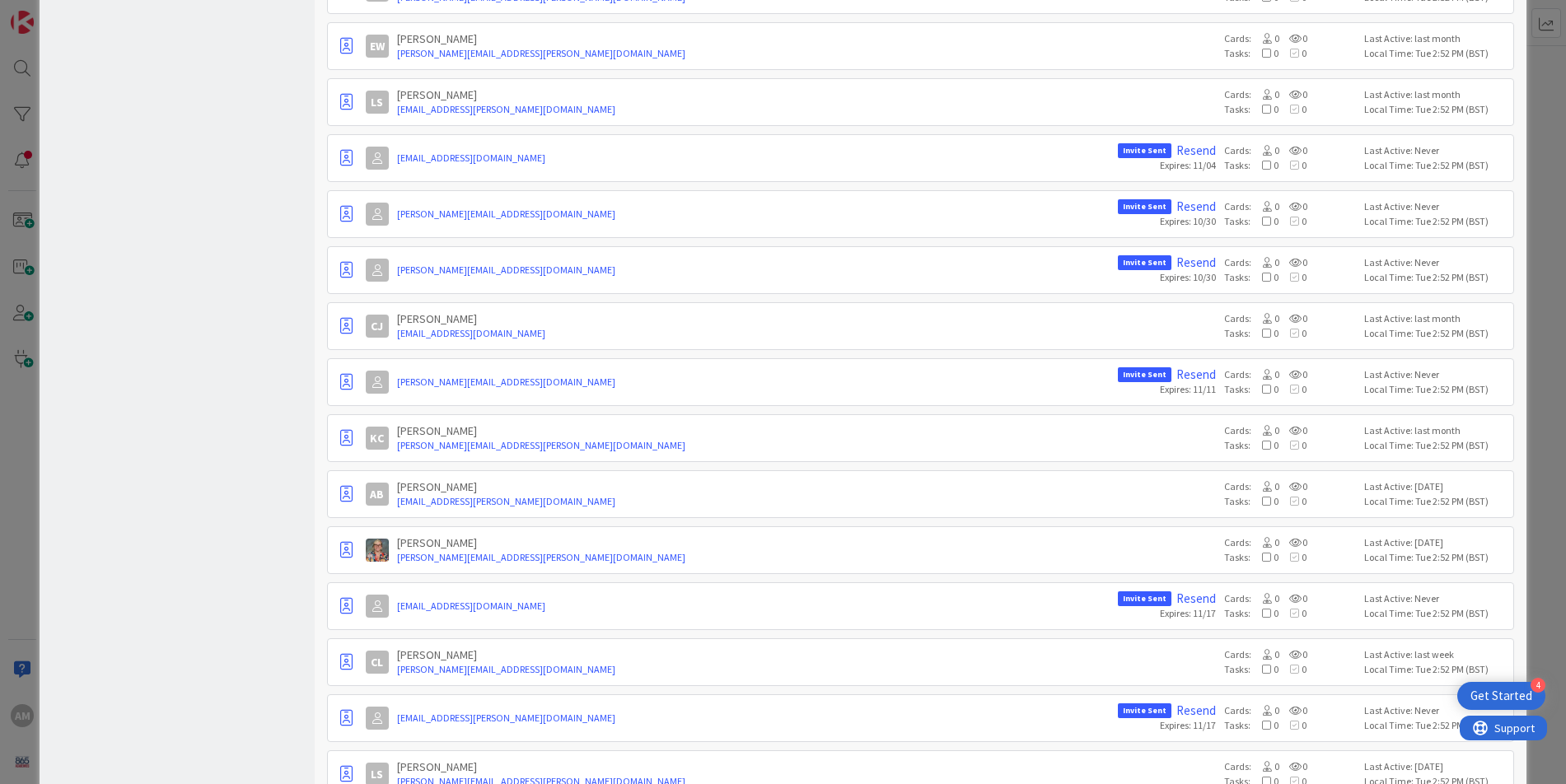
scroll to position [24904, 0]
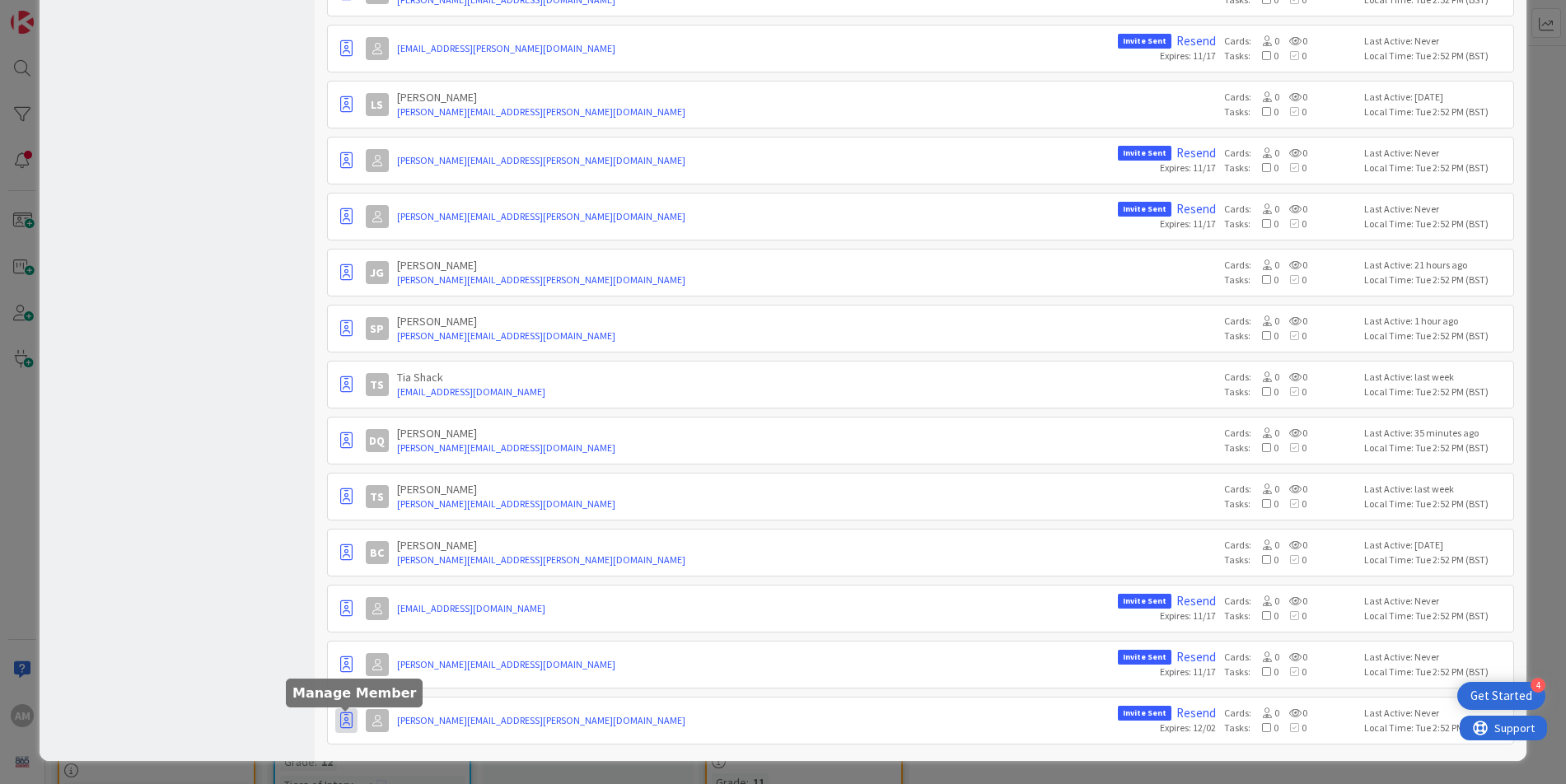
click at [347, 580] on icon "button" at bounding box center [346, 720] width 13 height 16
click at [605, 580] on link "[PERSON_NAME][EMAIL_ADDRESS][PERSON_NAME][DOMAIN_NAME]" at bounding box center [754, 719] width 713 height 14
click at [588, 580] on link "[PERSON_NAME][EMAIL_ADDRESS][PERSON_NAME][DOMAIN_NAME]" at bounding box center [754, 719] width 713 height 14
click at [346, 580] on icon "button" at bounding box center [346, 720] width 13 height 16
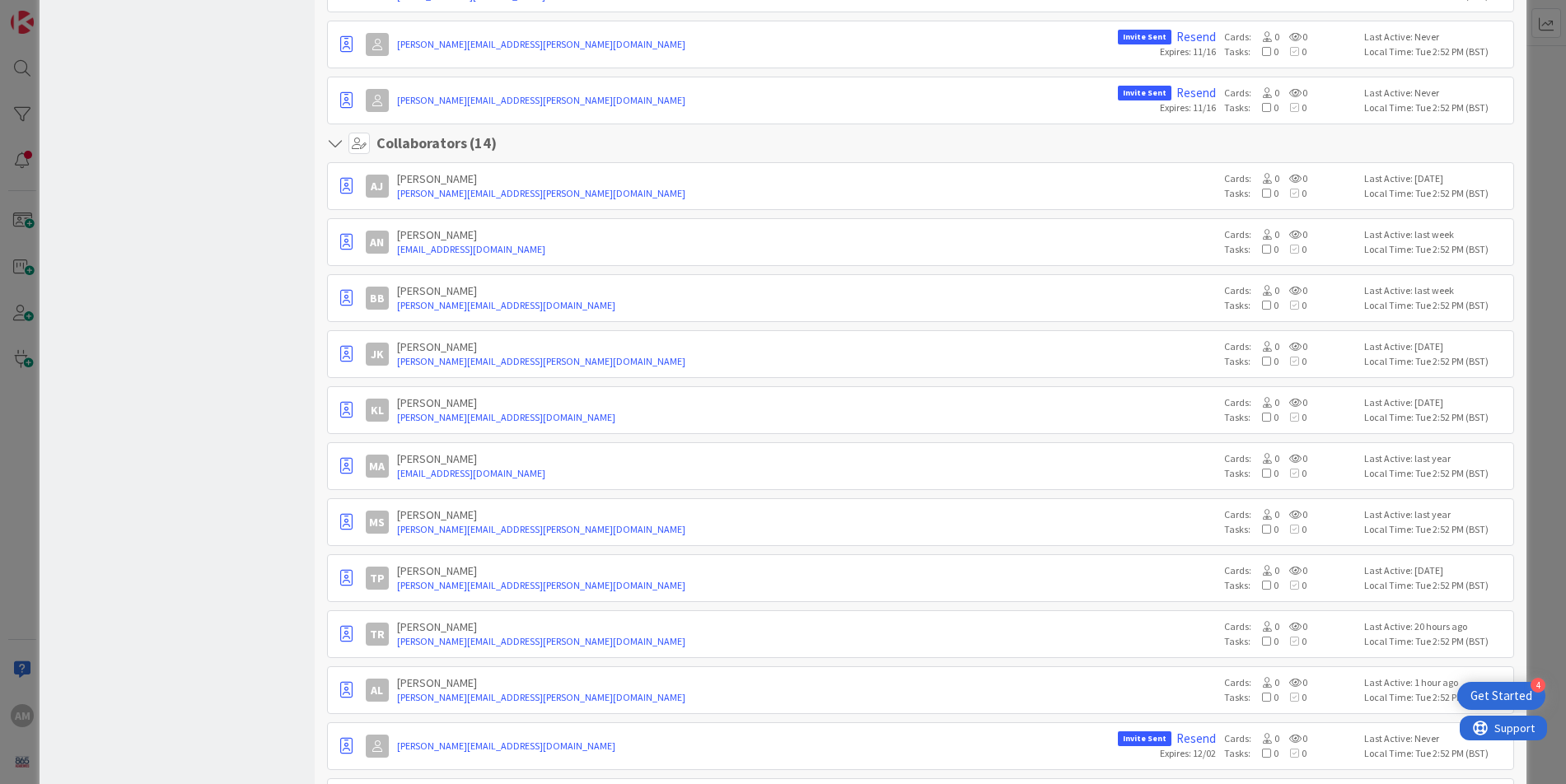
scroll to position [960, 0]
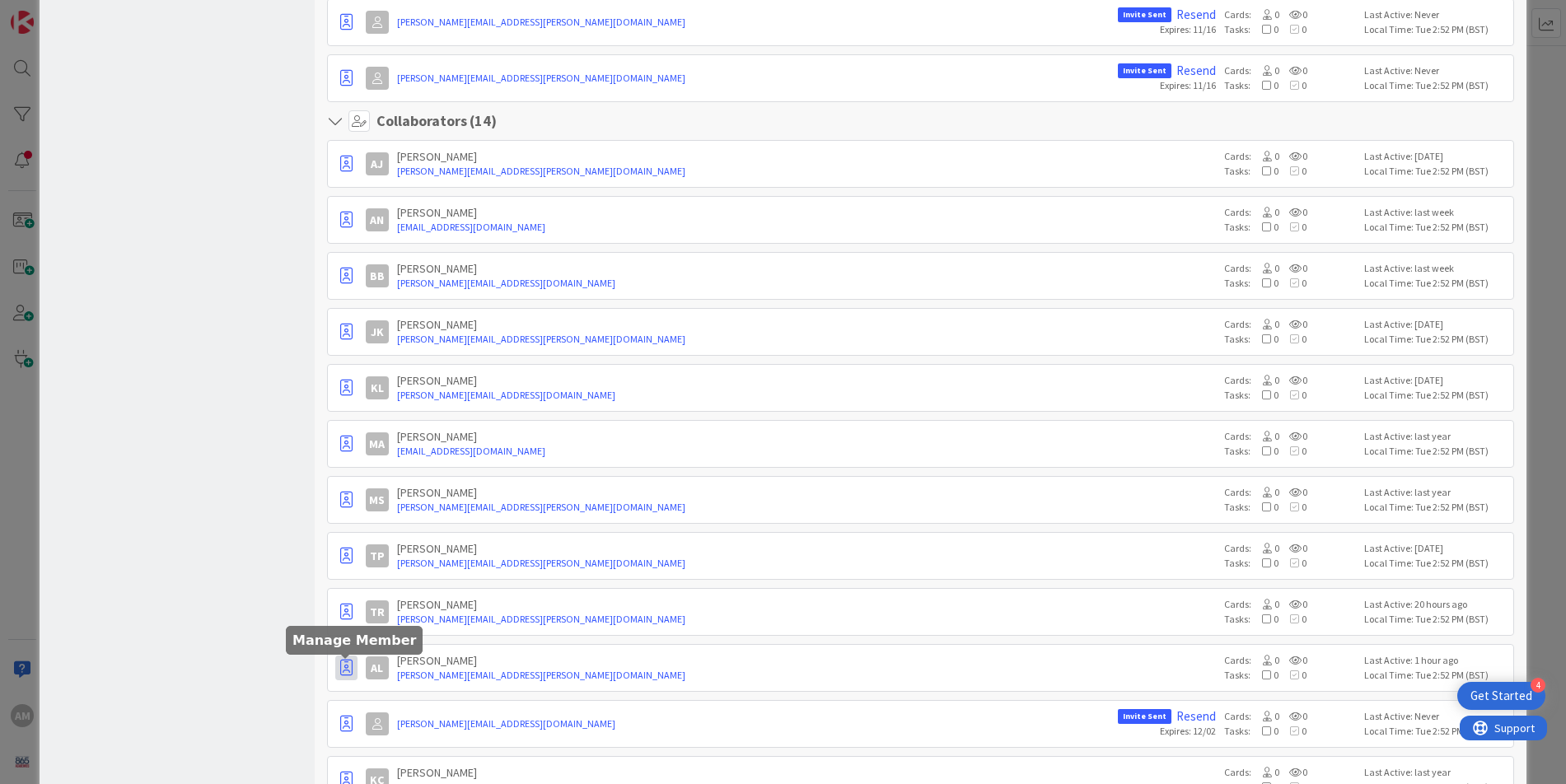
click at [348, 580] on icon "button" at bounding box center [346, 667] width 13 height 16
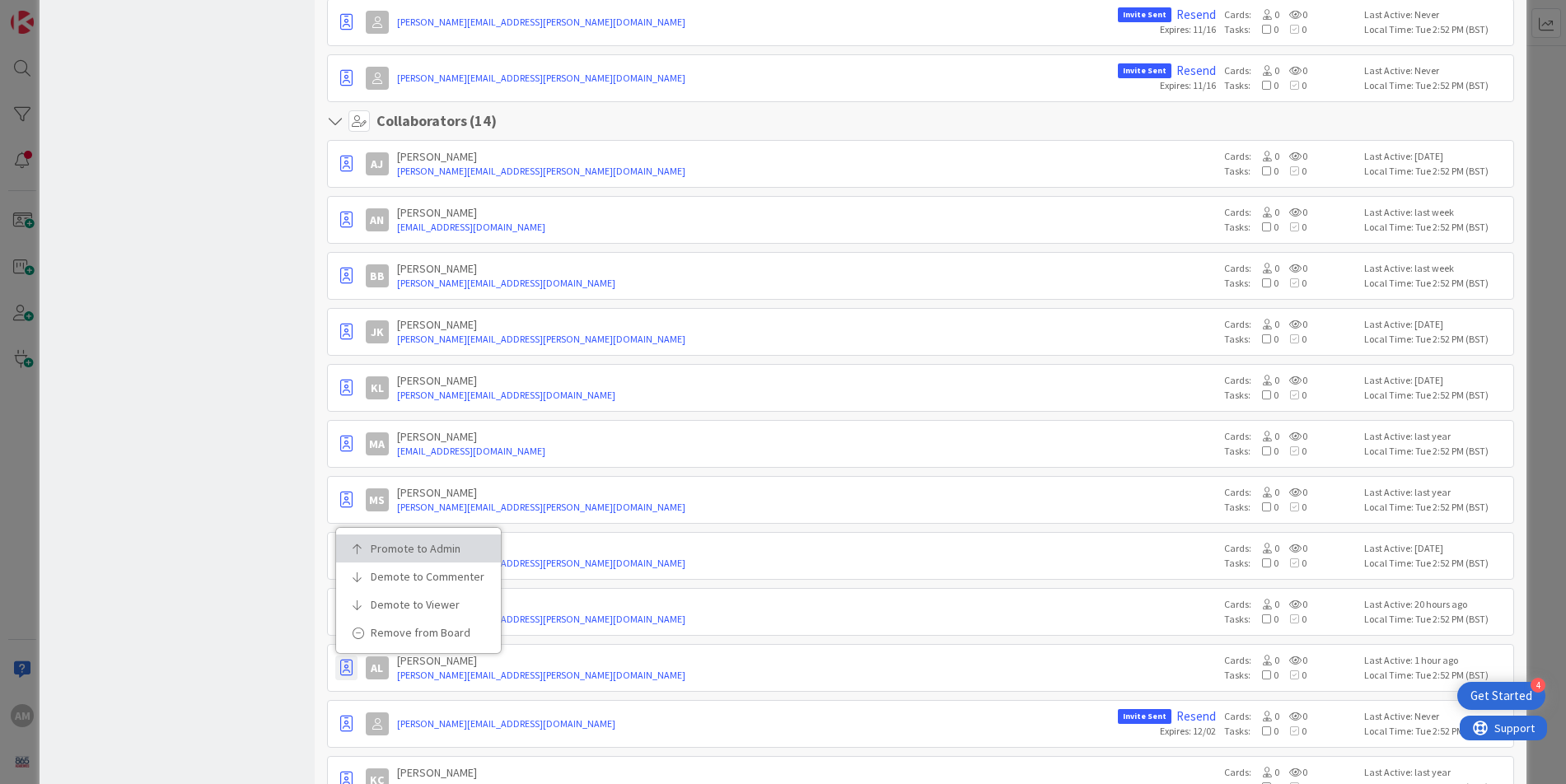
click at [425, 543] on p "Promote to Admin" at bounding box center [424, 549] width 107 height 12
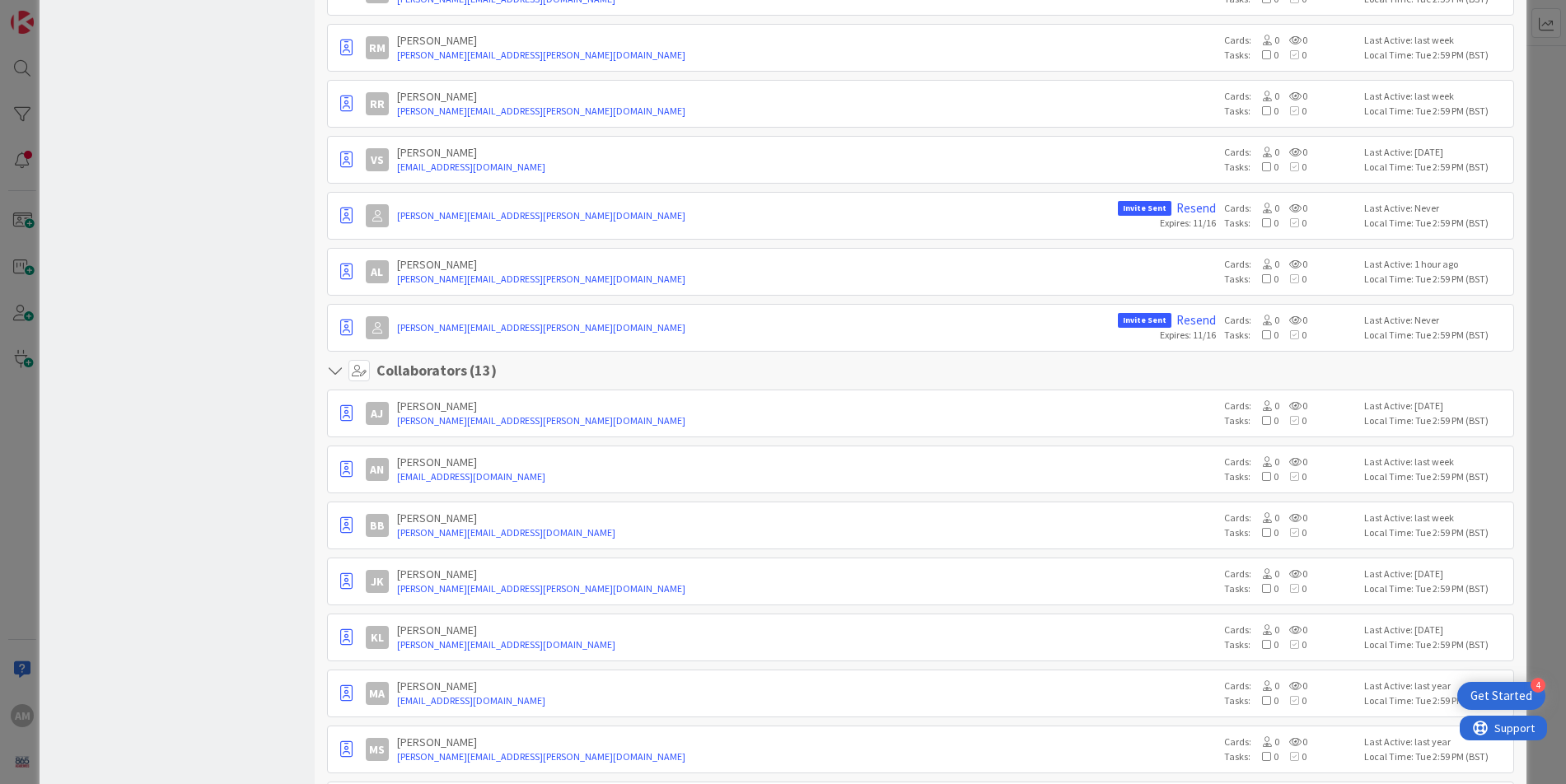
scroll to position [723, 0]
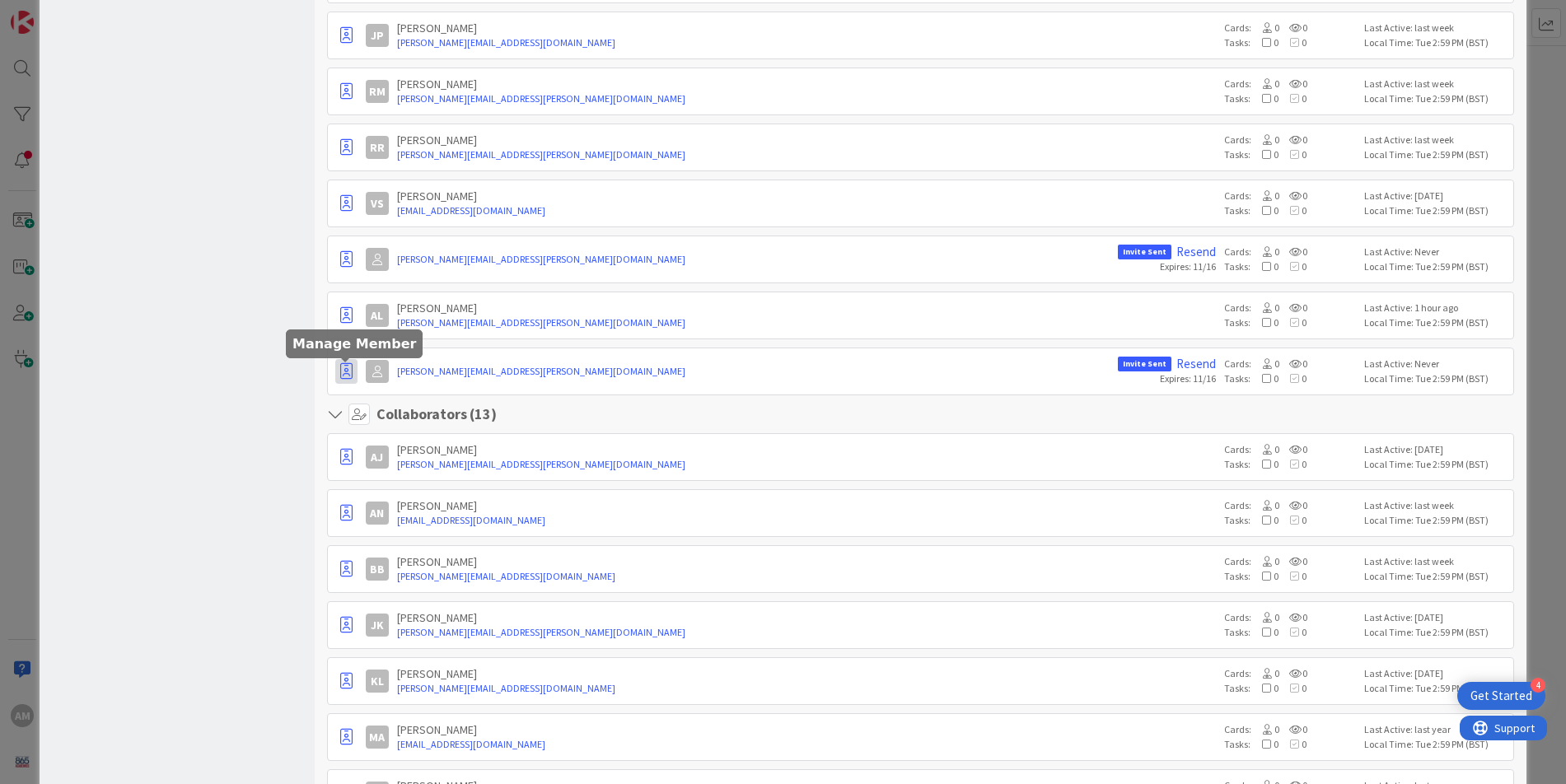
click at [347, 374] on icon "button" at bounding box center [346, 371] width 13 height 16
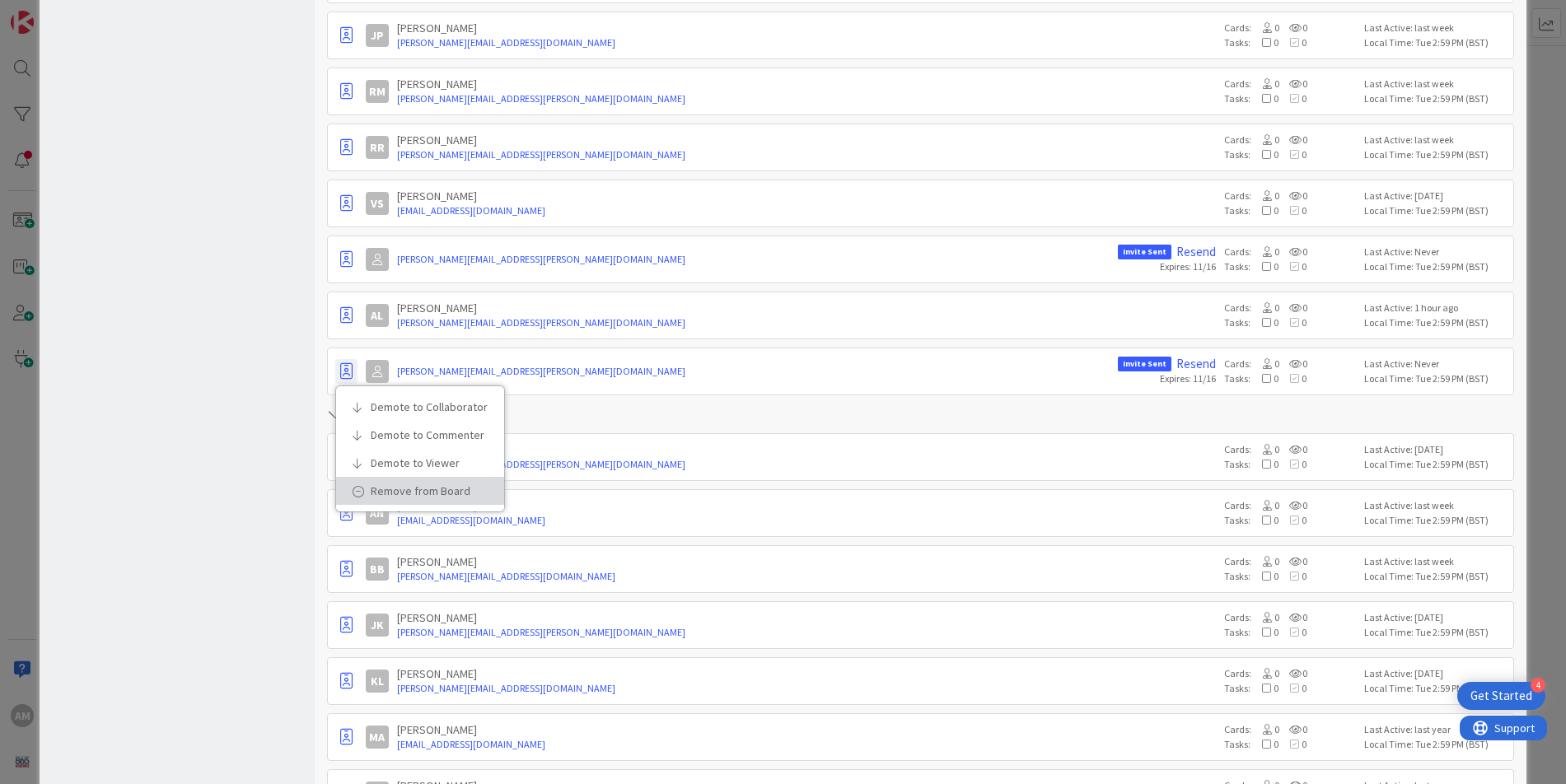
click at [399, 494] on p "Remove from Board" at bounding box center [426, 491] width 110 height 12
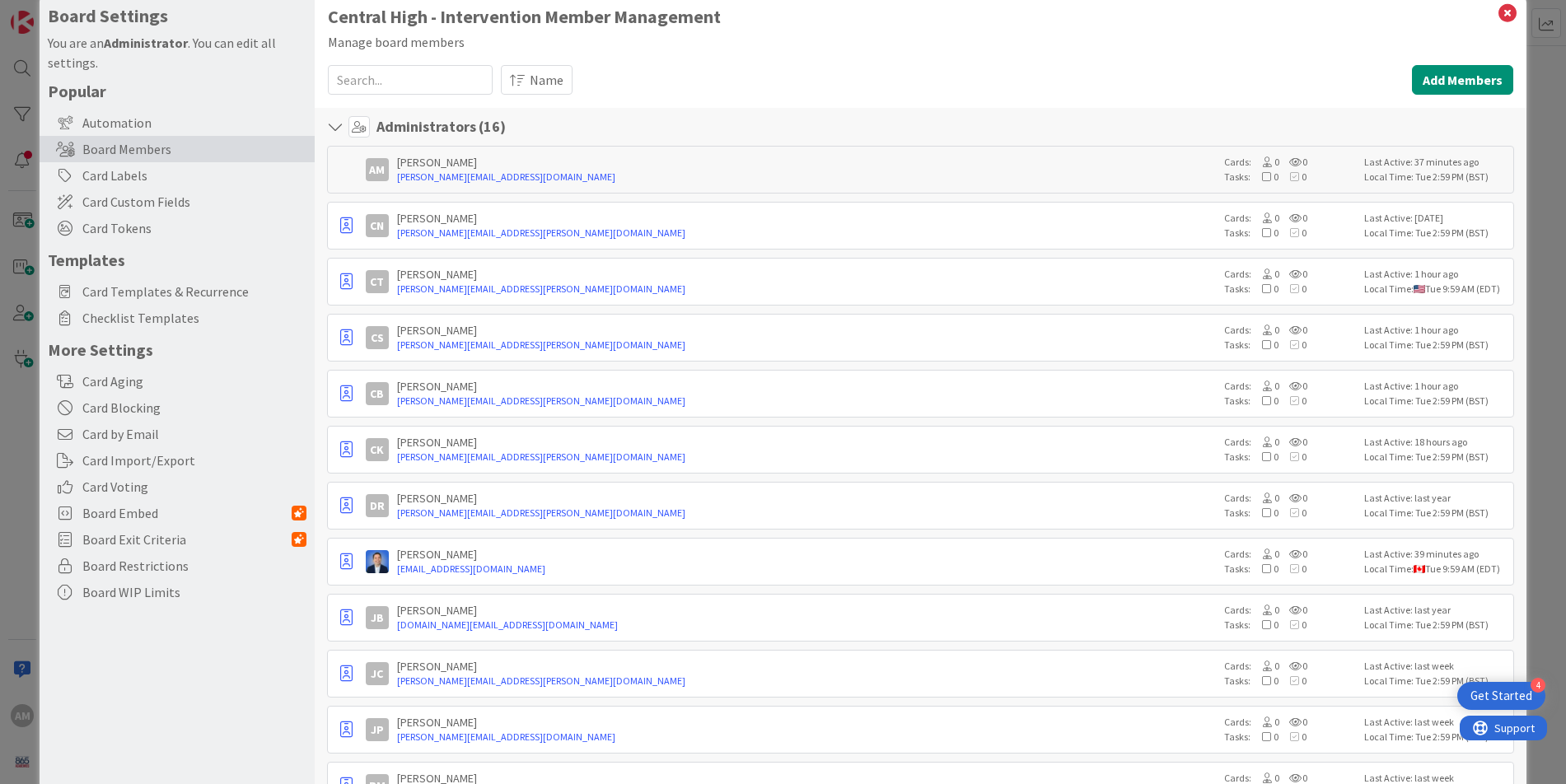
scroll to position [0, 0]
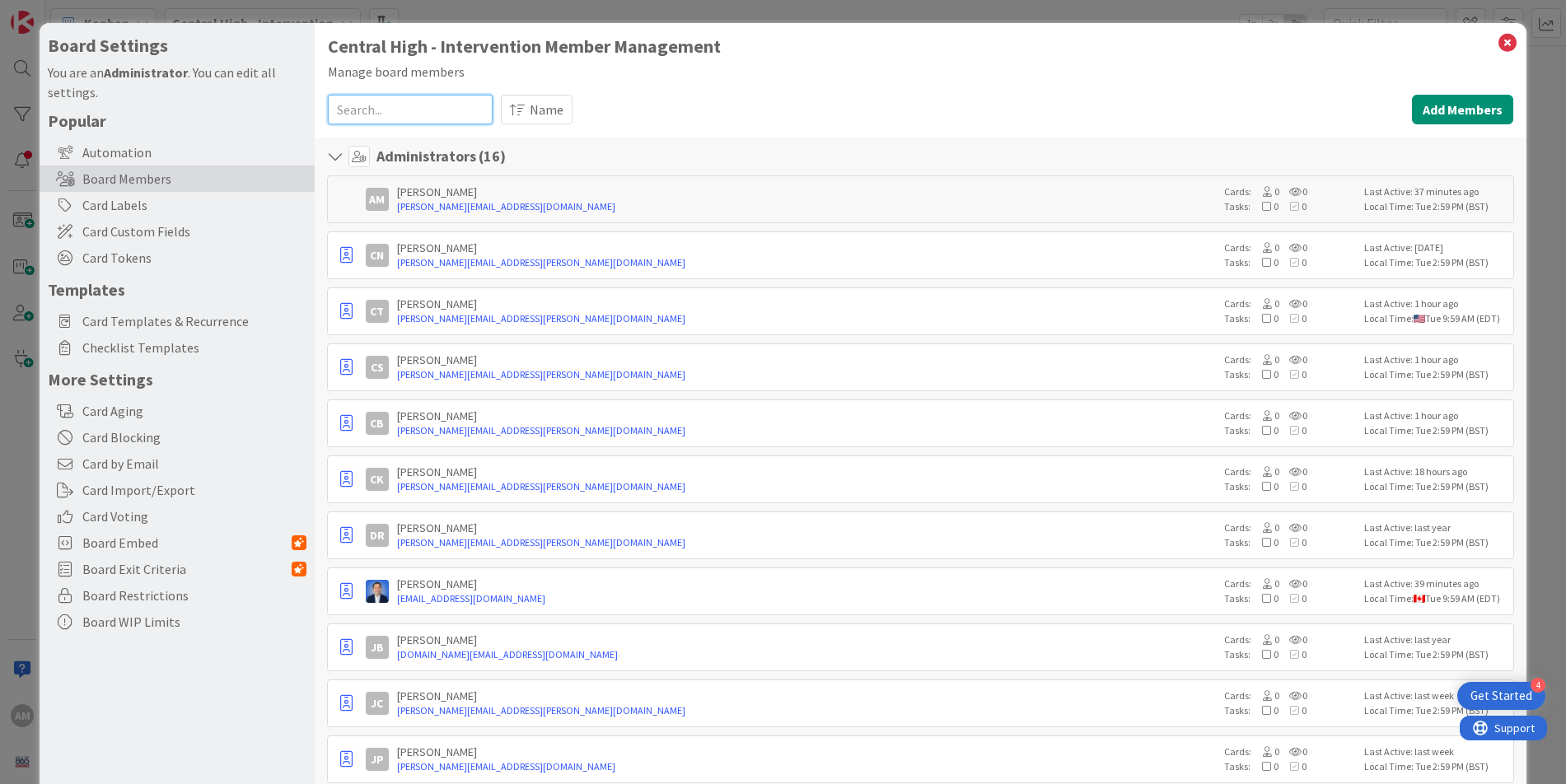
click at [448, 110] on input at bounding box center [410, 109] width 165 height 30
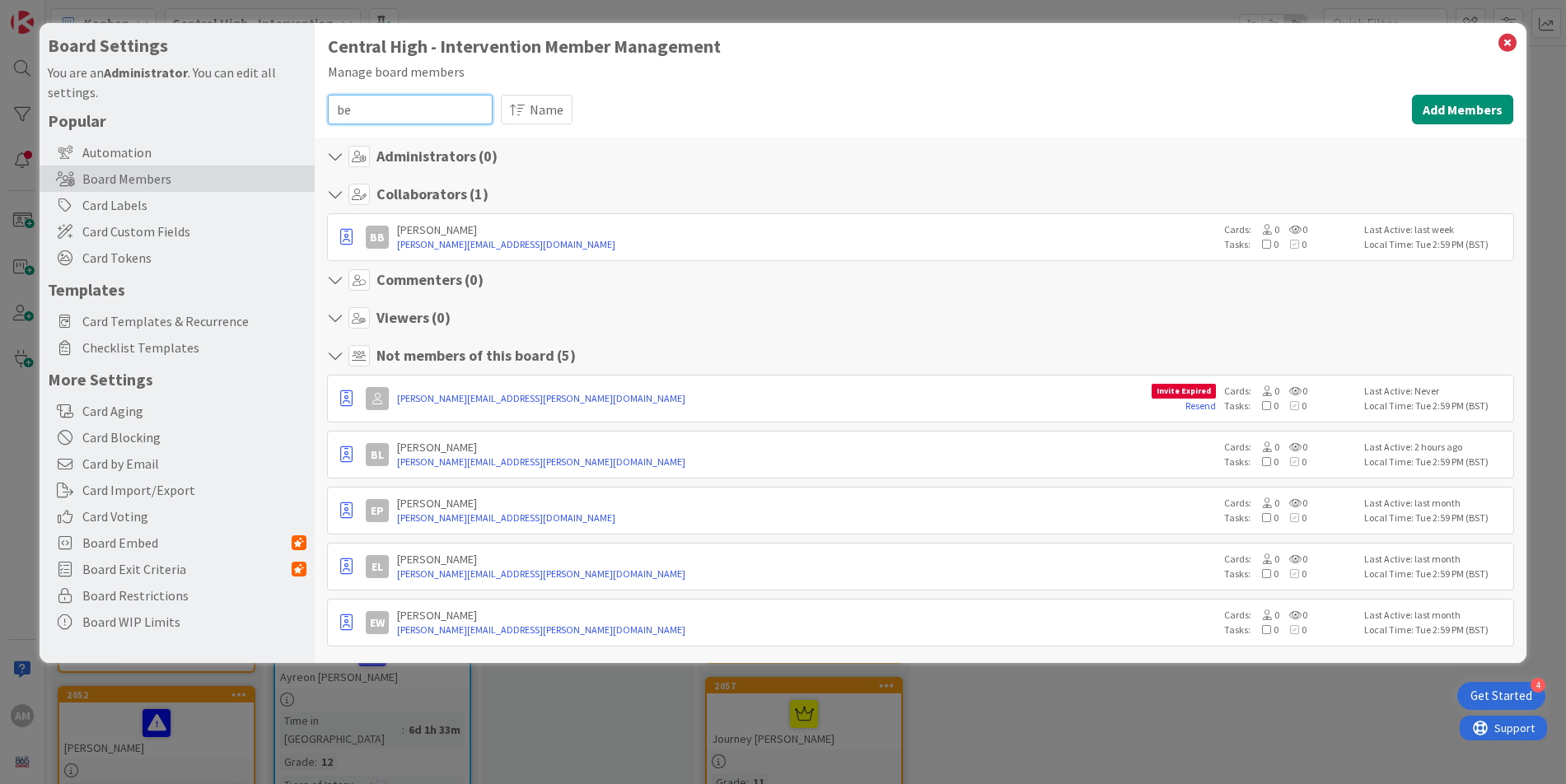
type input "b"
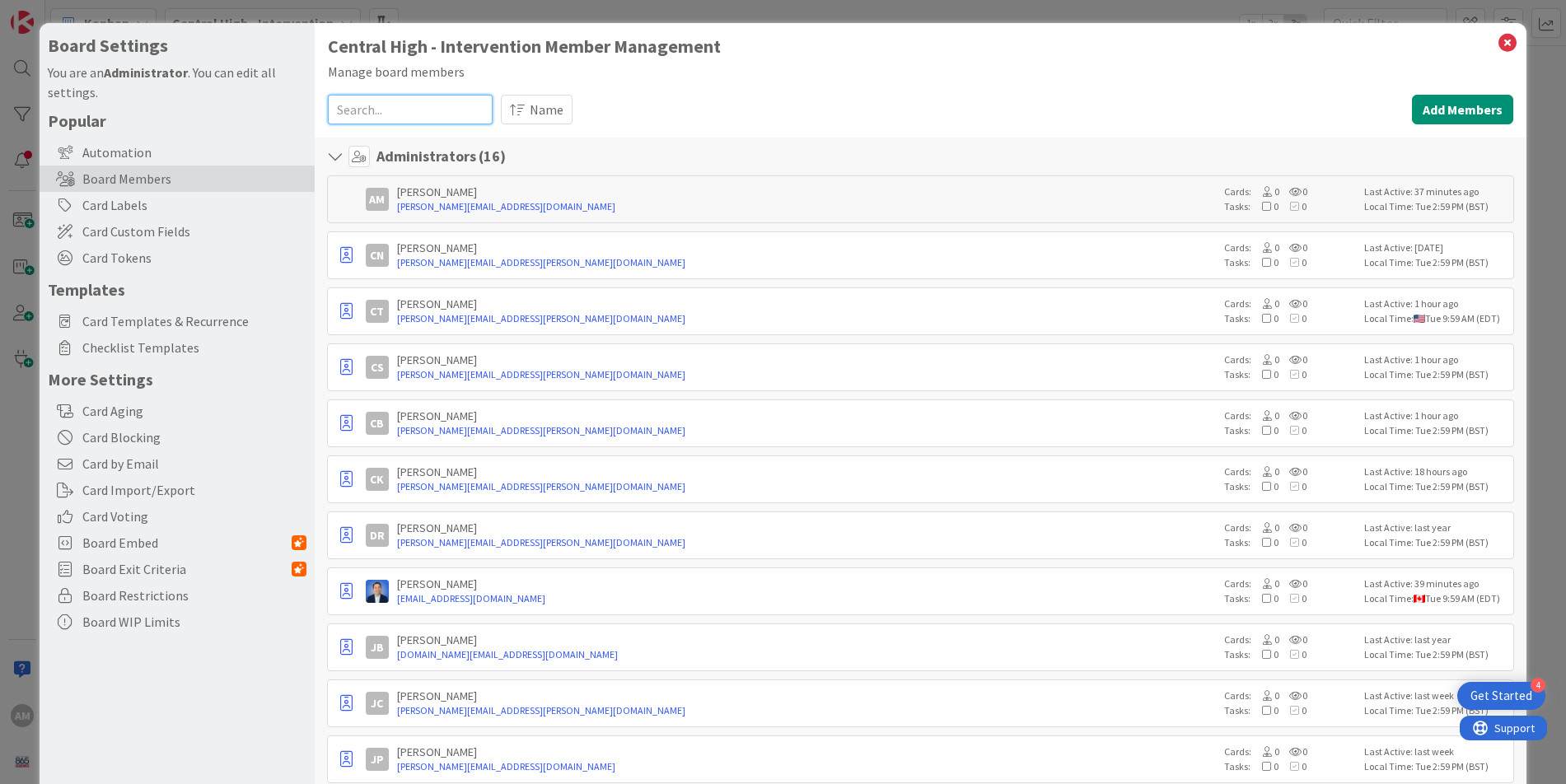
scroll to position [1, 0]
click at [1172, 47] on icon at bounding box center [1507, 42] width 21 height 23
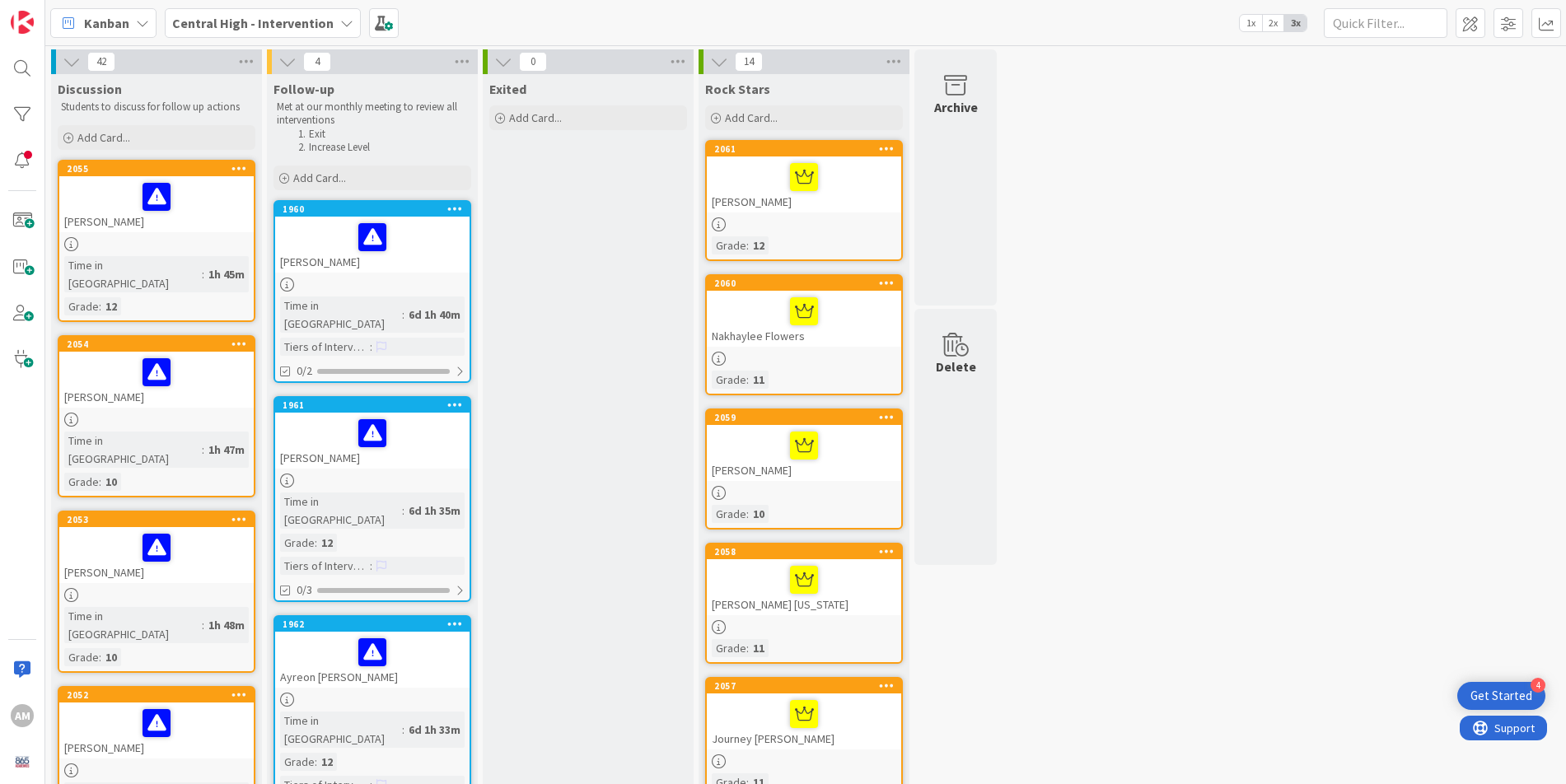
click at [69, 65] on icon at bounding box center [71, 62] width 18 height 18
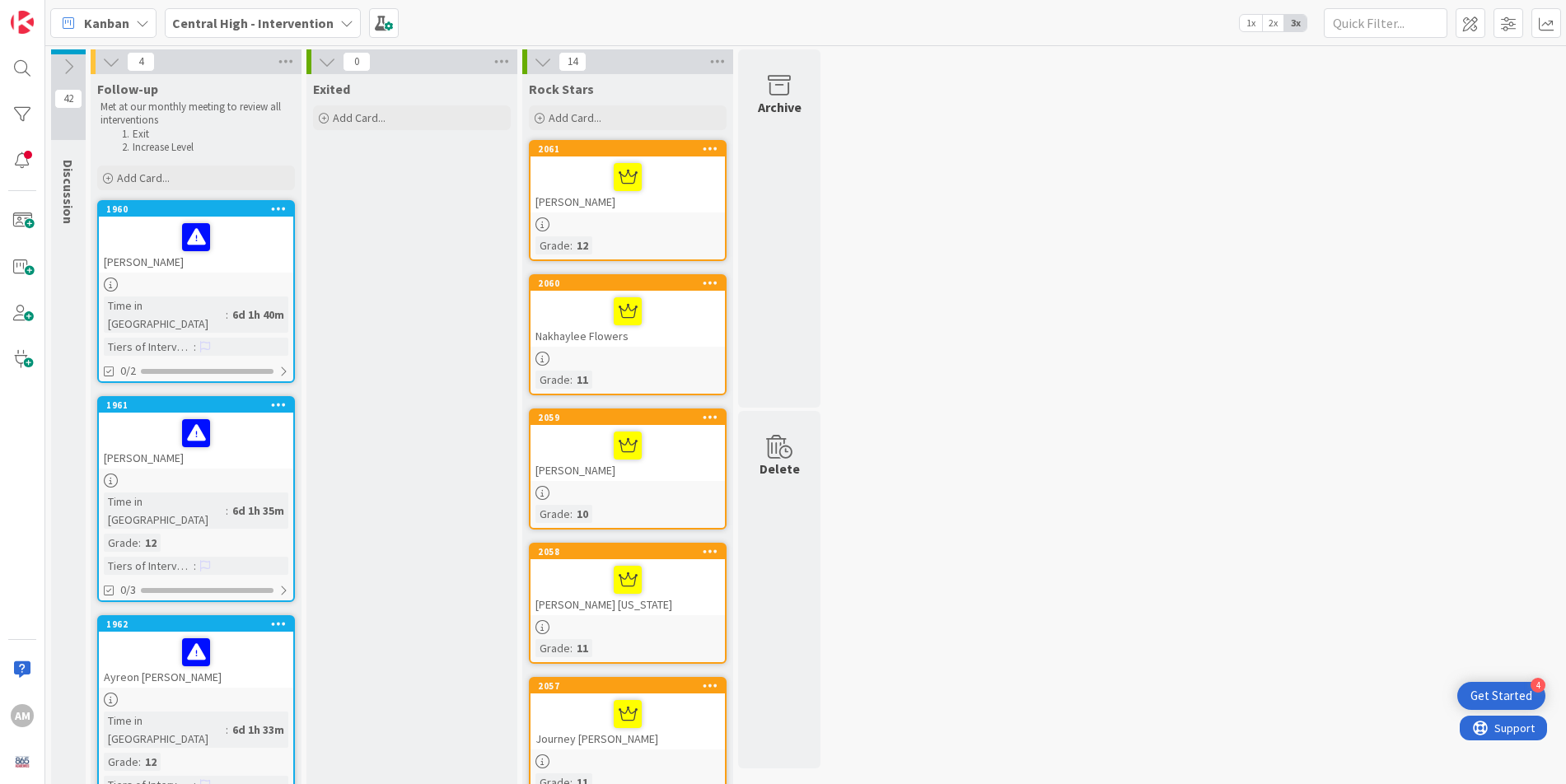
click at [69, 63] on icon at bounding box center [68, 67] width 18 height 18
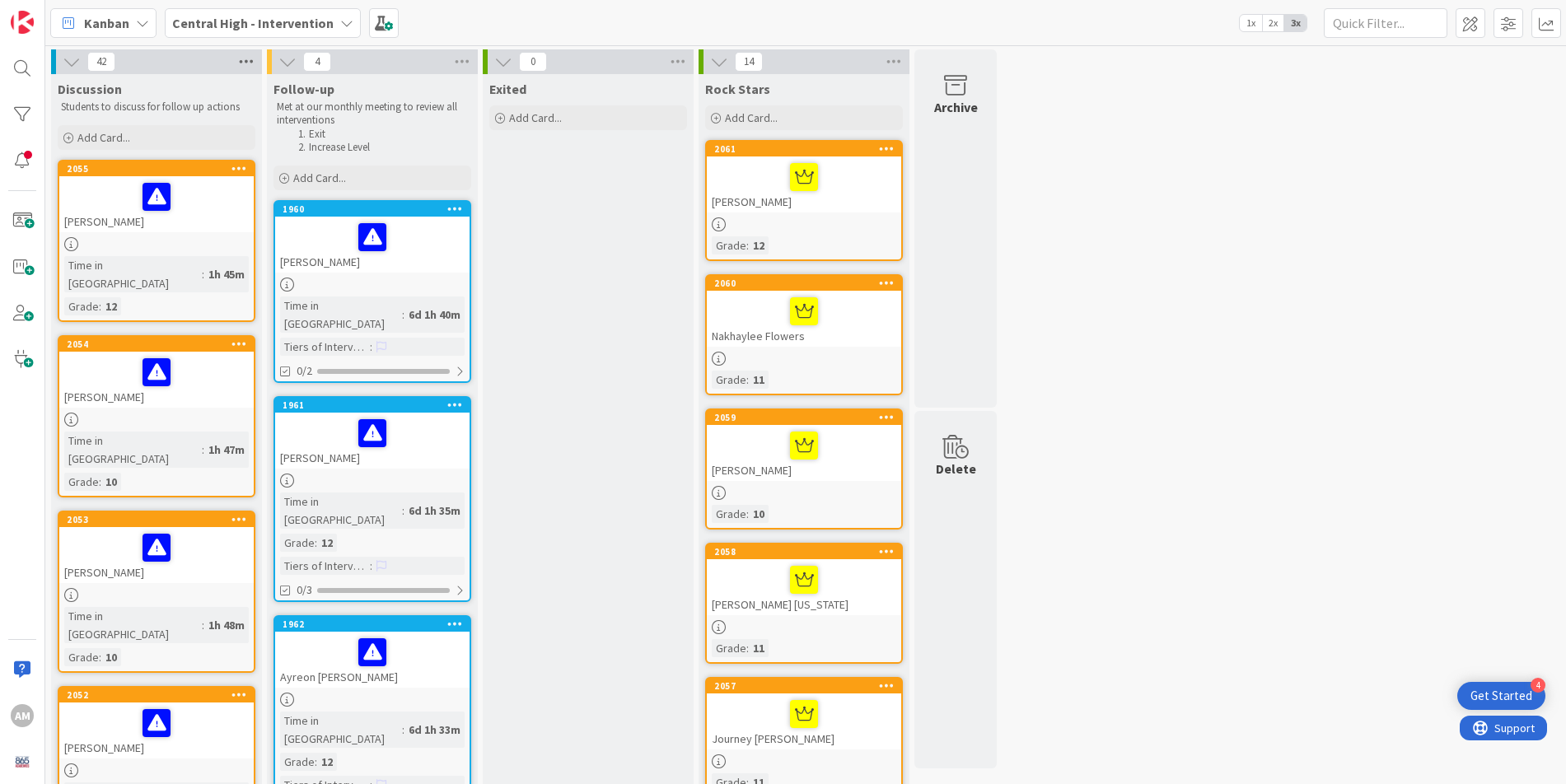
click at [246, 59] on icon at bounding box center [246, 62] width 21 height 25
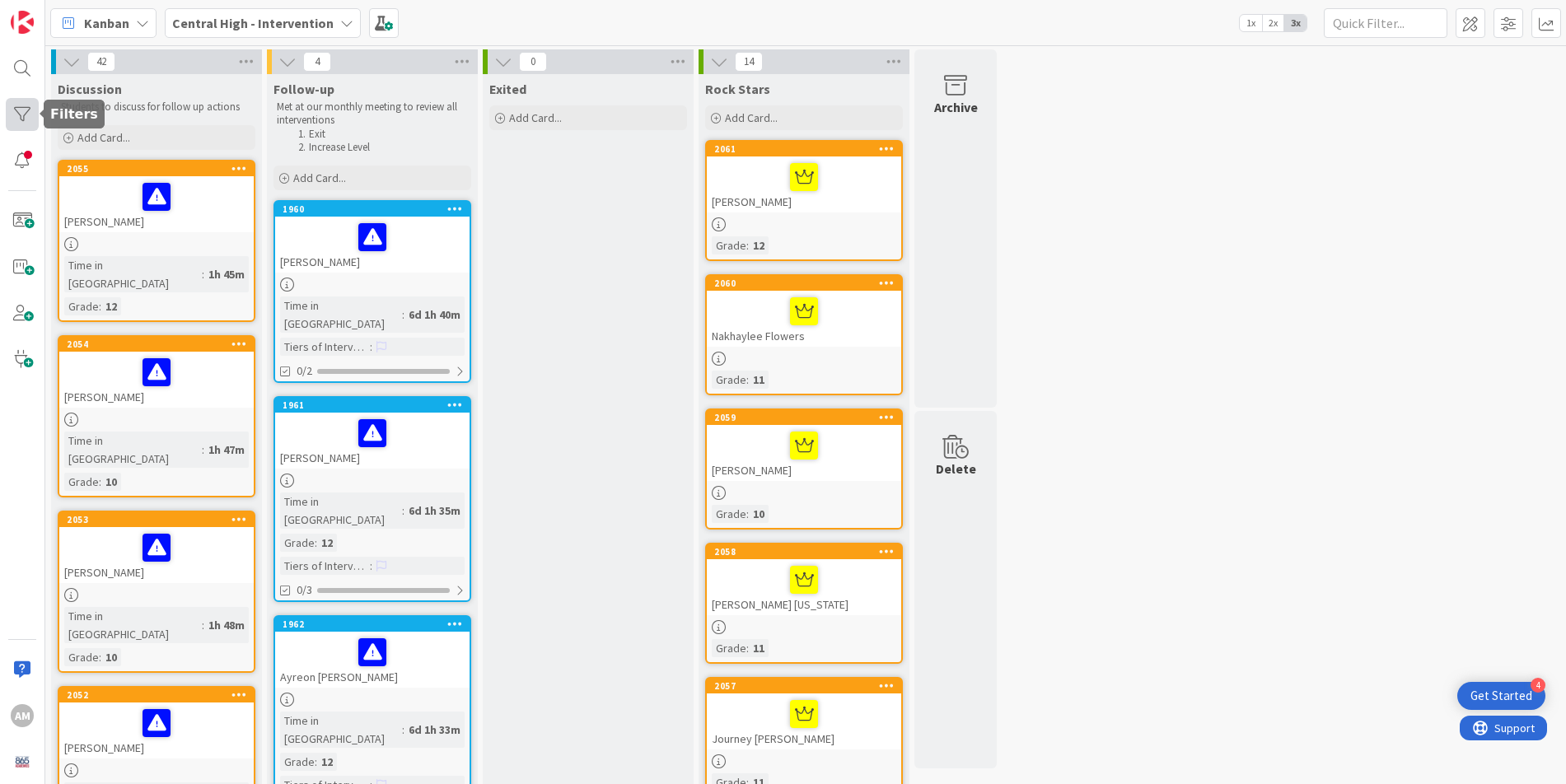
click at [22, 111] on div at bounding box center [22, 115] width 33 height 33
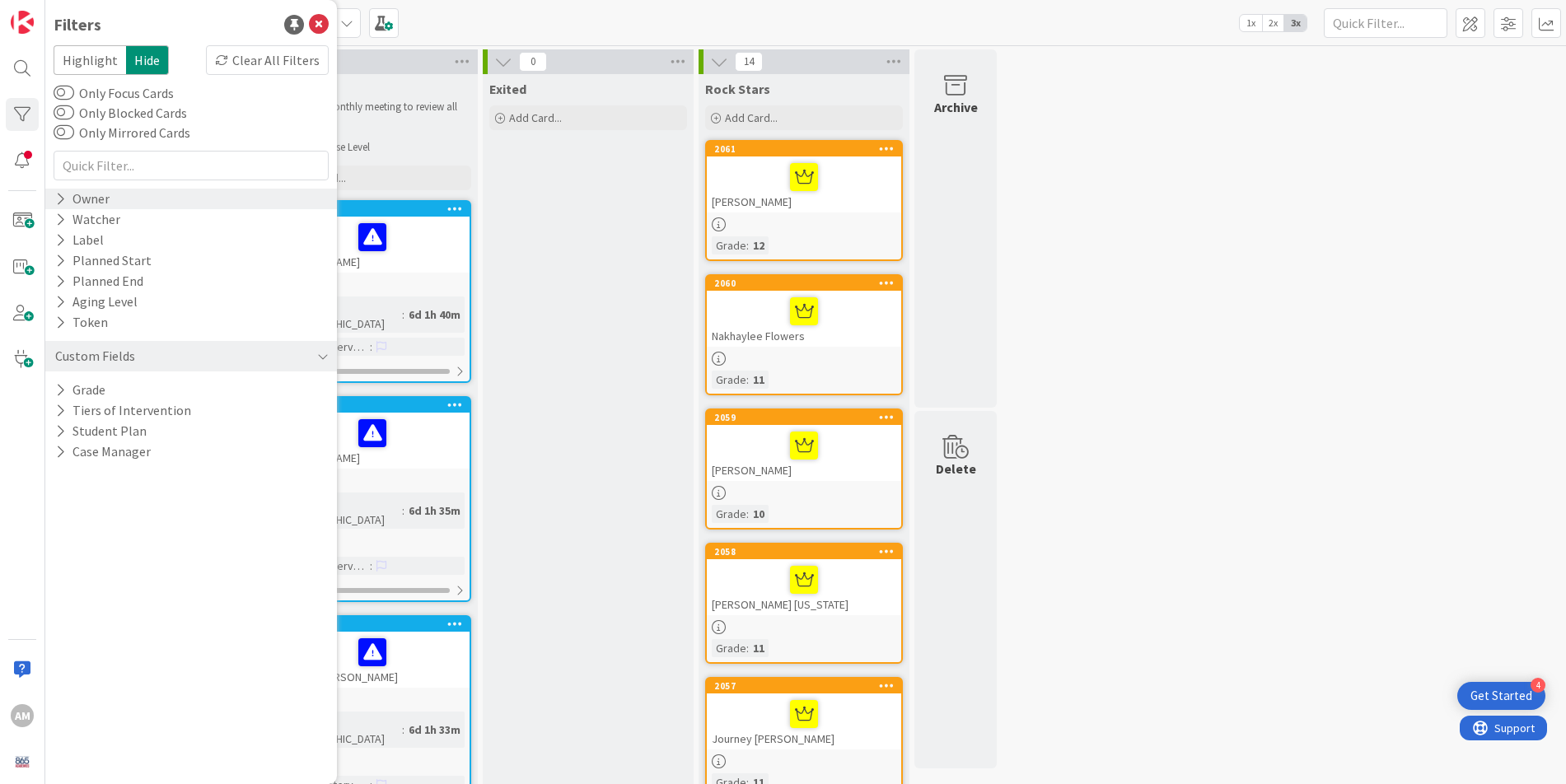
click at [60, 201] on icon at bounding box center [60, 199] width 11 height 14
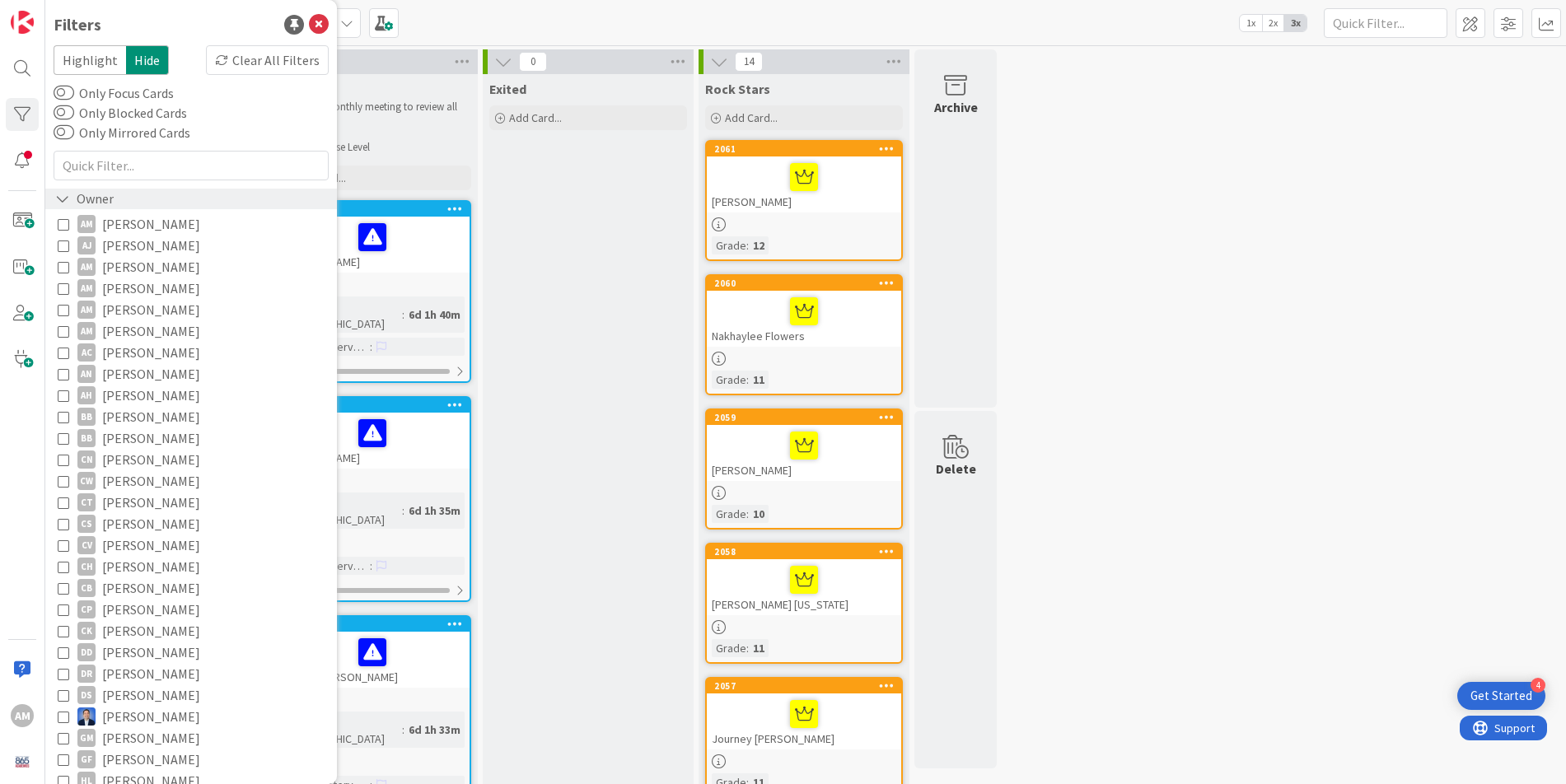
click at [60, 201] on icon at bounding box center [62, 199] width 14 height 14
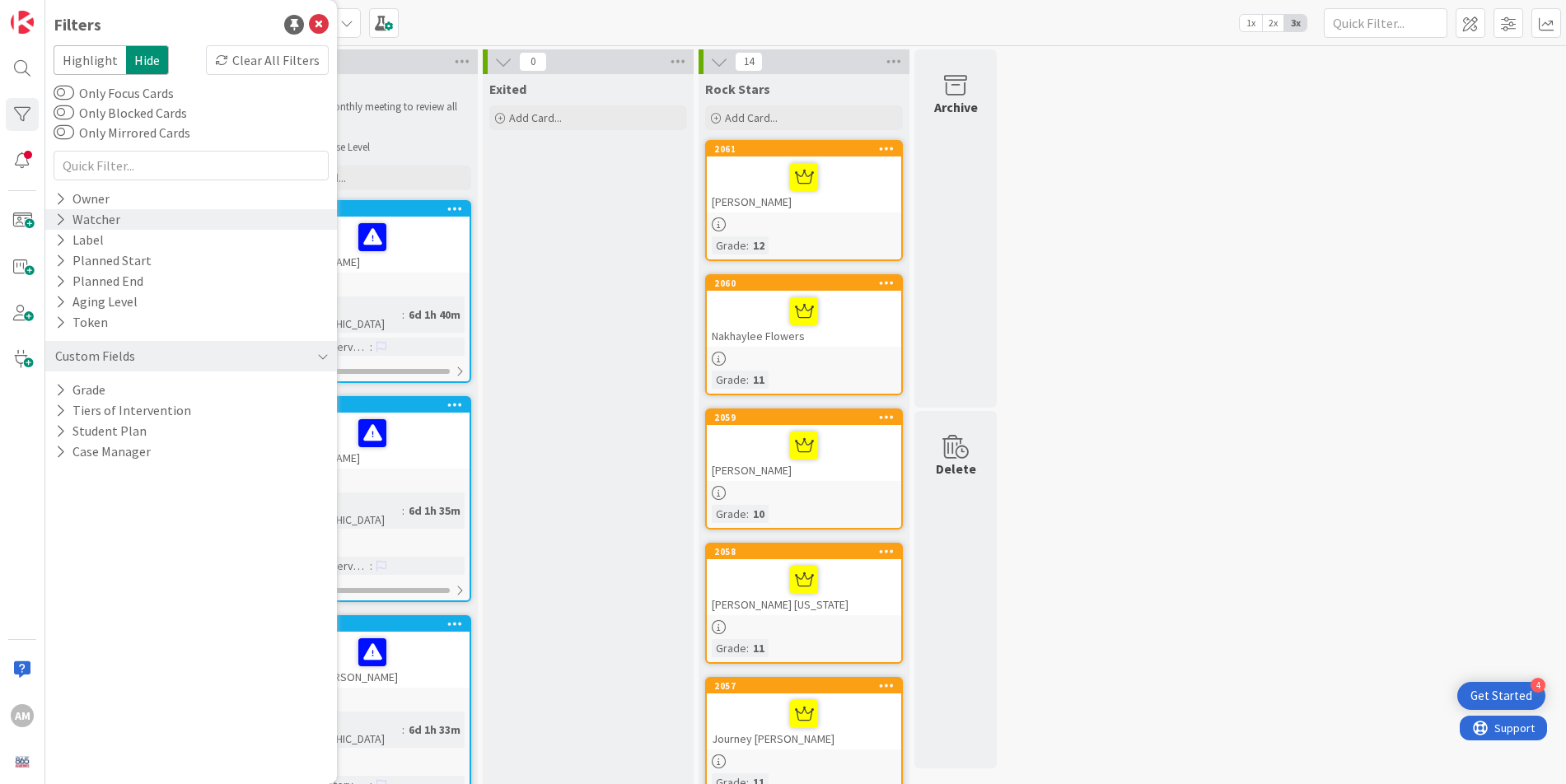
click at [61, 223] on icon at bounding box center [60, 219] width 11 height 14
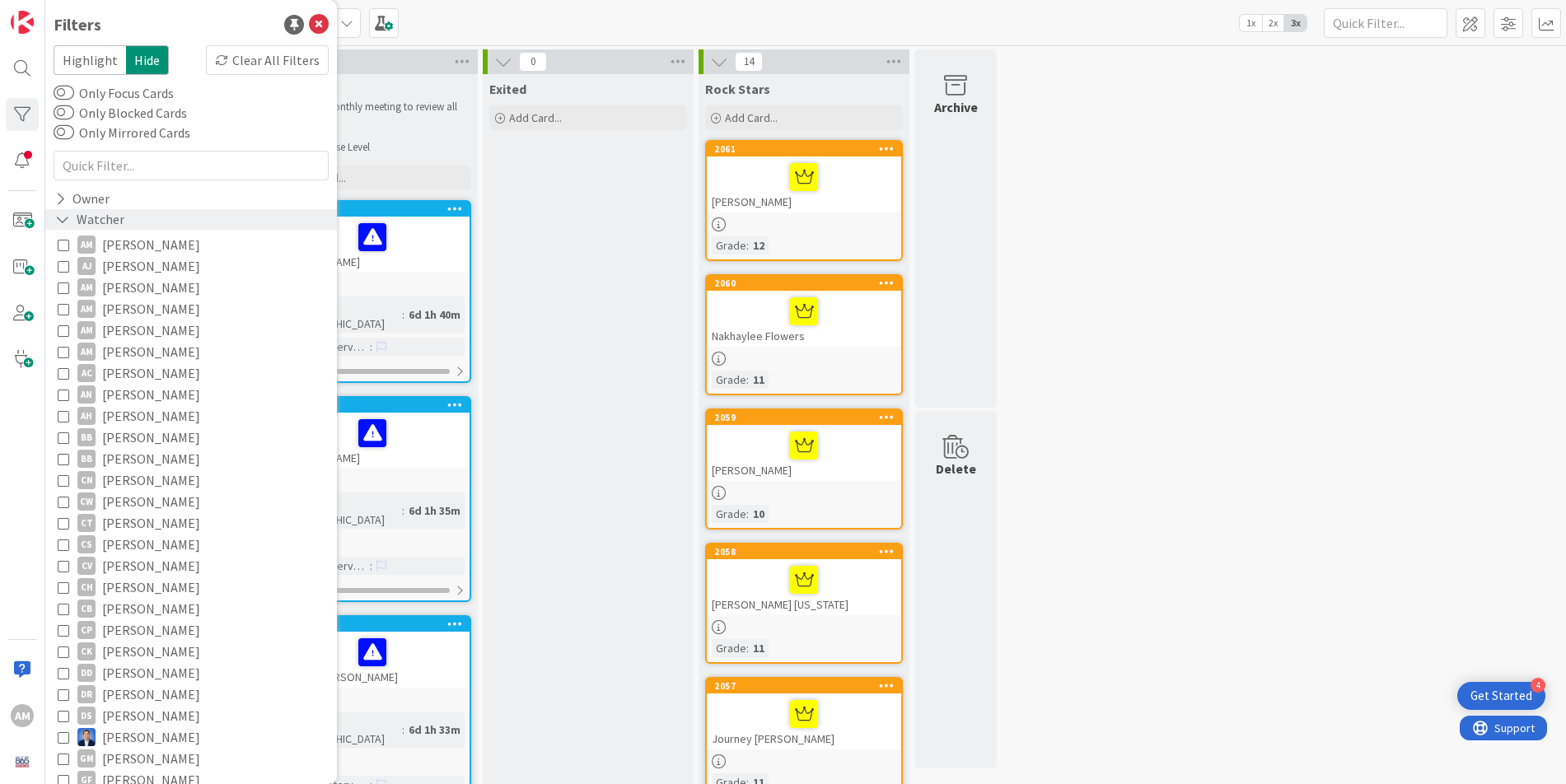
click at [61, 223] on icon at bounding box center [62, 219] width 14 height 14
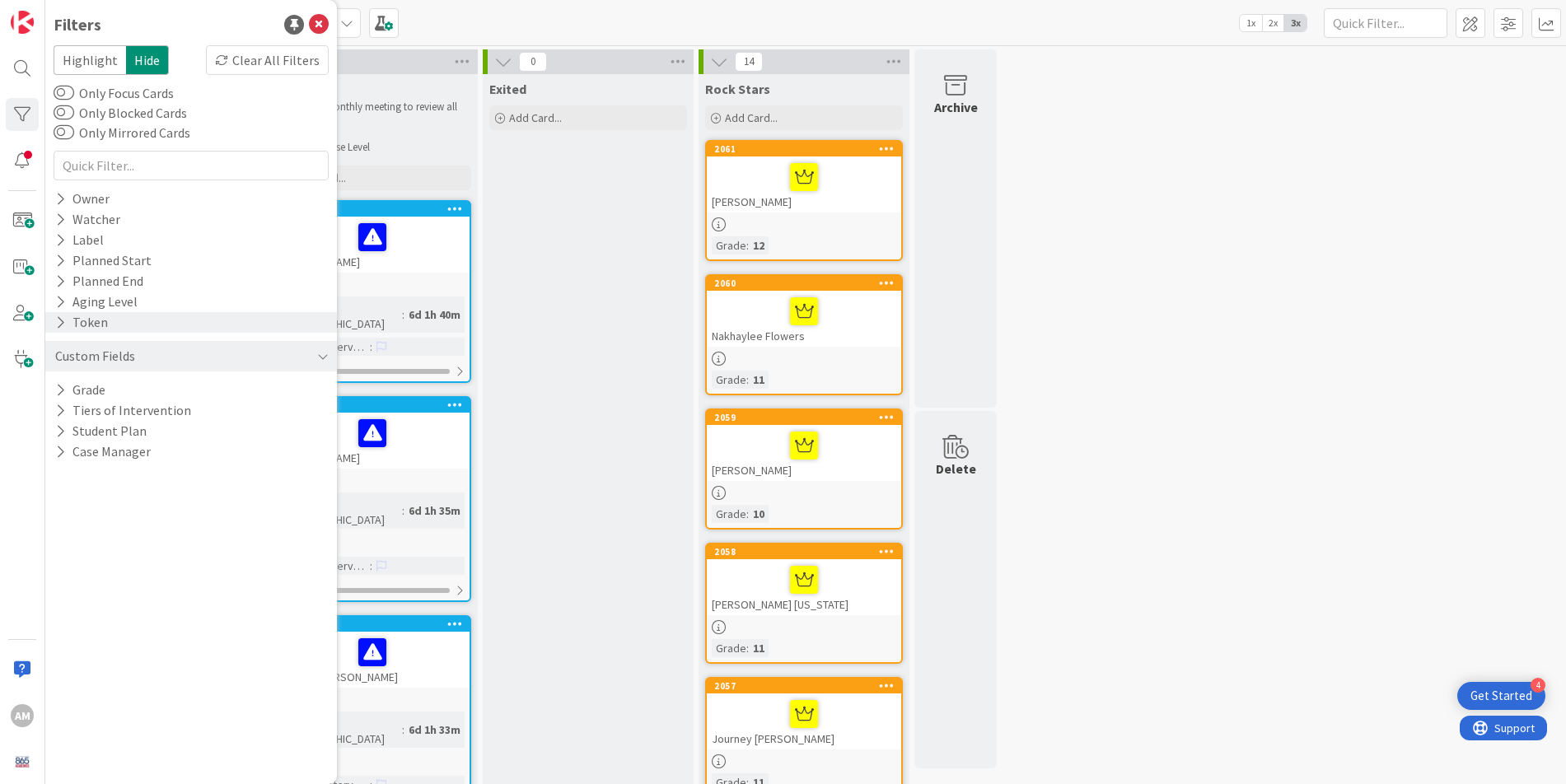
click at [53, 324] on div "Token" at bounding box center [81, 322] width 56 height 20
click at [53, 324] on div "Token" at bounding box center [83, 322] width 60 height 20
click at [57, 392] on icon at bounding box center [60, 390] width 11 height 14
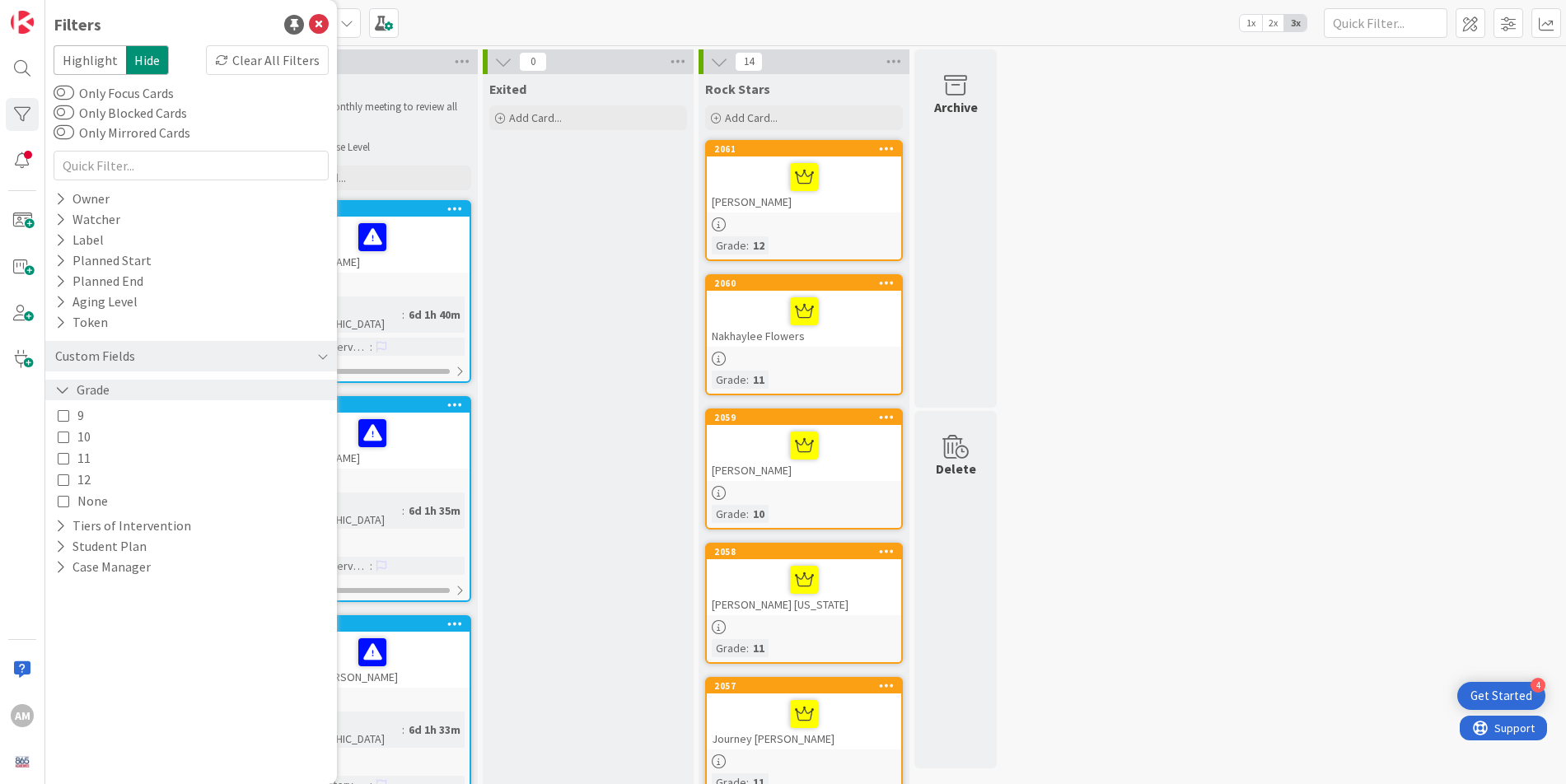
click at [57, 392] on icon at bounding box center [62, 390] width 14 height 14
click at [55, 409] on icon at bounding box center [60, 410] width 11 height 14
click at [56, 411] on icon at bounding box center [62, 410] width 14 height 14
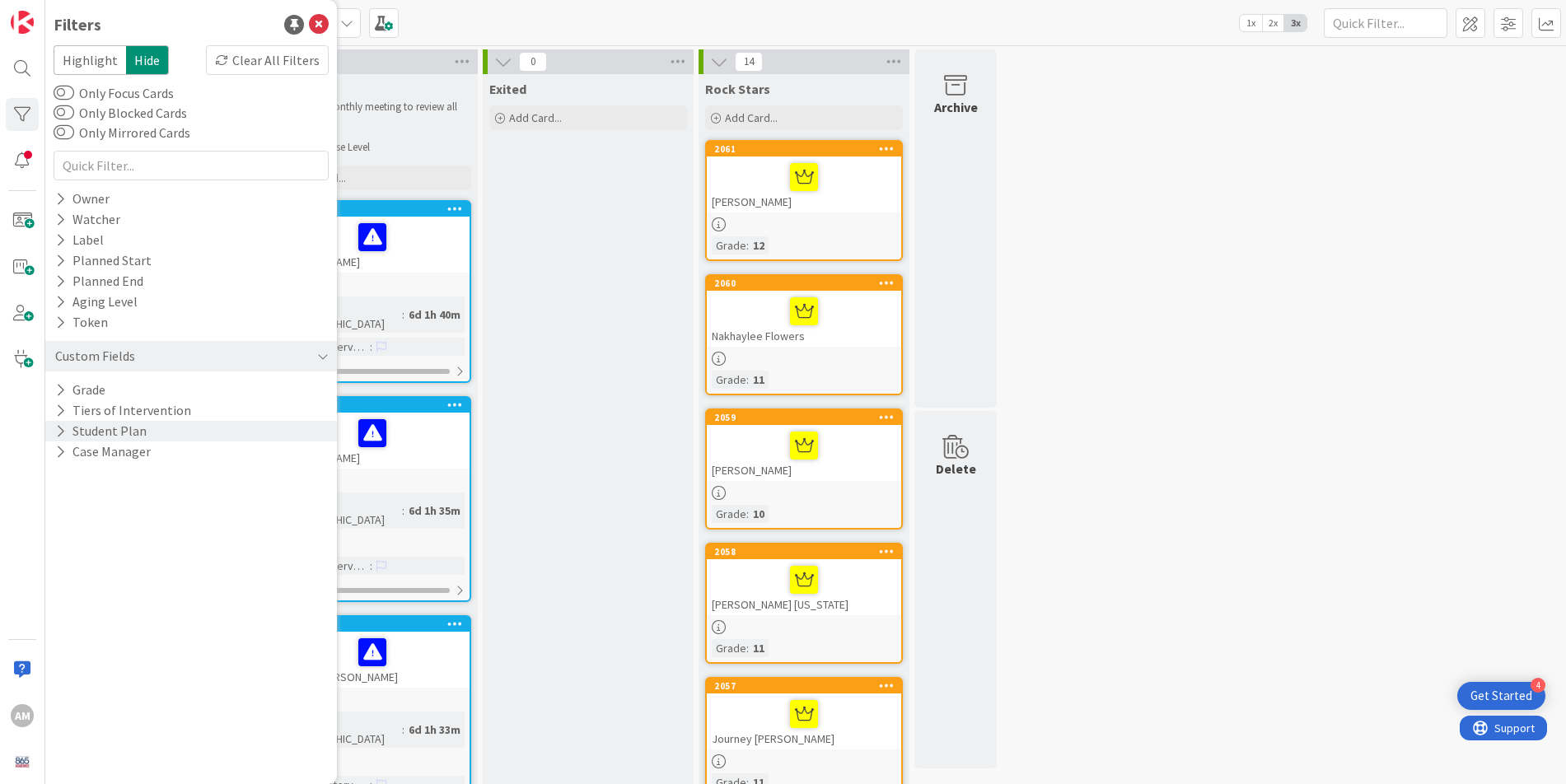
click at [65, 431] on icon at bounding box center [60, 431] width 11 height 14
click at [65, 431] on icon at bounding box center [62, 431] width 14 height 14
click at [318, 19] on icon at bounding box center [318, 24] width 19 height 19
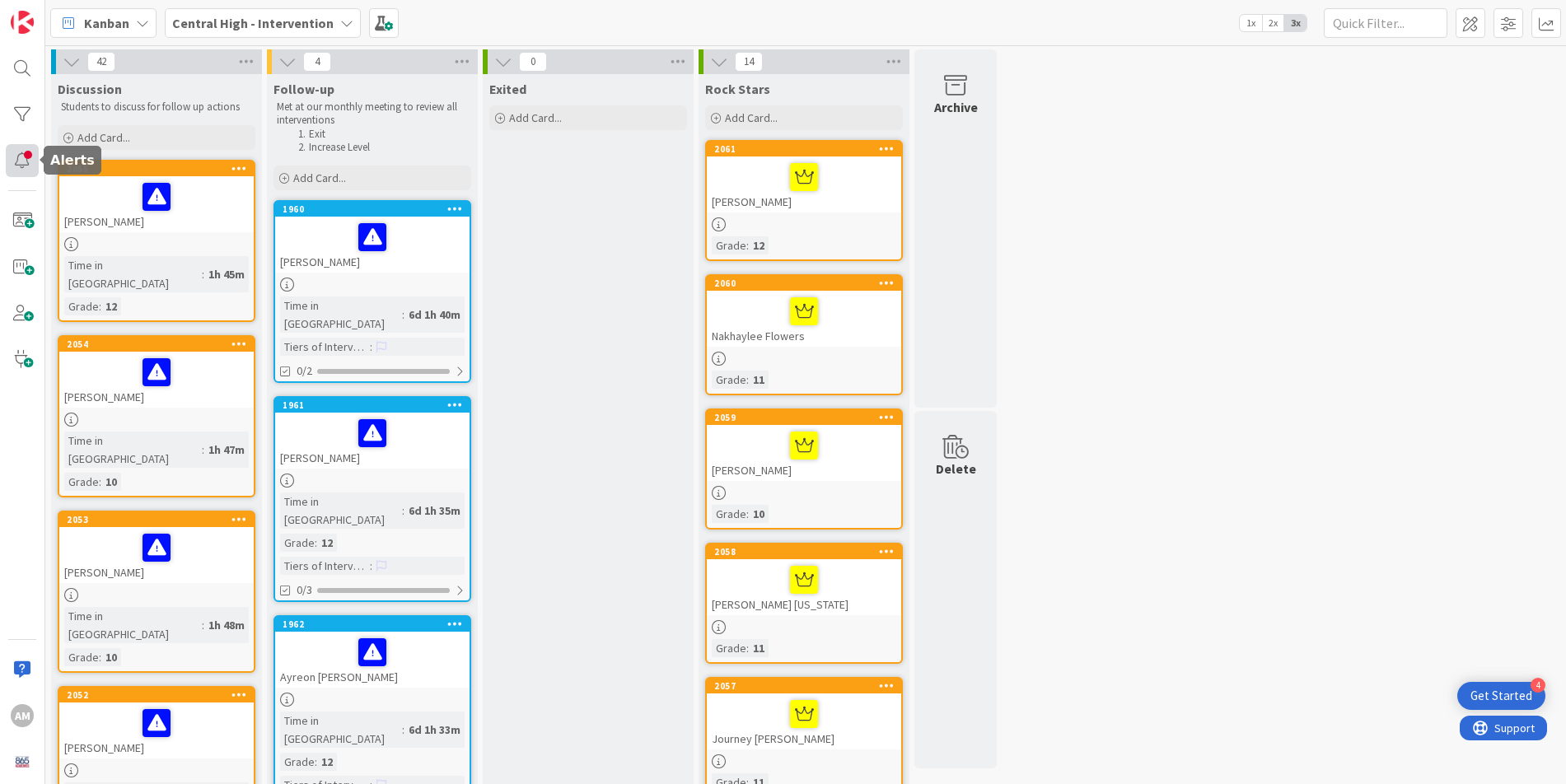
click at [14, 166] on div at bounding box center [22, 160] width 33 height 33
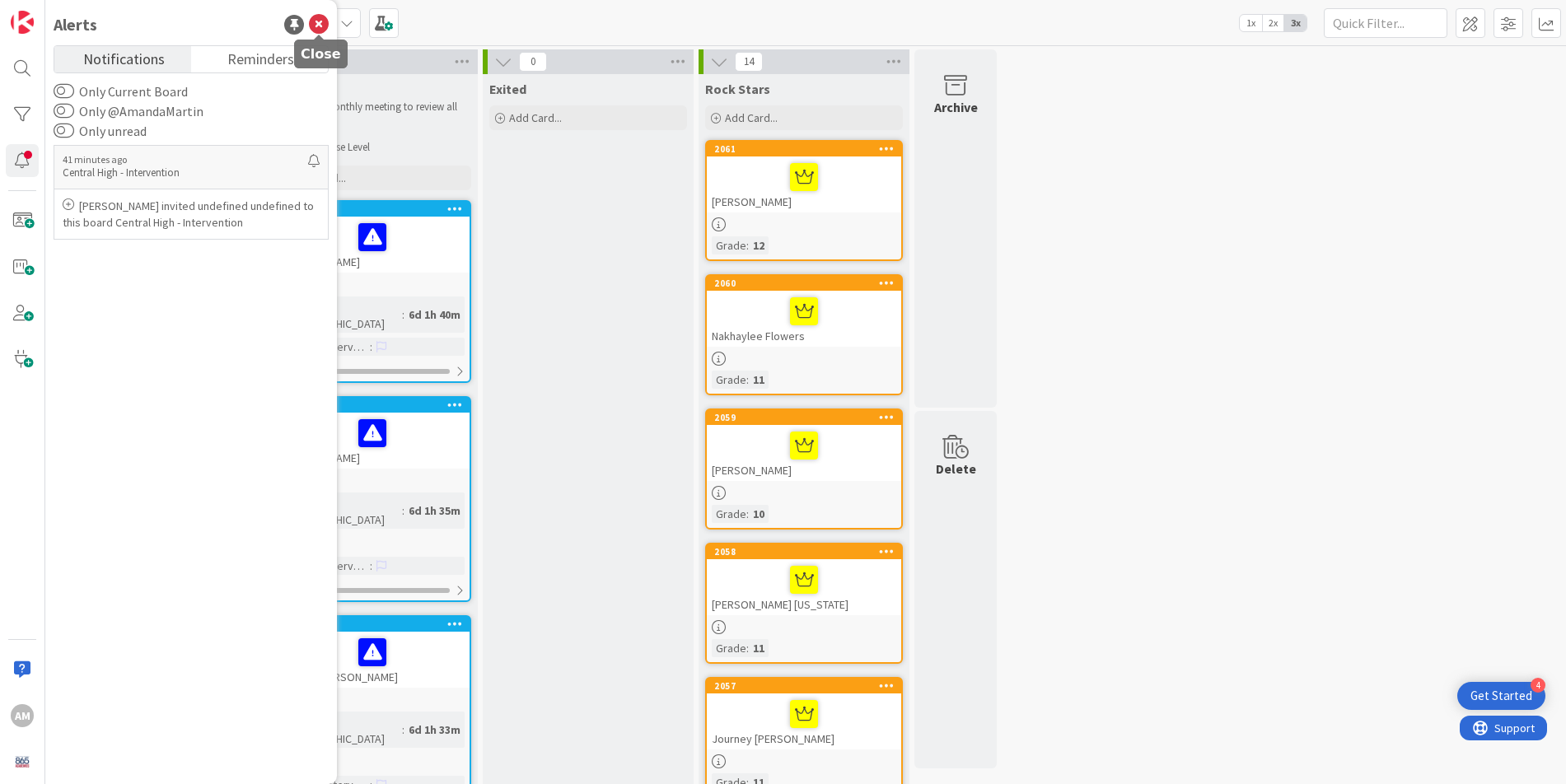
drag, startPoint x: 324, startPoint y: 26, endPoint x: 305, endPoint y: 48, distance: 29.1
click at [324, 27] on icon at bounding box center [318, 24] width 19 height 19
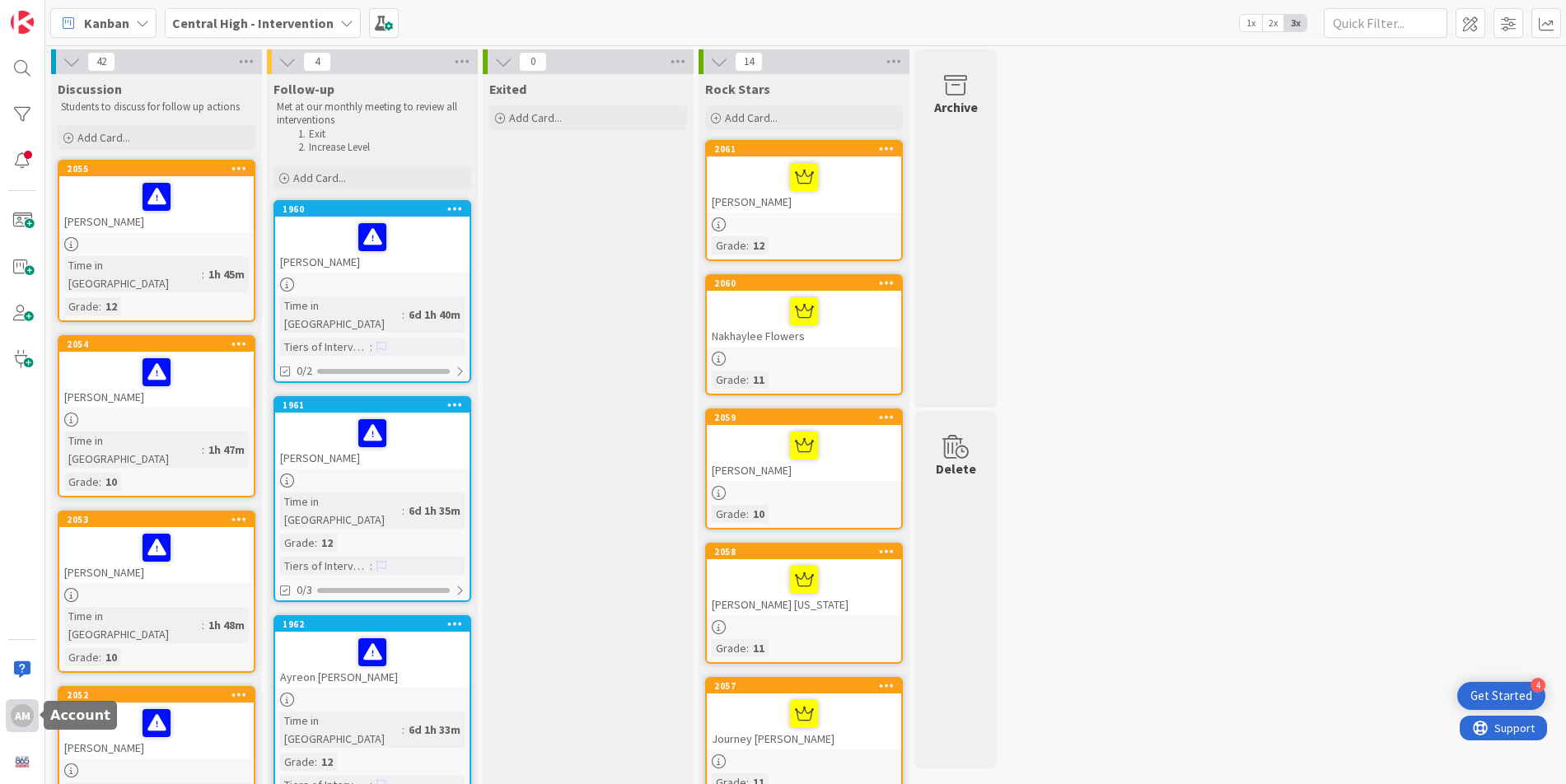
click at [11, 580] on div "AM" at bounding box center [22, 716] width 33 height 33
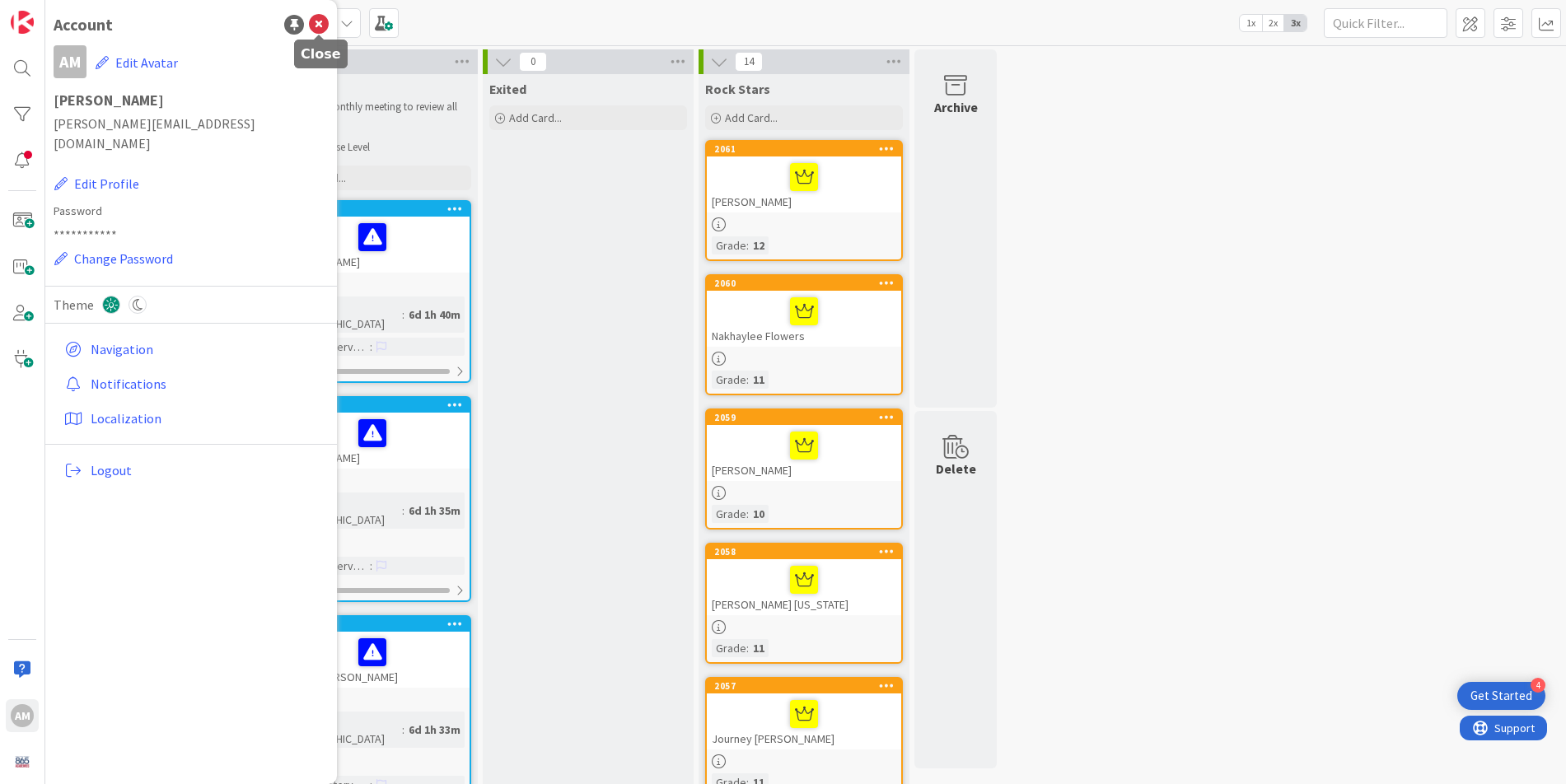
click at [313, 23] on icon at bounding box center [318, 24] width 19 height 19
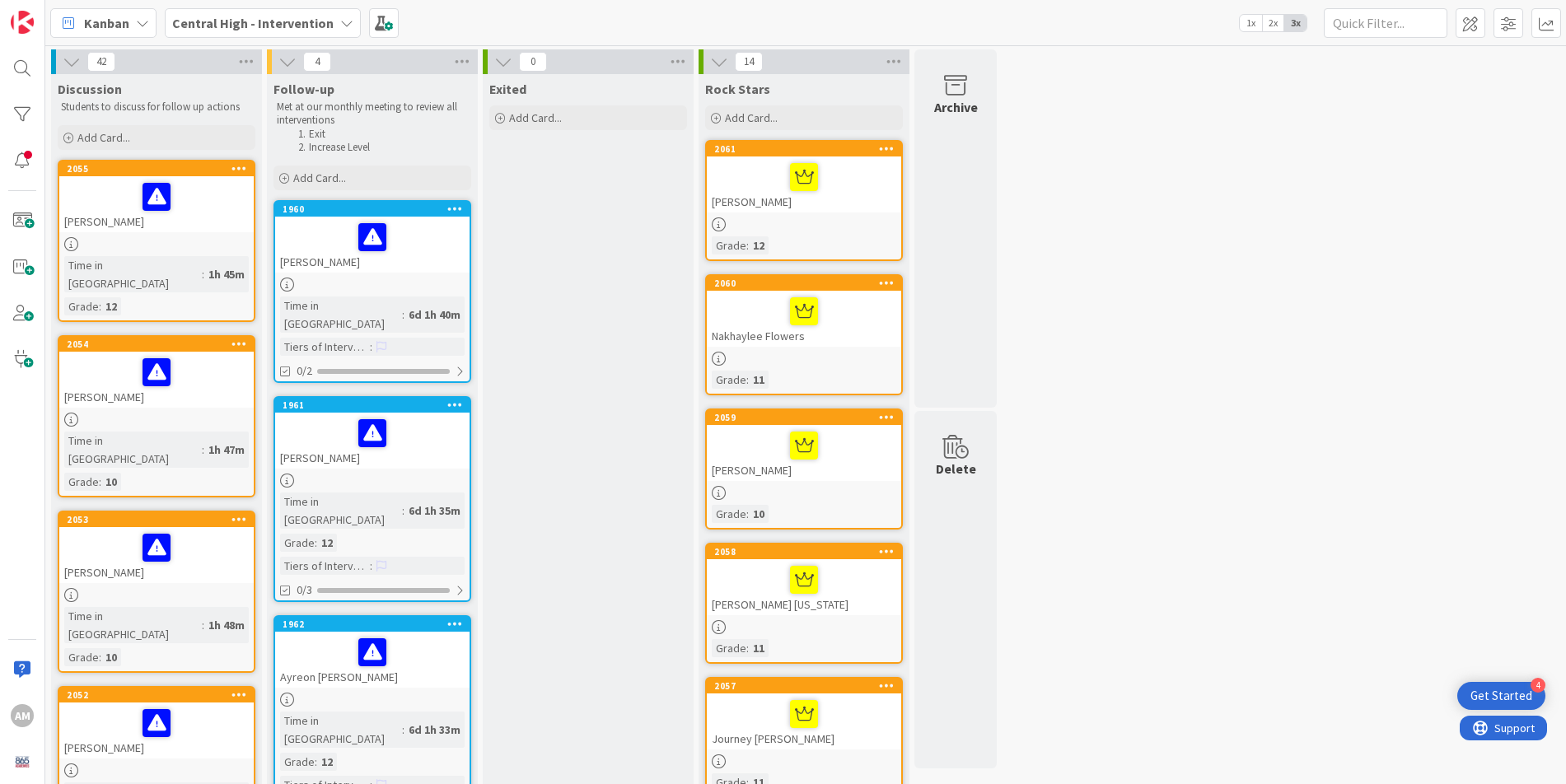
click at [347, 25] on div "Central High - Intervention" at bounding box center [262, 23] width 196 height 30
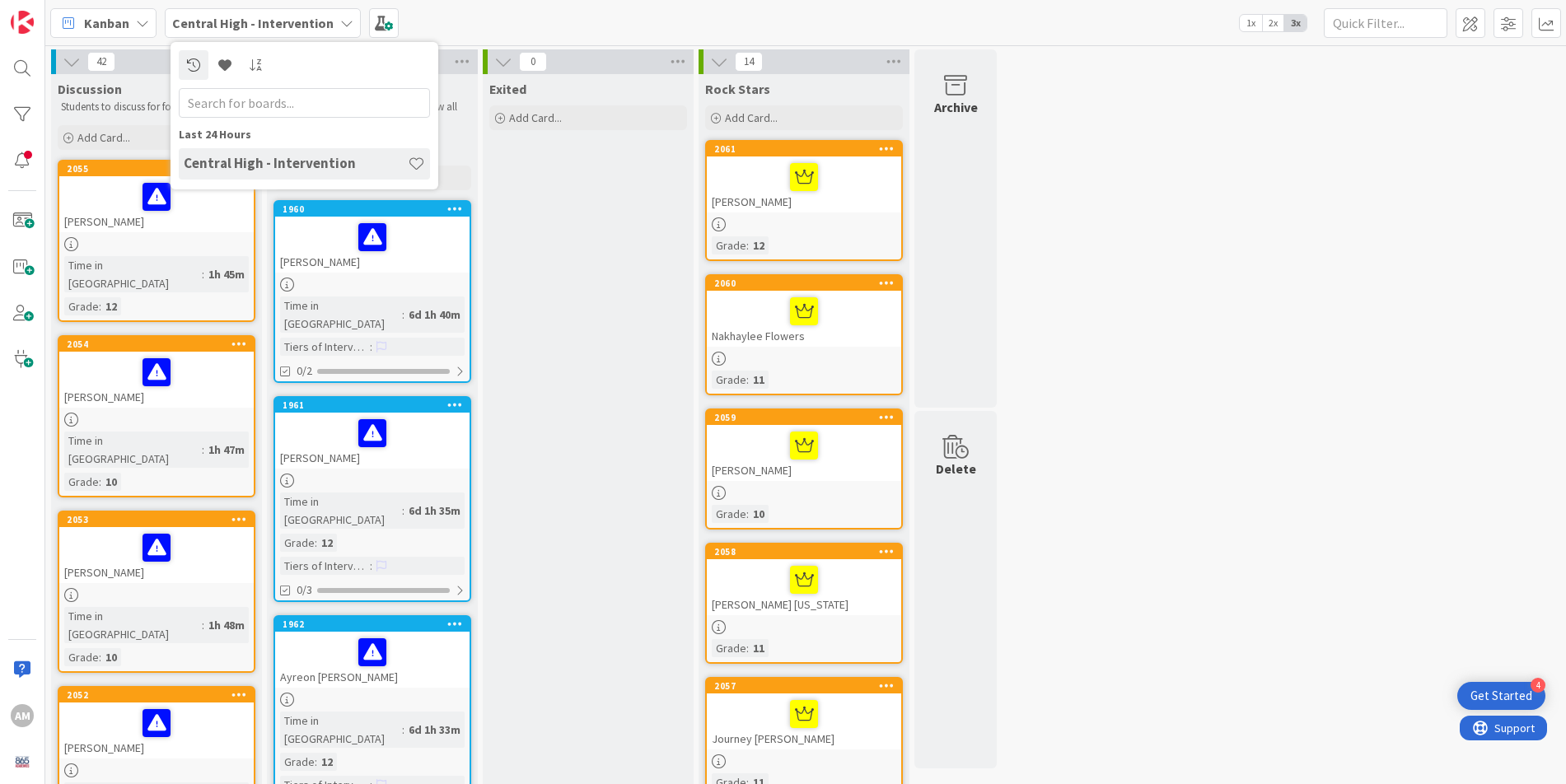
click at [344, 25] on icon at bounding box center [347, 23] width 14 height 14
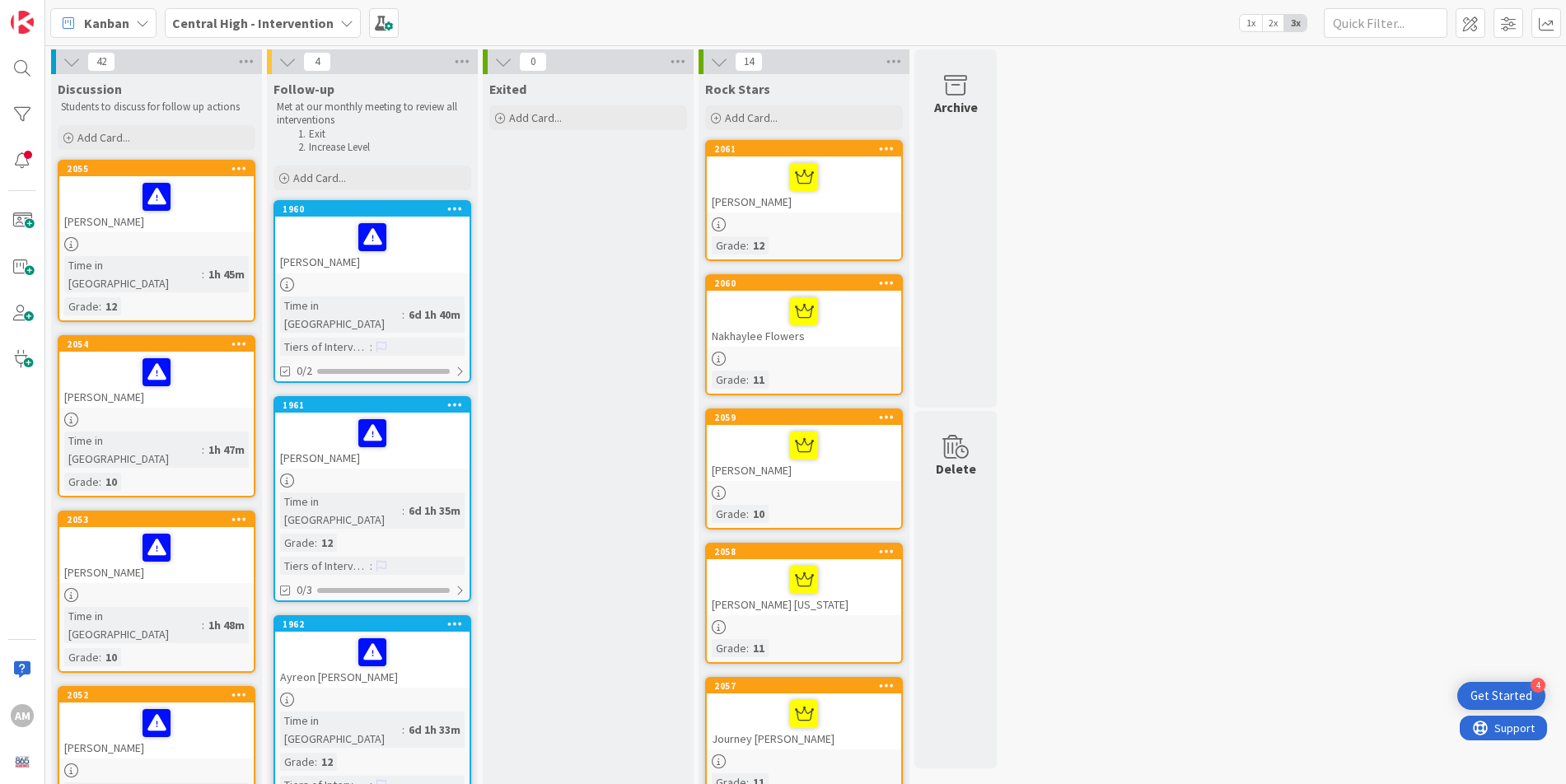
click at [144, 20] on icon at bounding box center [143, 23] width 14 height 14
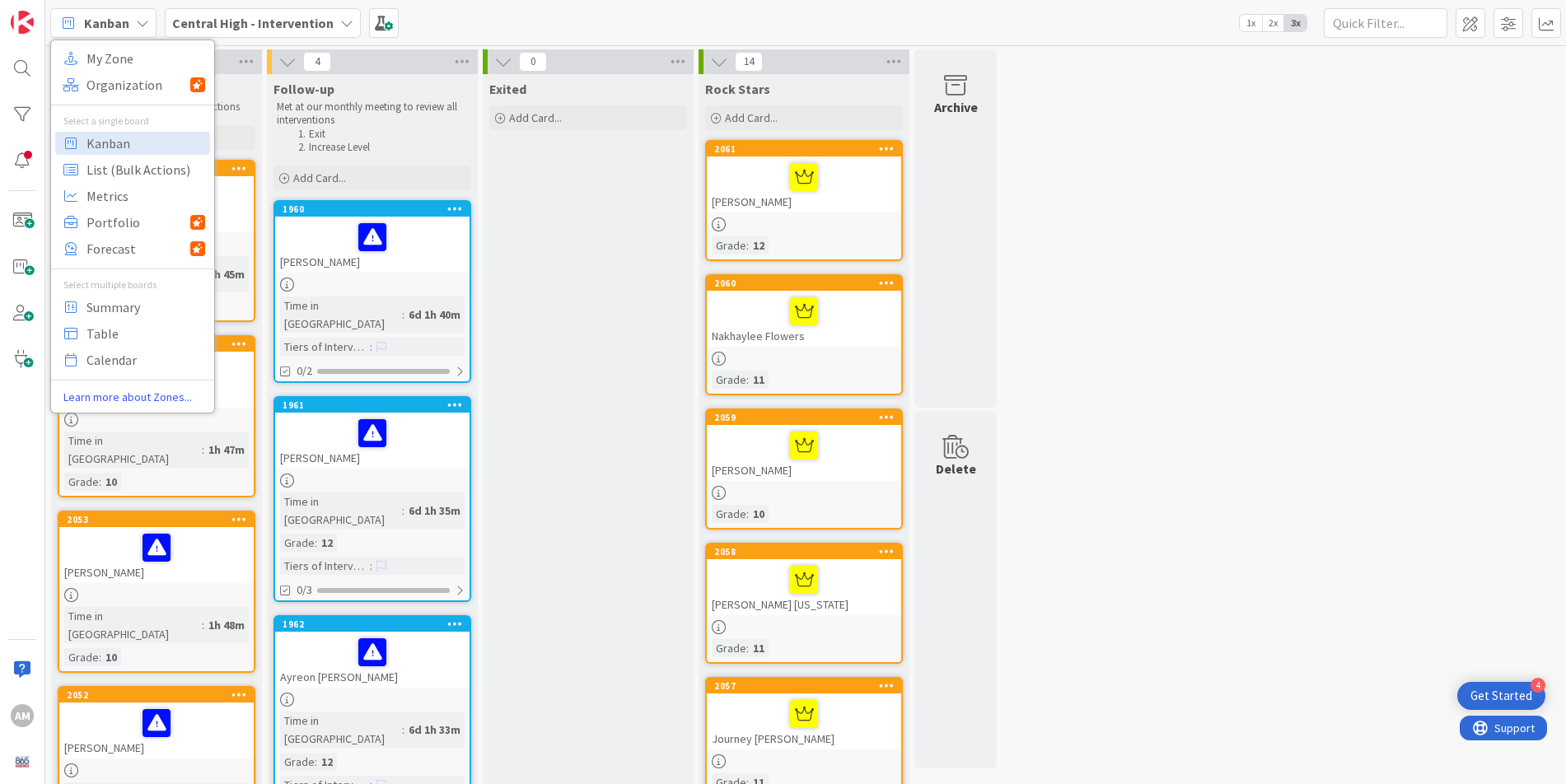
click at [144, 20] on icon at bounding box center [143, 23] width 14 height 14
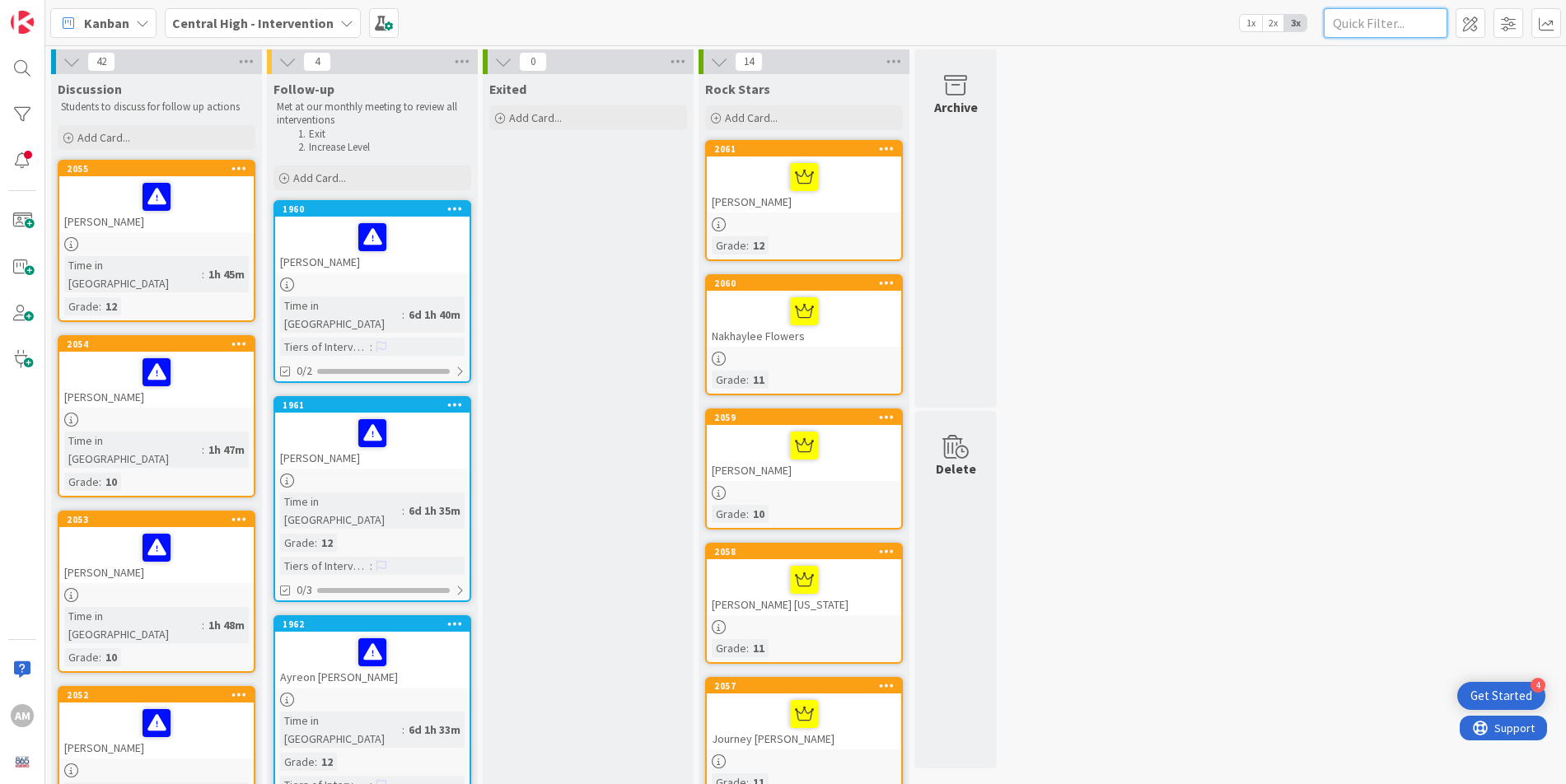
click at [1172, 30] on input "text" at bounding box center [1386, 23] width 124 height 30
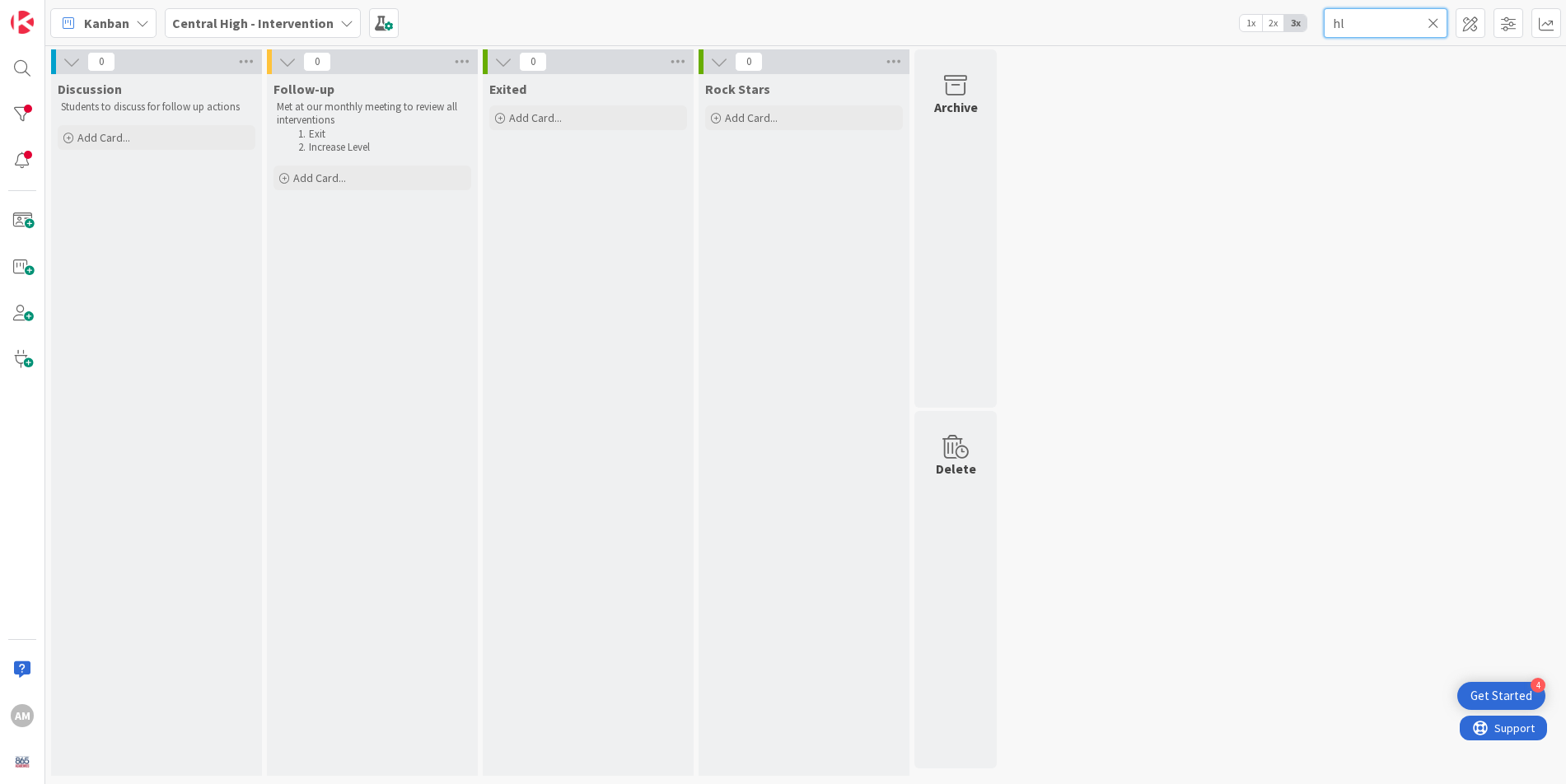
type input "h"
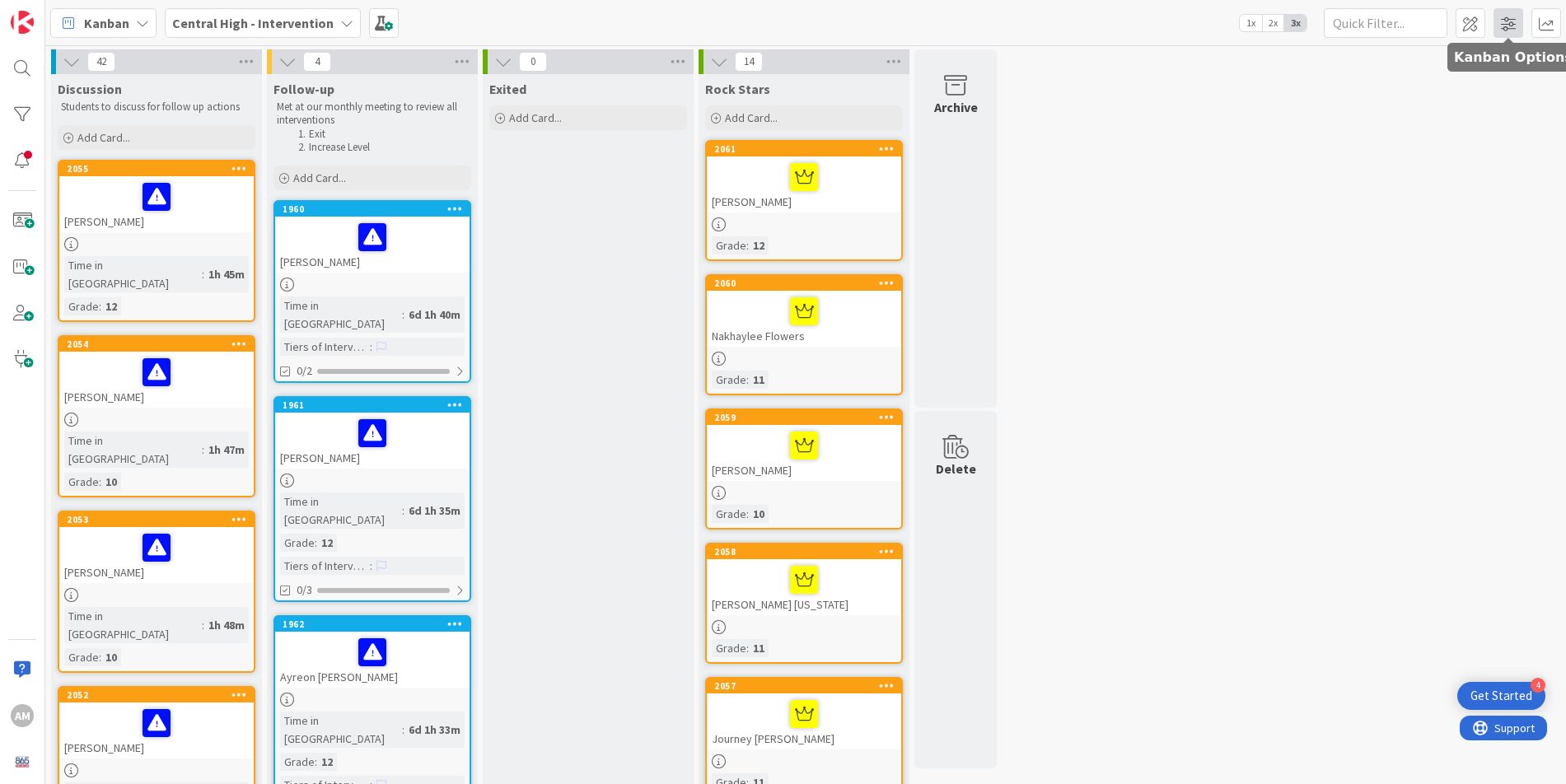
click at [1172, 34] on span at bounding box center [1508, 23] width 30 height 30
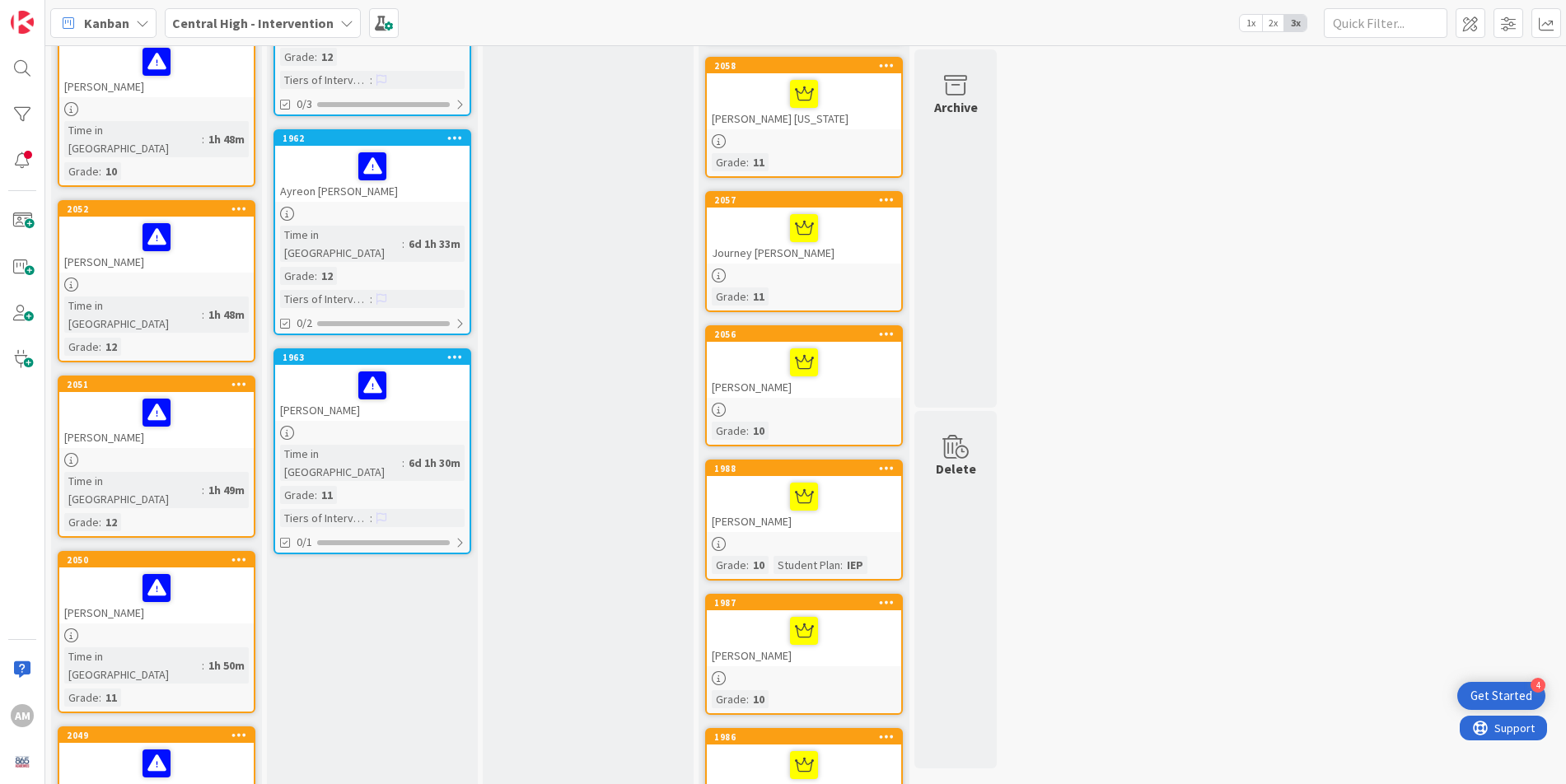
scroll to position [488, 0]
